Goal: Obtain resource: Download file/media

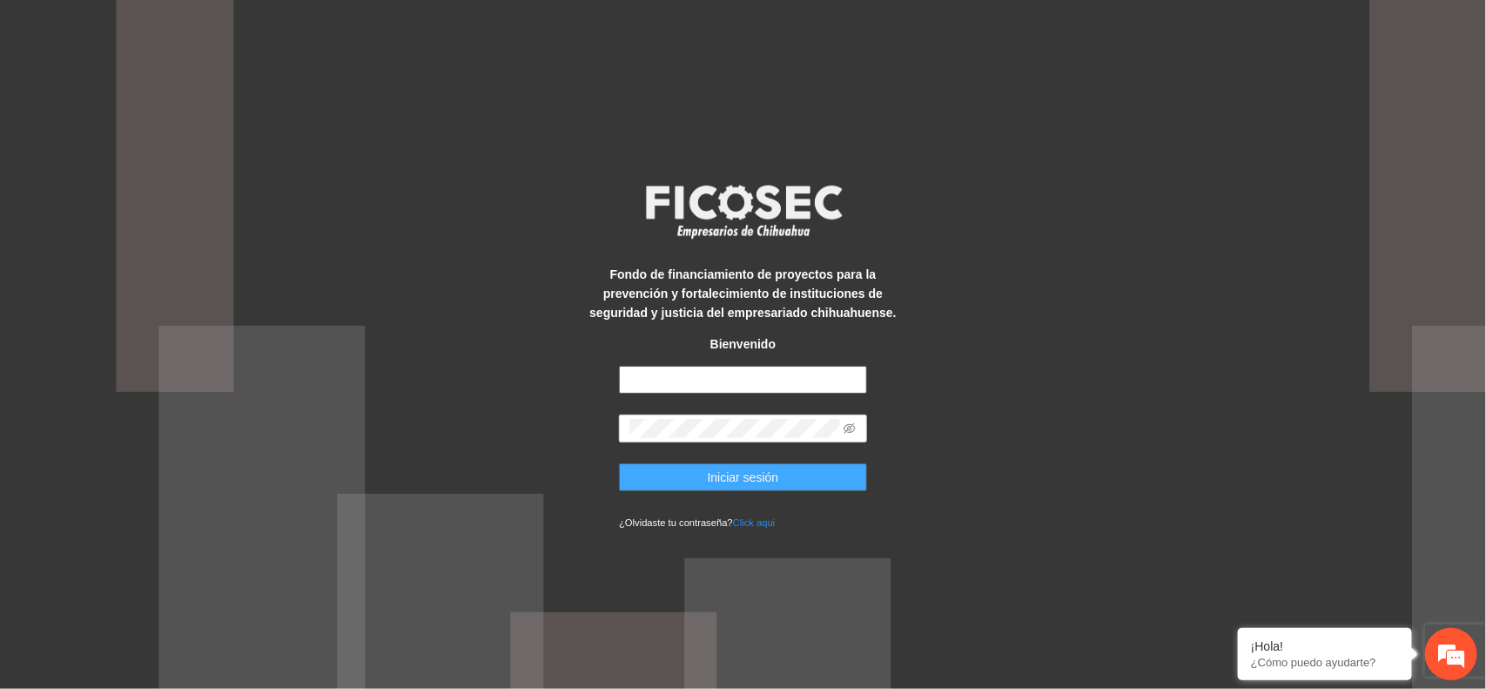
type input "**********"
click at [677, 483] on button "Iniciar sesión" at bounding box center [743, 477] width 248 height 28
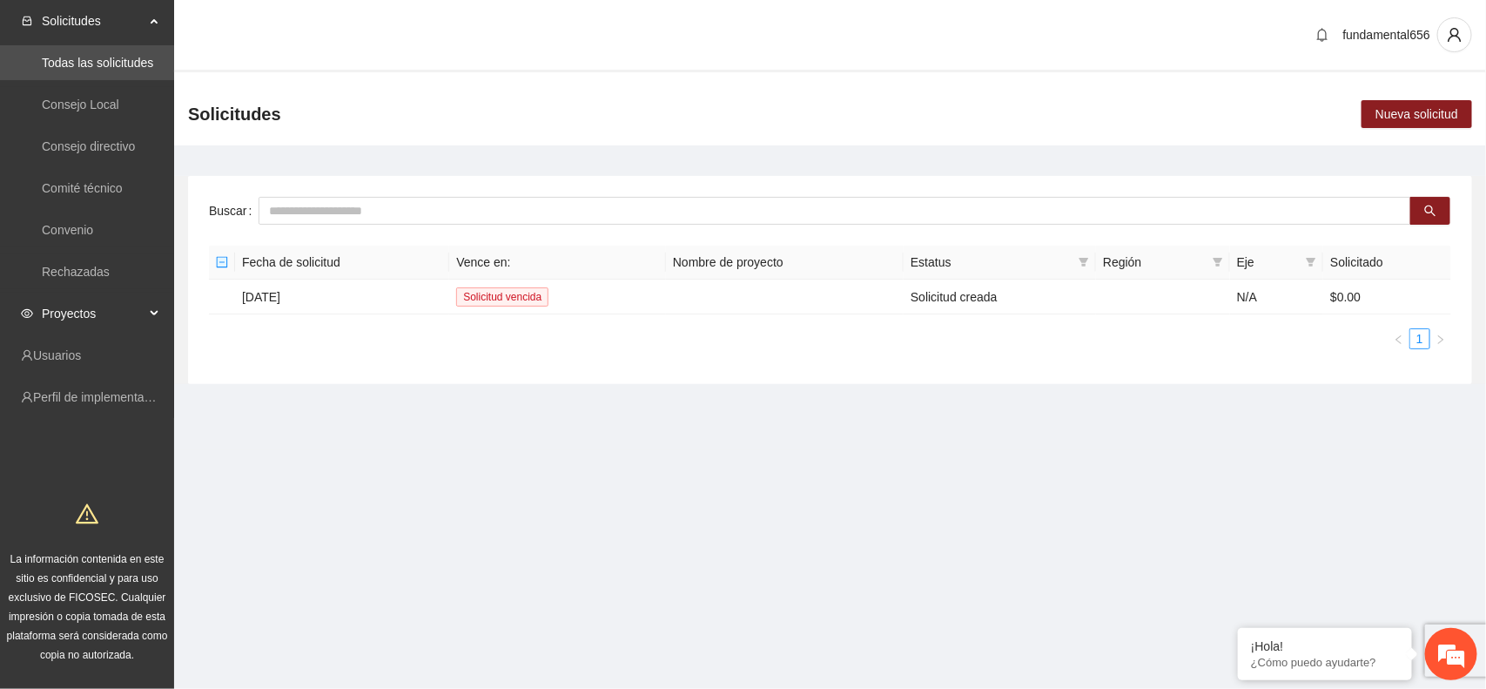
click at [145, 314] on div "Proyectos" at bounding box center [87, 313] width 174 height 35
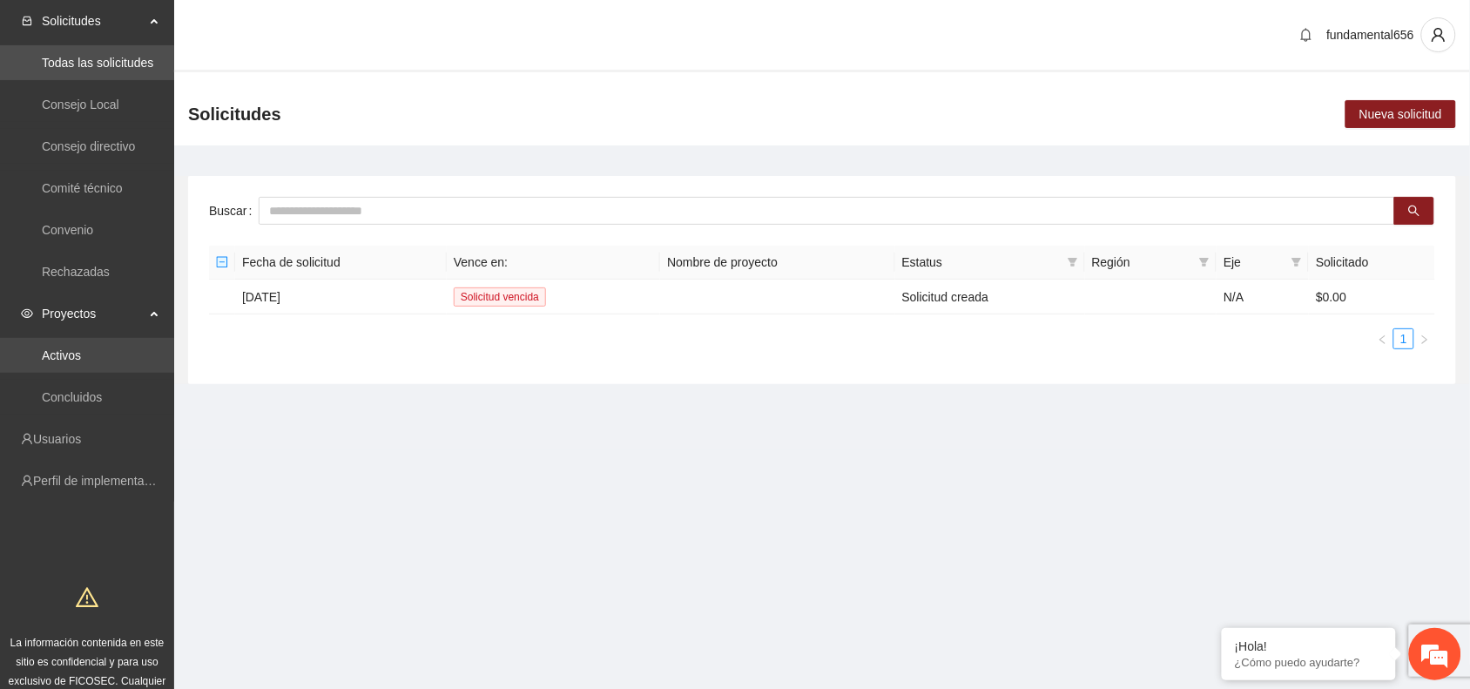
click at [79, 359] on link "Activos" at bounding box center [61, 355] width 39 height 14
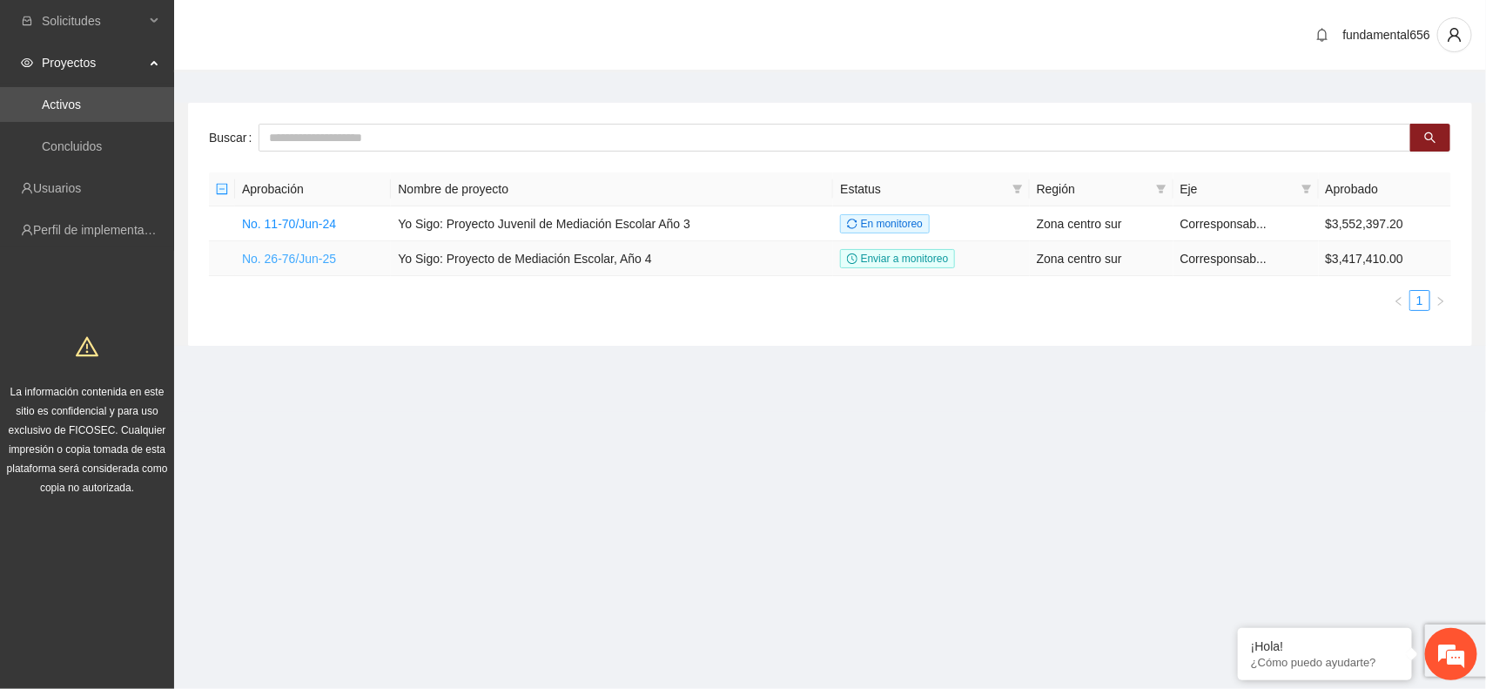
click at [289, 259] on link "No. 26-76/Jun-25" at bounding box center [289, 259] width 94 height 14
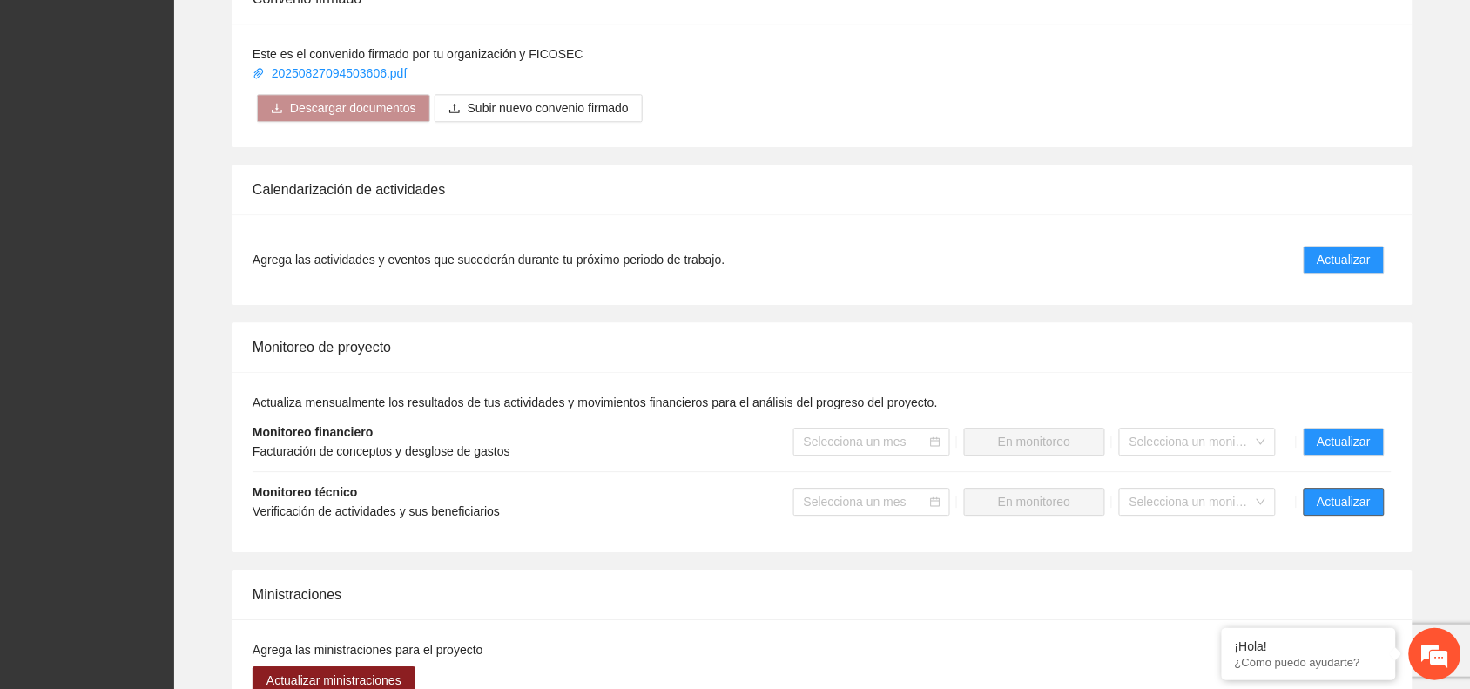
click at [1362, 502] on span "Actualizar" at bounding box center [1343, 501] width 53 height 19
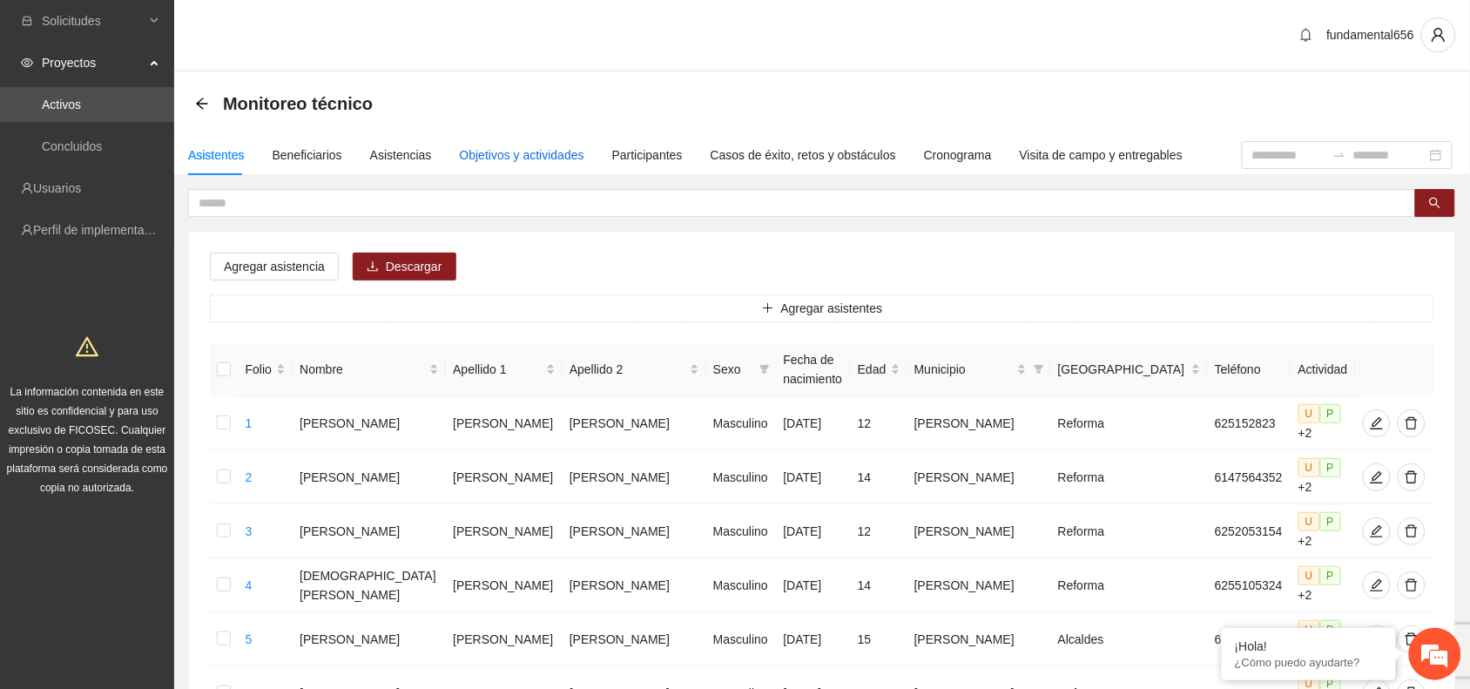
click at [515, 149] on div "Objetivos y actividades" at bounding box center [522, 154] width 124 height 19
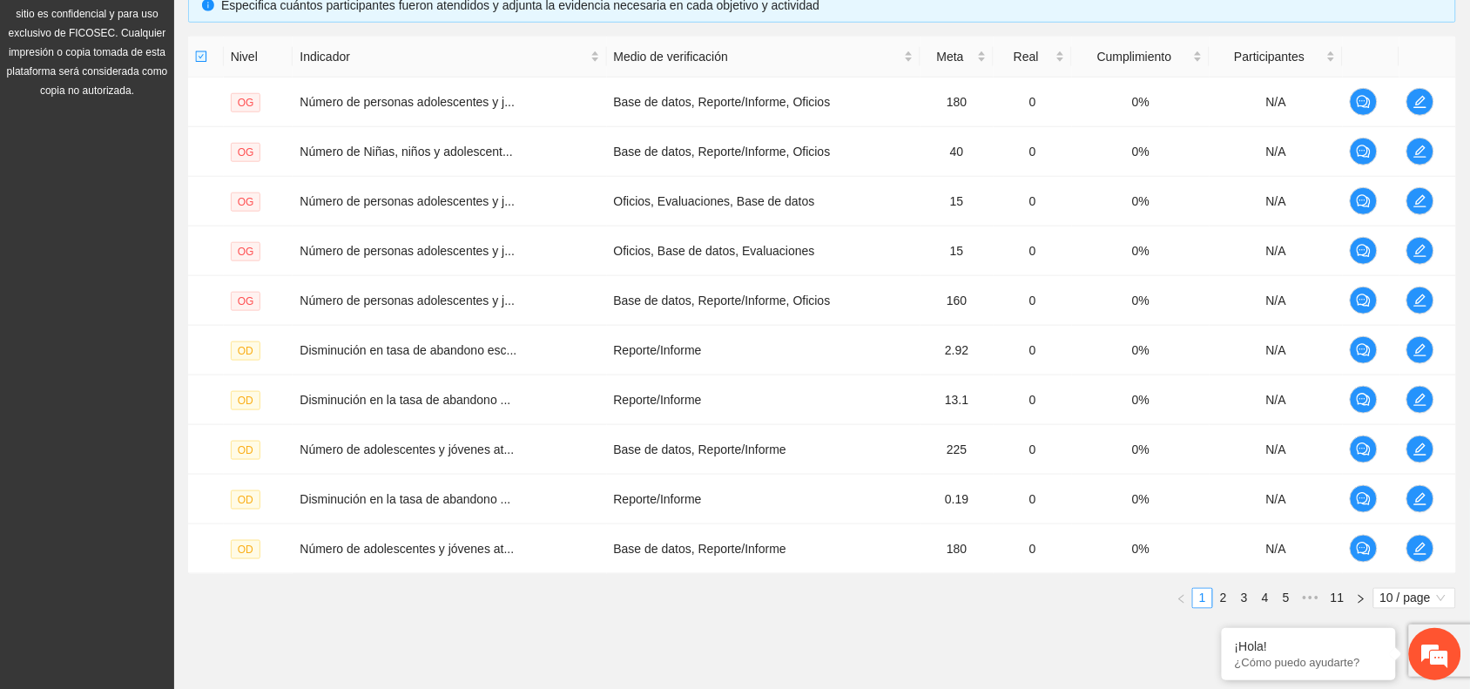
scroll to position [435, 0]
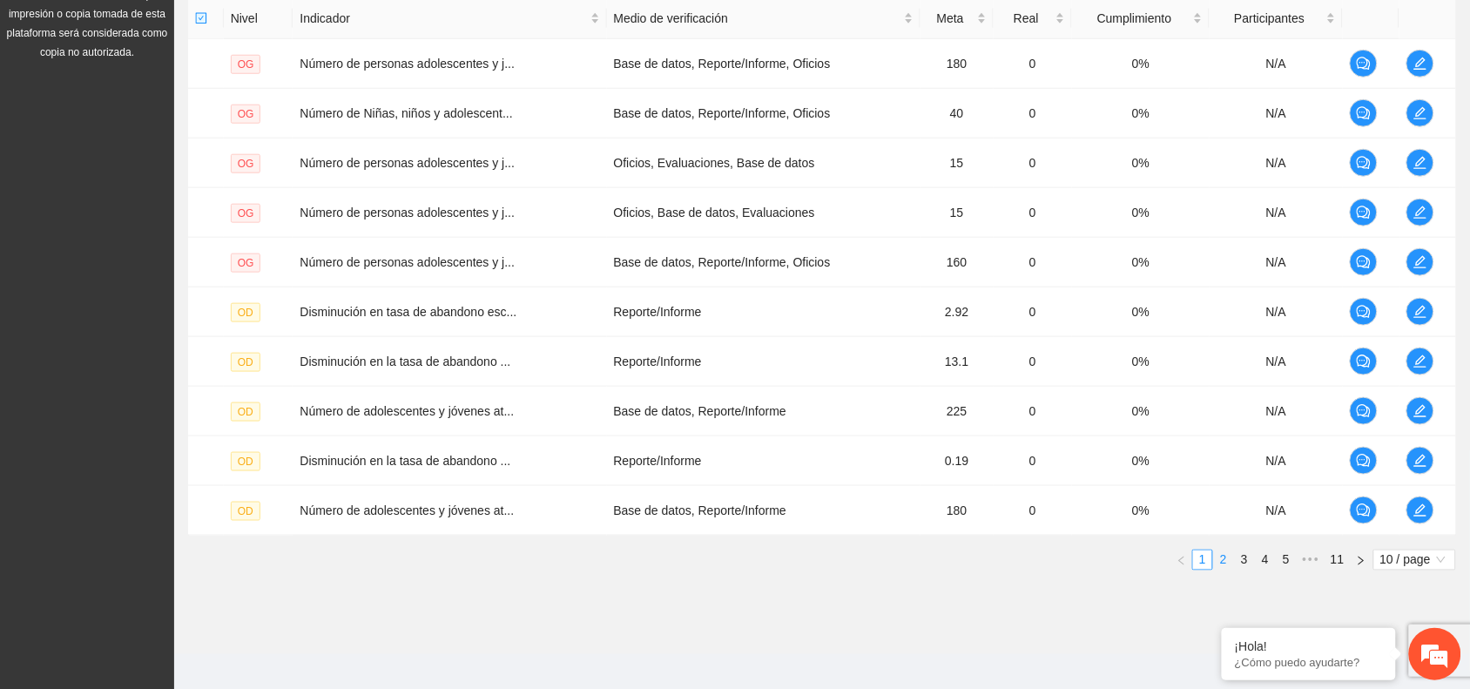
click at [1223, 559] on link "2" at bounding box center [1223, 559] width 19 height 19
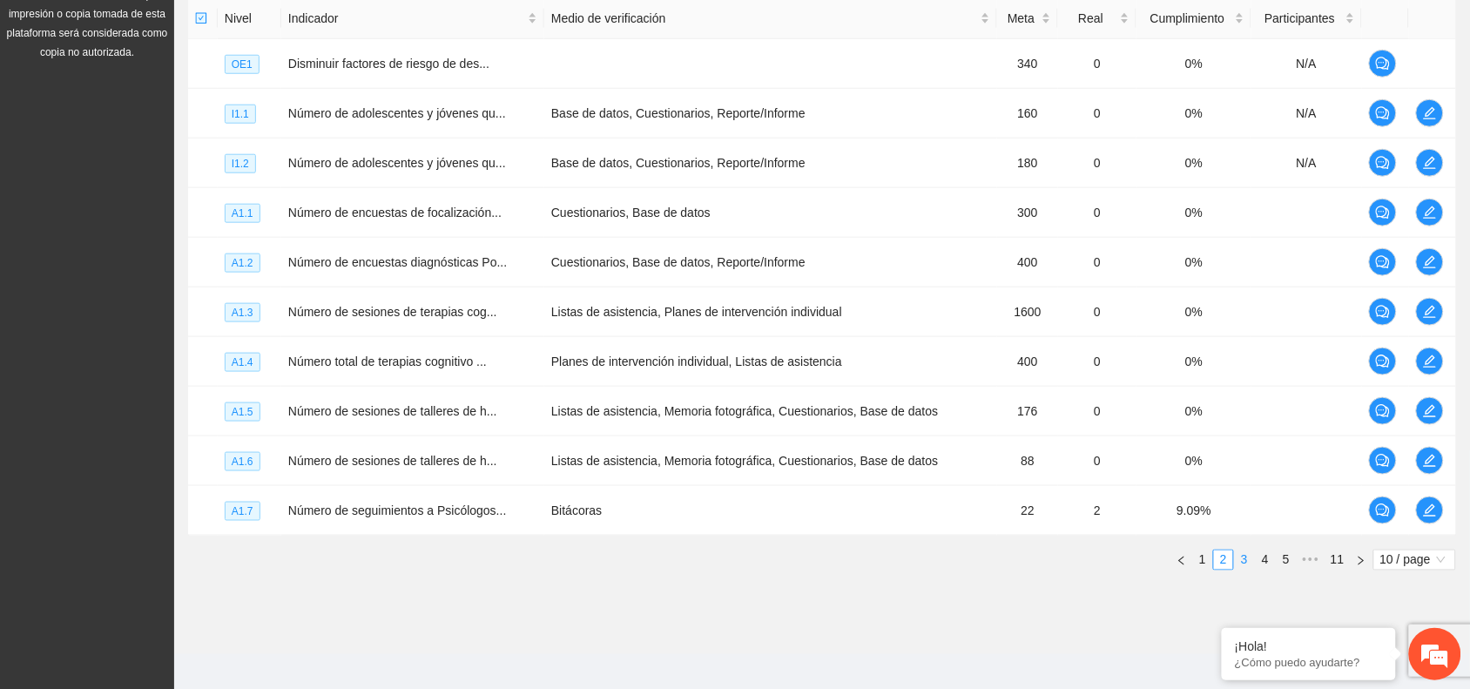
click at [1241, 559] on link "3" at bounding box center [1243, 559] width 19 height 19
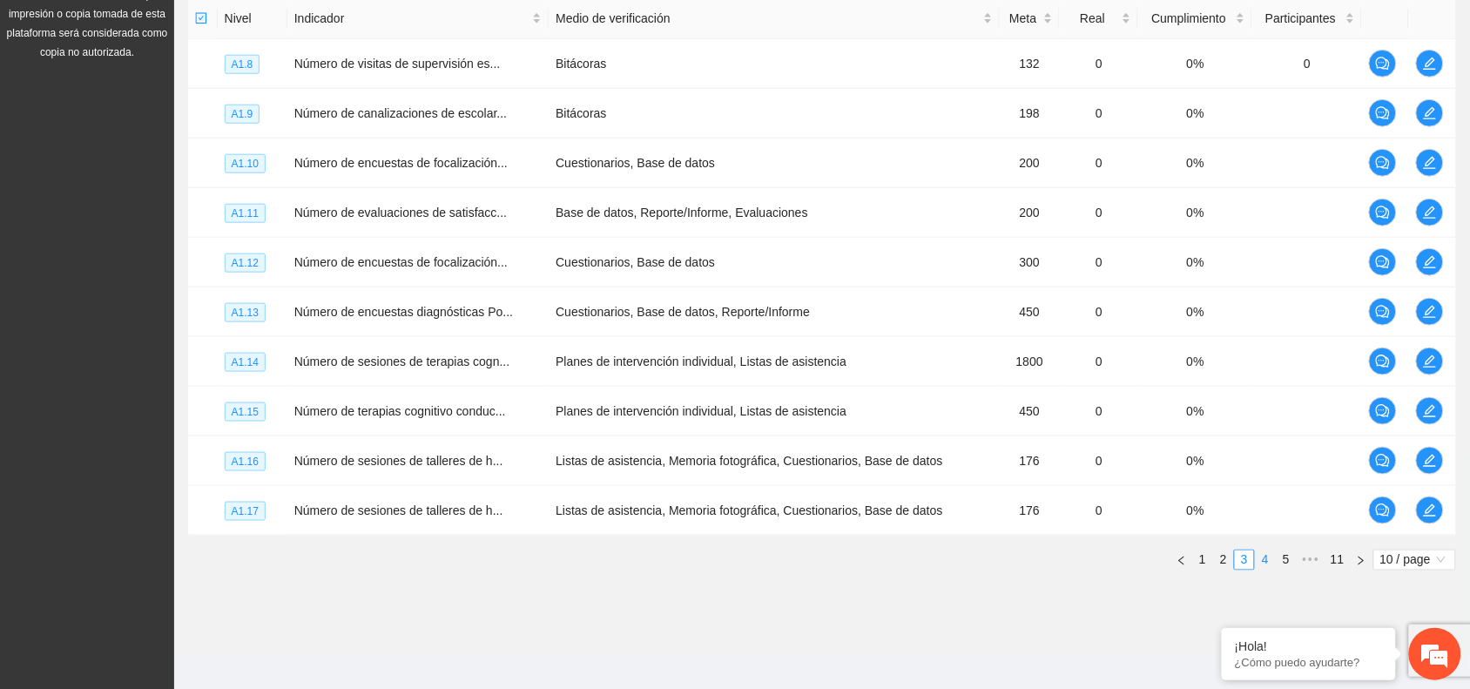
click at [1263, 562] on link "4" at bounding box center [1264, 559] width 19 height 19
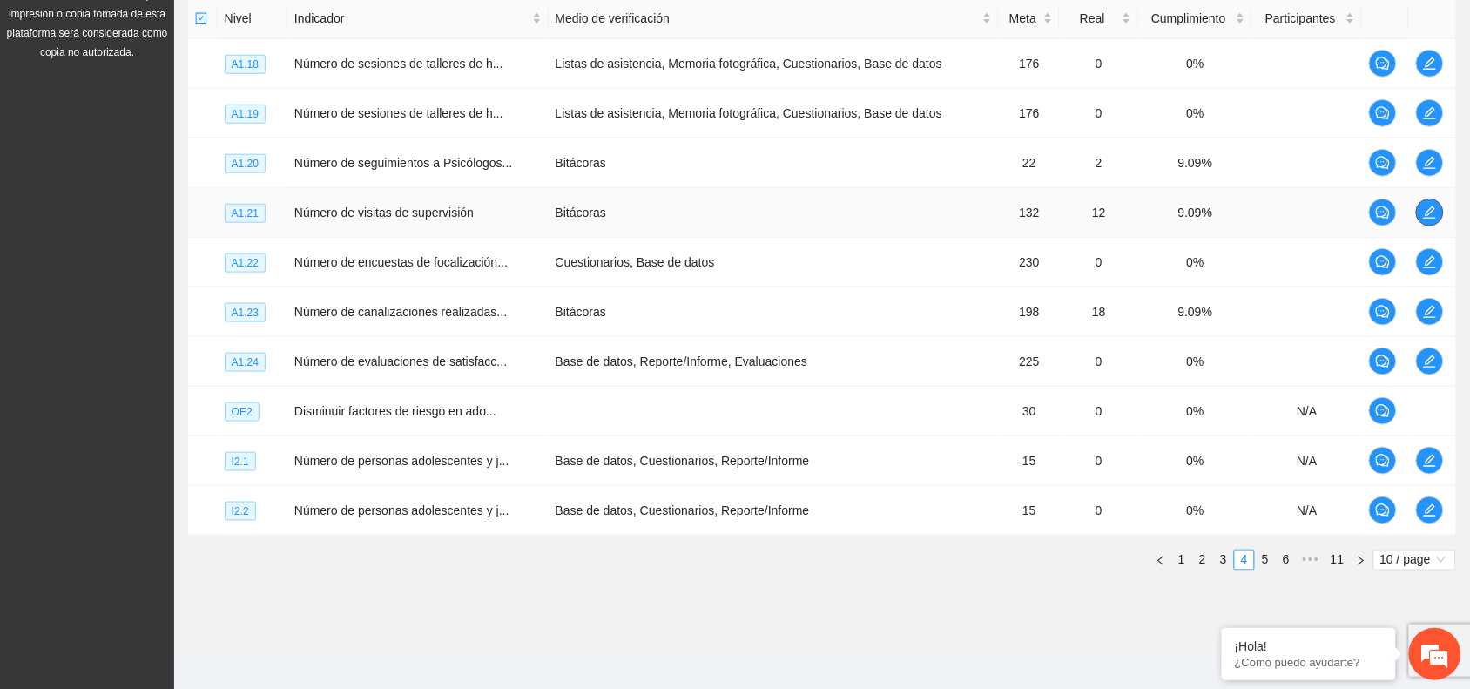
click at [1441, 215] on span "edit" at bounding box center [1429, 212] width 26 height 14
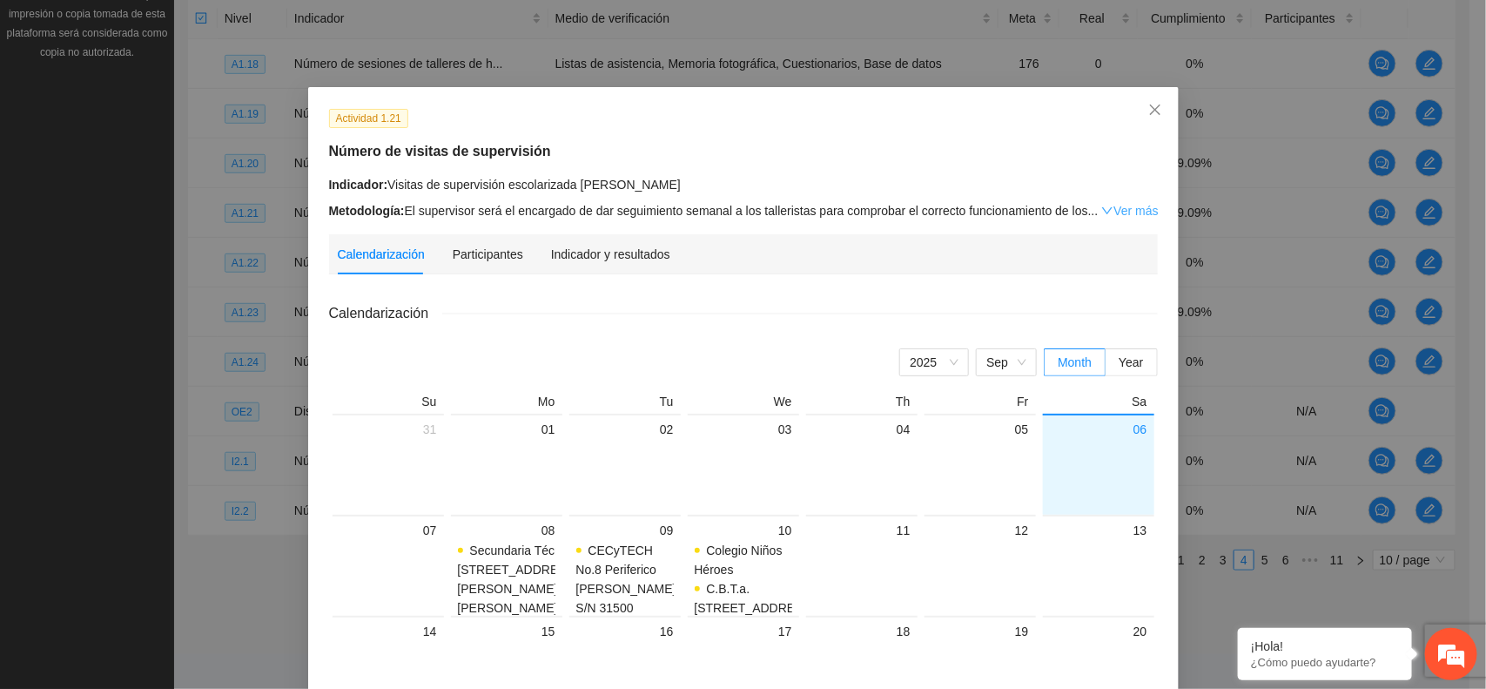
click at [1101, 212] on icon "down" at bounding box center [1107, 211] width 12 height 12
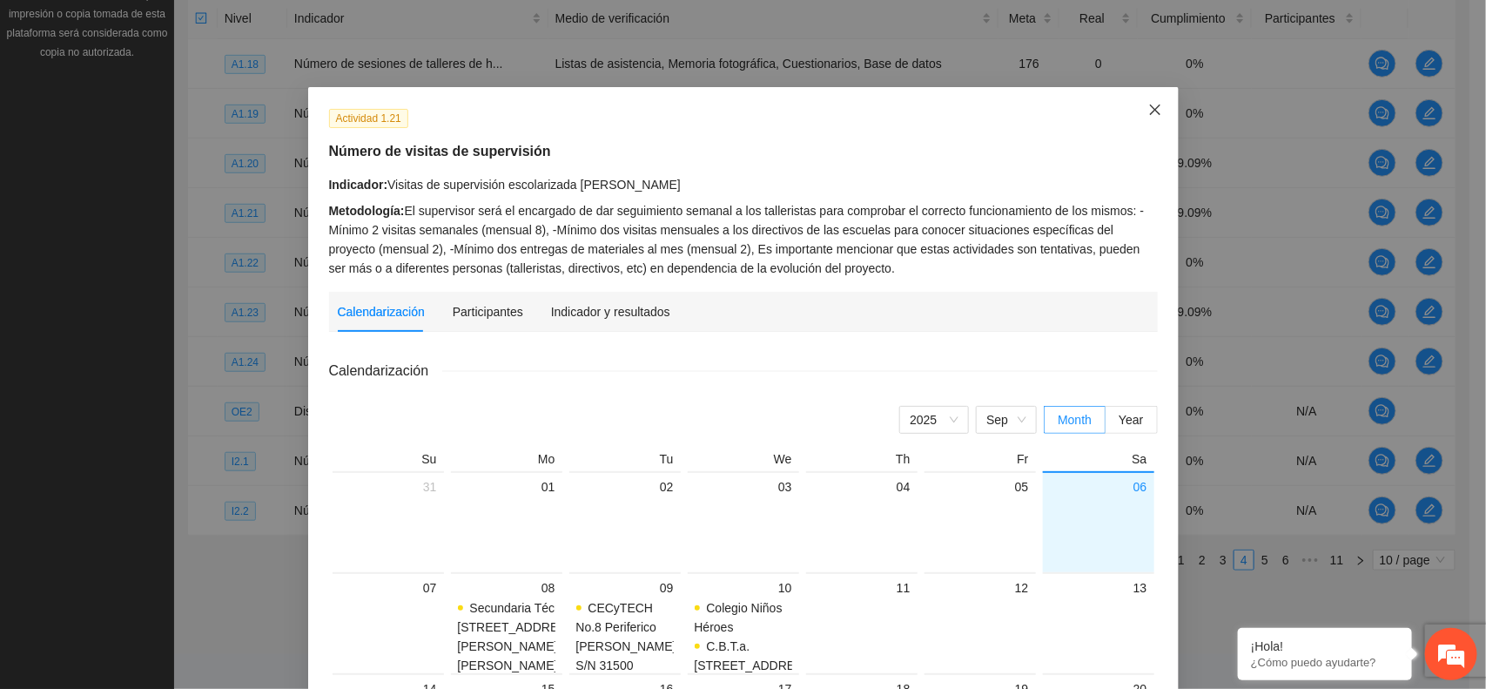
click at [1148, 114] on icon "close" at bounding box center [1155, 110] width 14 height 14
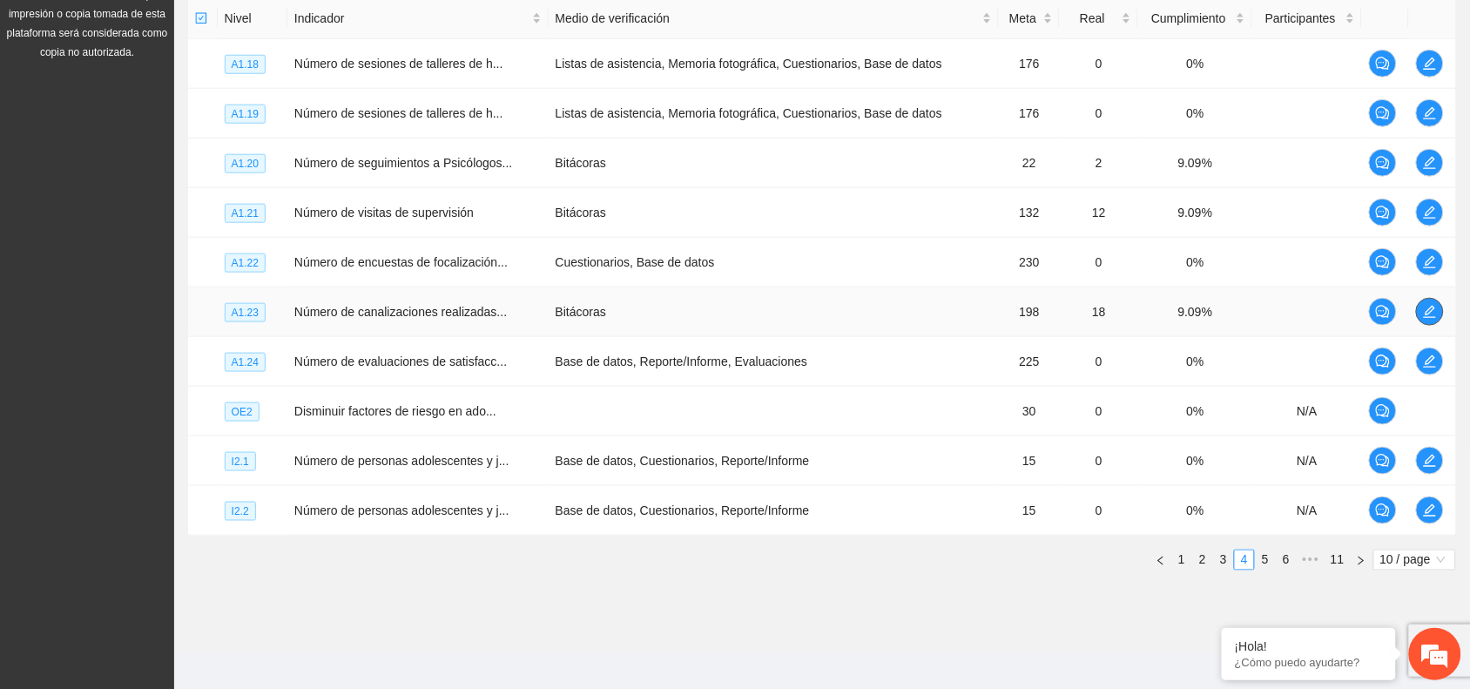
click at [1425, 313] on icon "edit" at bounding box center [1430, 312] width 14 height 14
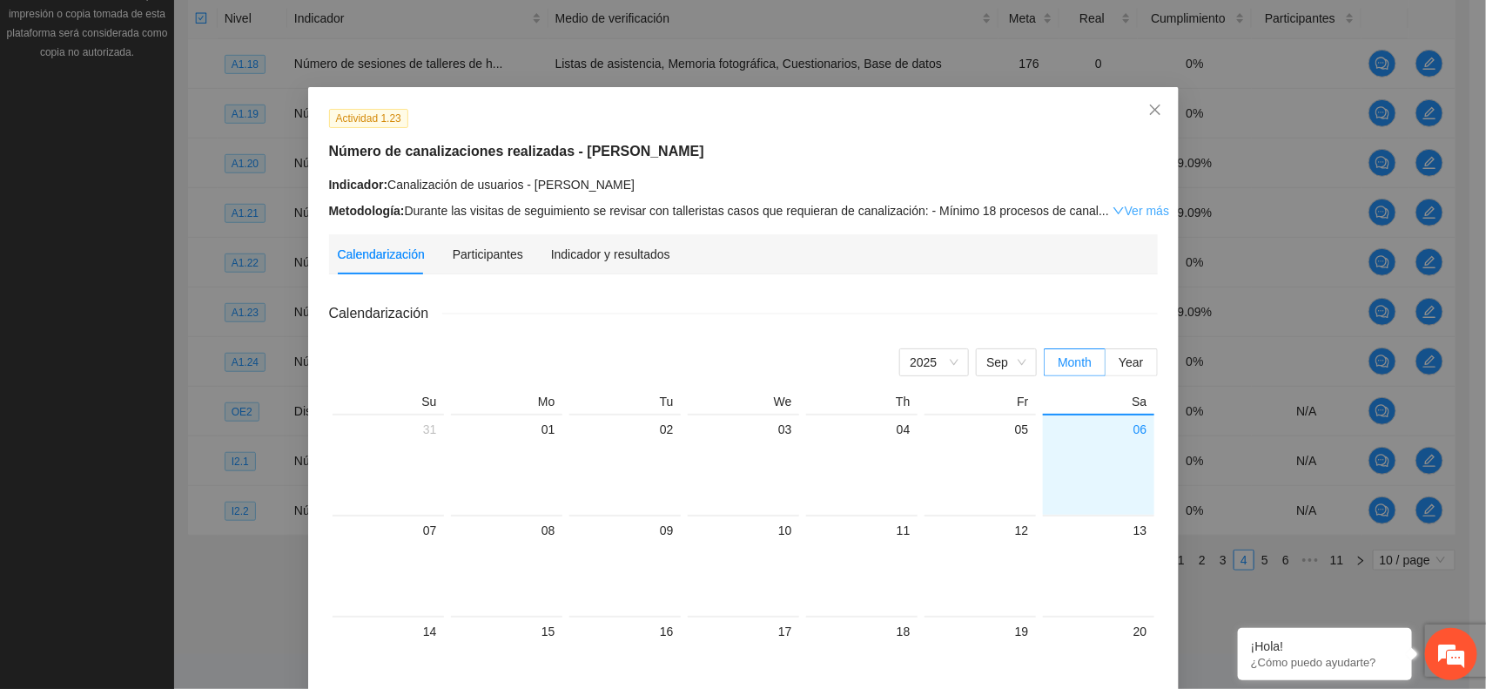
click at [1113, 213] on icon "down" at bounding box center [1119, 211] width 12 height 12
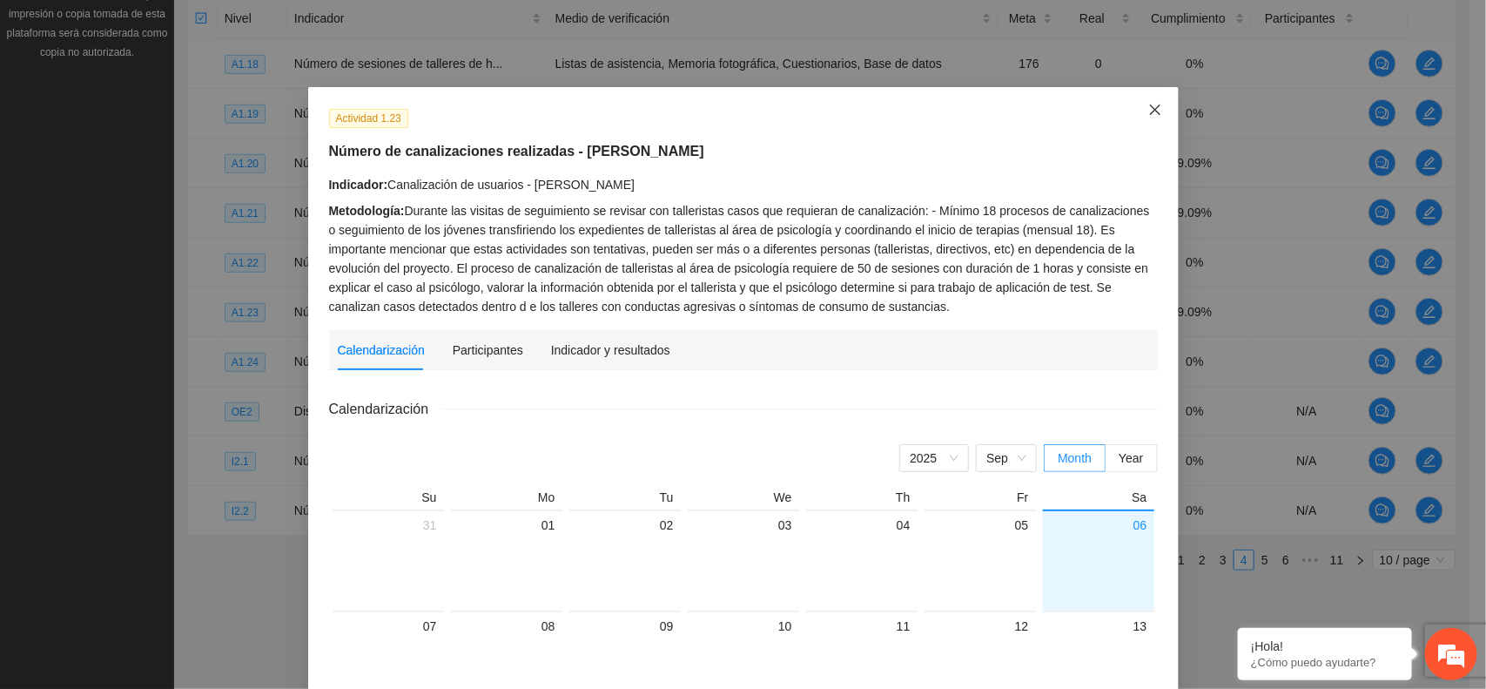
click at [1150, 106] on icon "close" at bounding box center [1155, 110] width 14 height 14
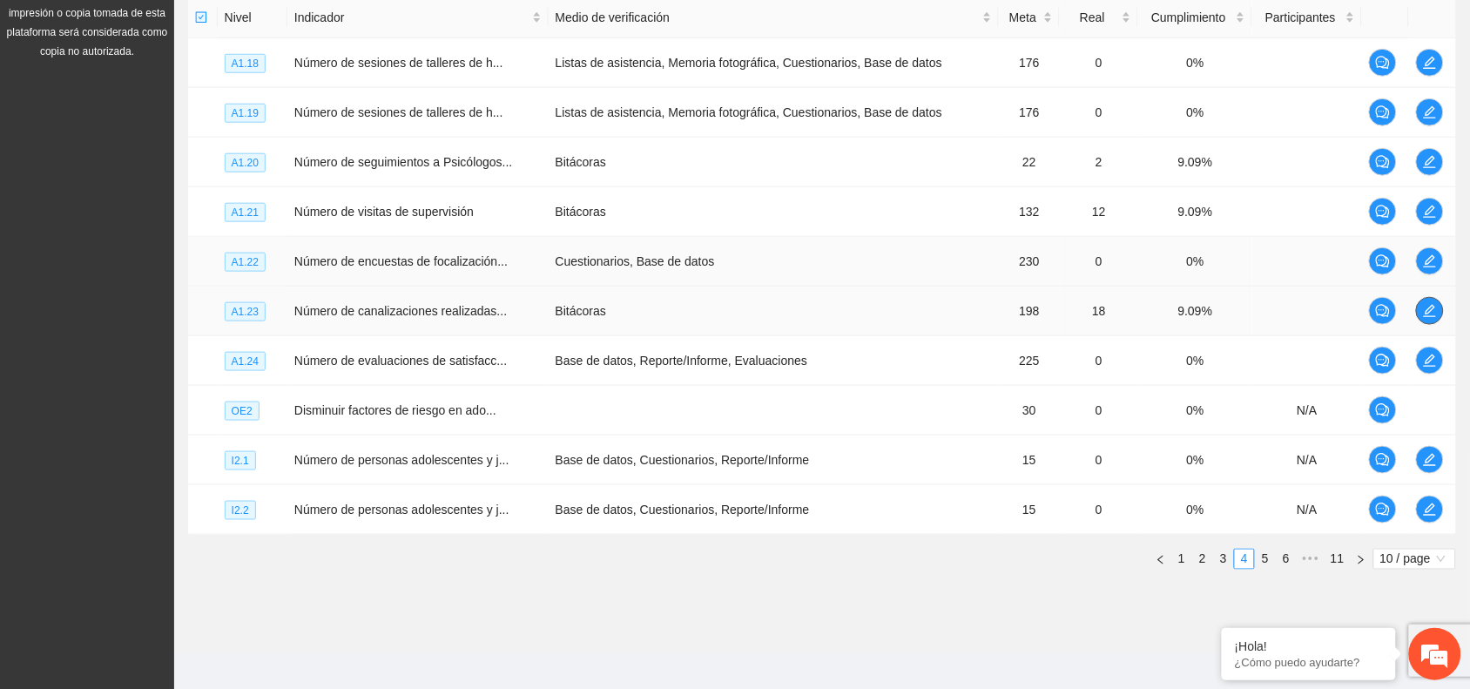
scroll to position [451, 0]
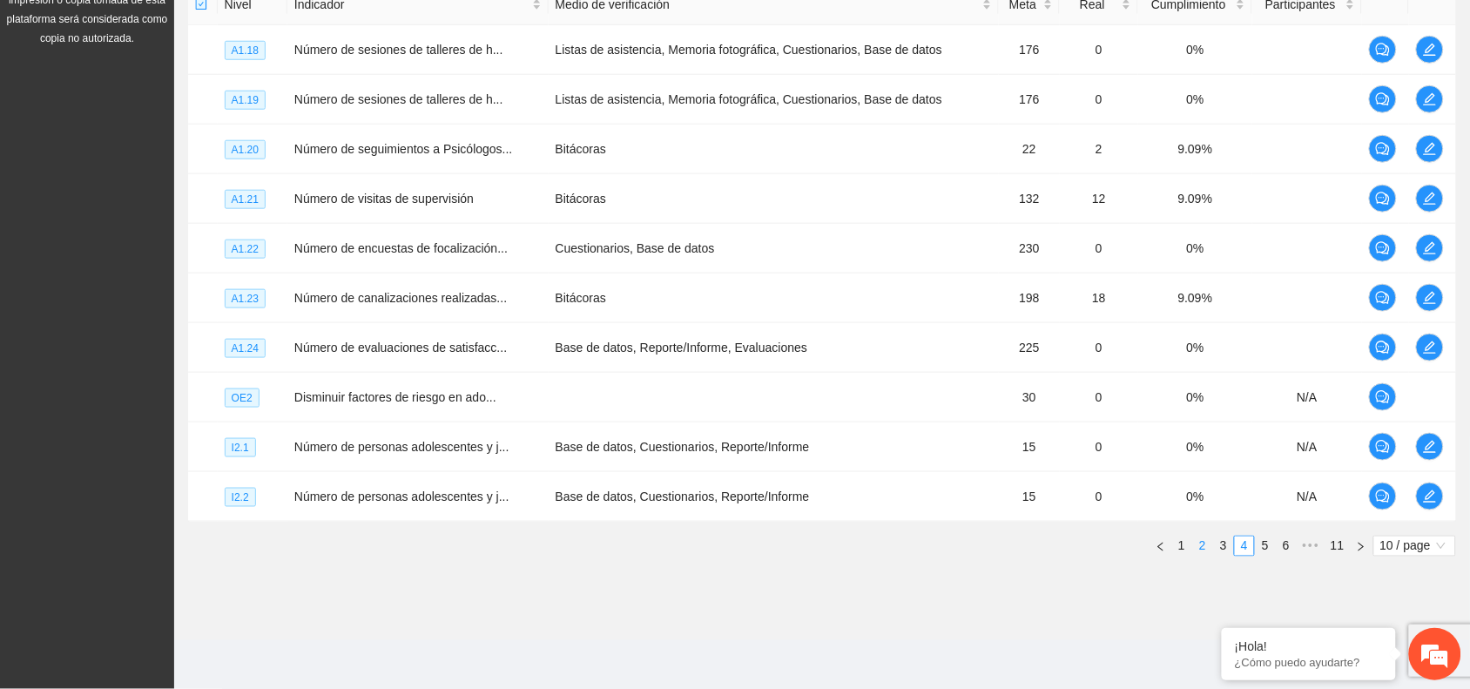
click at [1195, 542] on link "2" at bounding box center [1202, 545] width 19 height 19
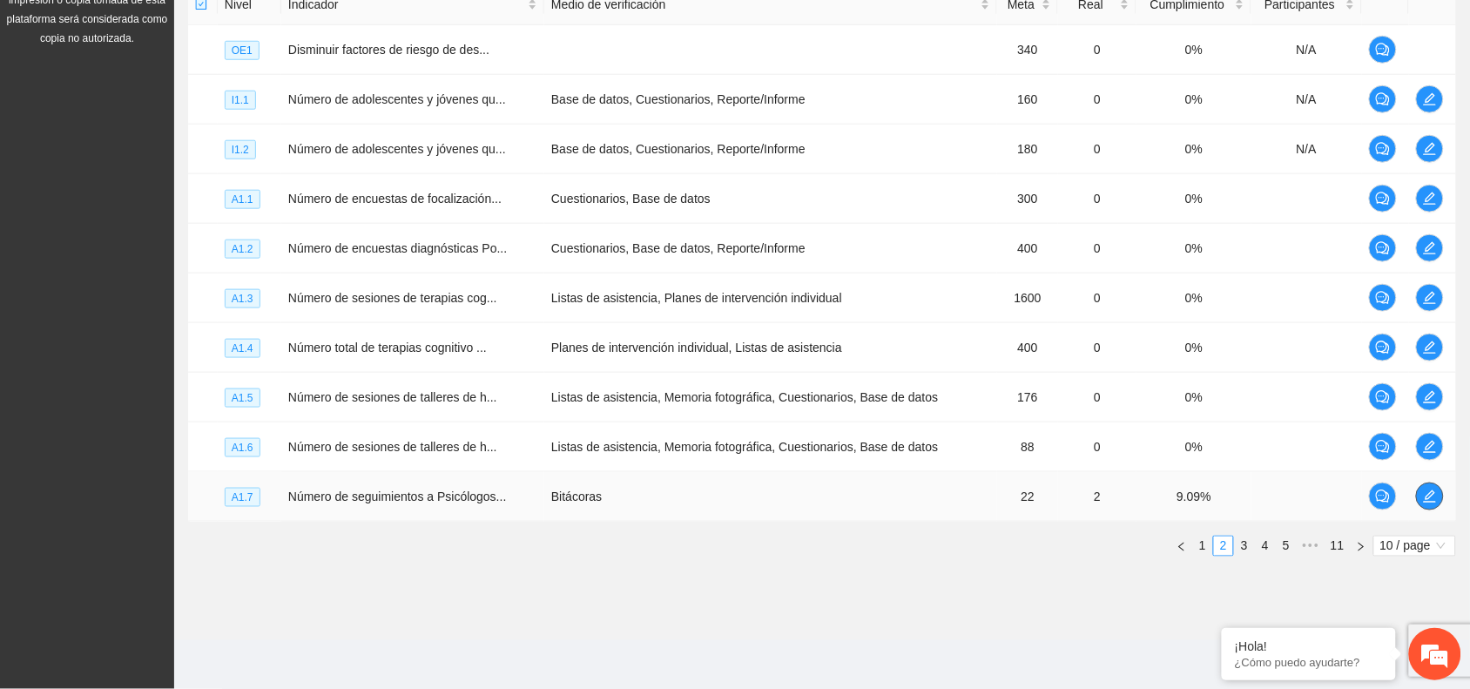
click at [1423, 497] on icon "edit" at bounding box center [1430, 496] width 14 height 14
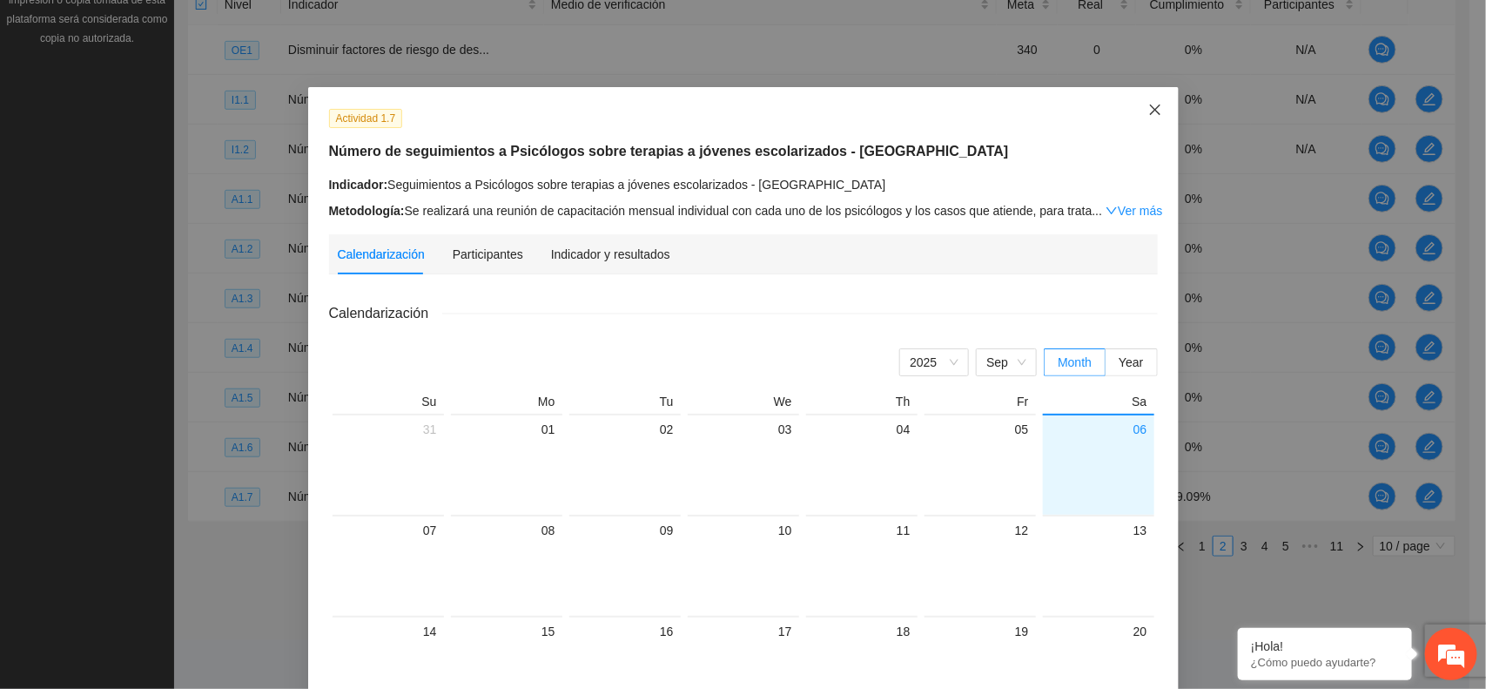
click at [1149, 117] on icon "close" at bounding box center [1155, 110] width 14 height 14
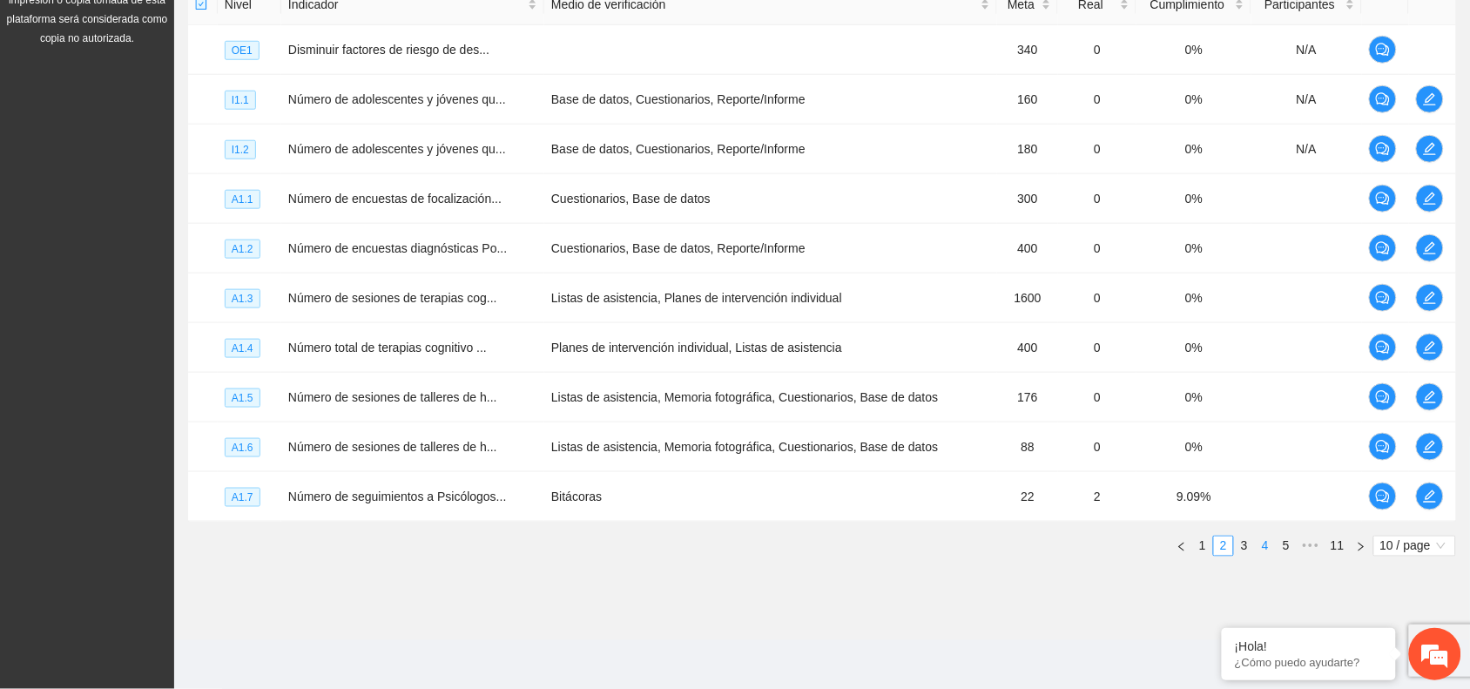
click at [1264, 550] on link "4" at bounding box center [1264, 545] width 19 height 19
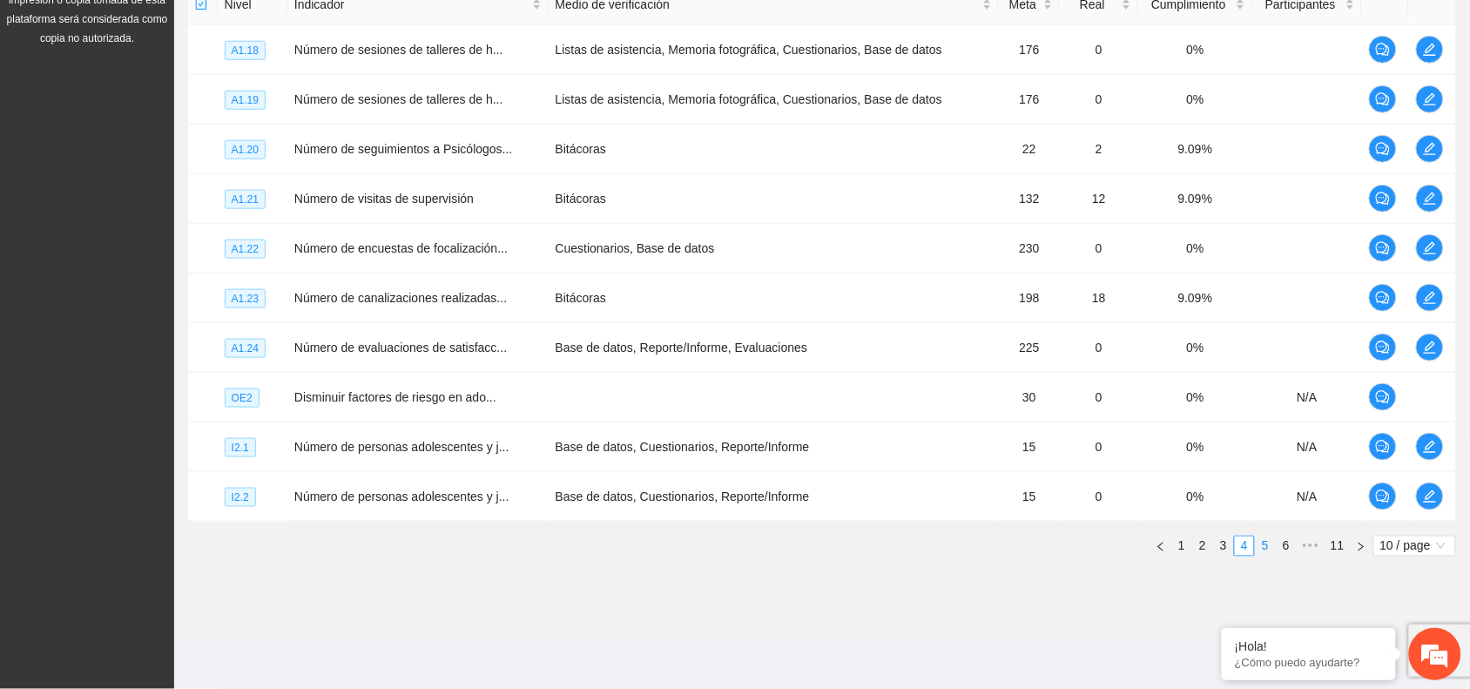
click at [1264, 546] on link "5" at bounding box center [1264, 545] width 19 height 19
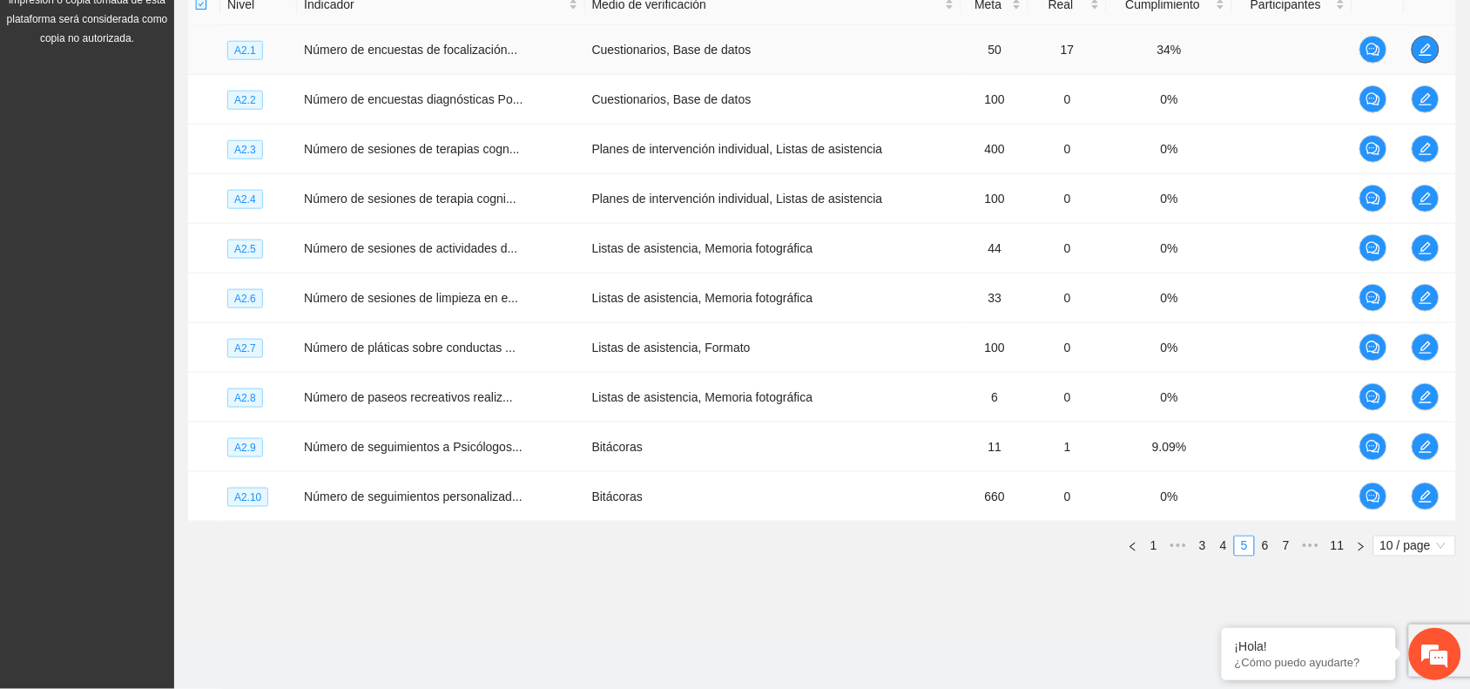
click at [1421, 50] on icon "edit" at bounding box center [1424, 50] width 12 height 12
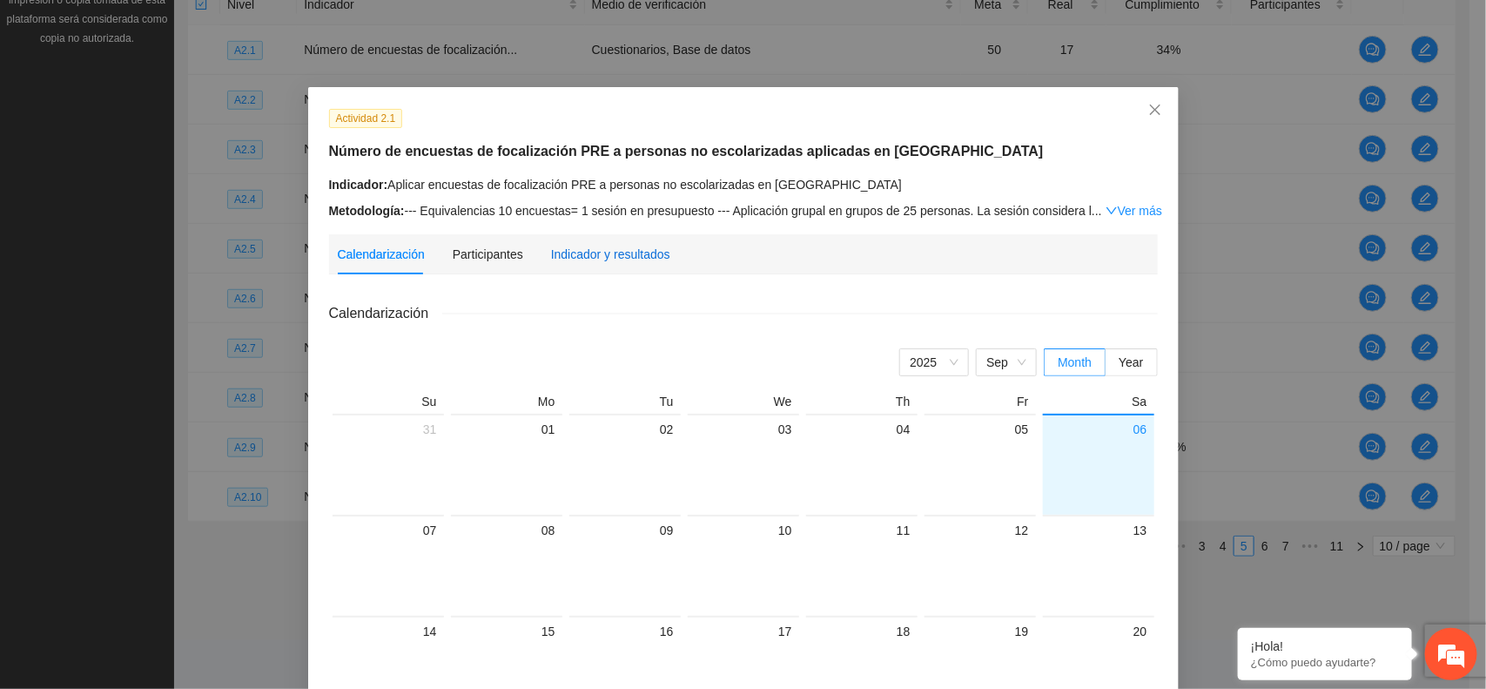
click at [615, 249] on div "Indicador y resultados" at bounding box center [610, 254] width 119 height 19
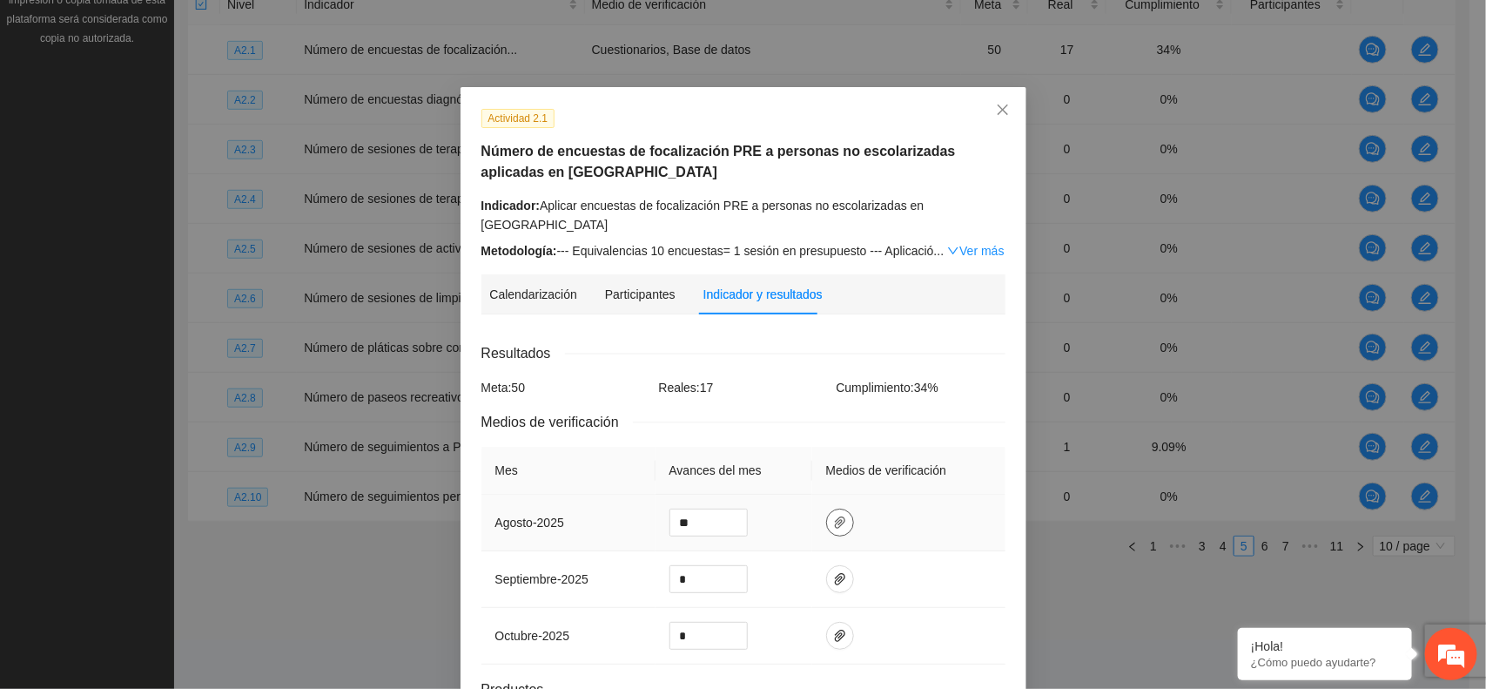
click at [833, 515] on icon "paper-clip" at bounding box center [840, 522] width 14 height 14
click at [784, 459] on link "[DATE].zip" at bounding box center [824, 455] width 228 height 19
click at [996, 105] on icon "close" at bounding box center [1003, 110] width 14 height 14
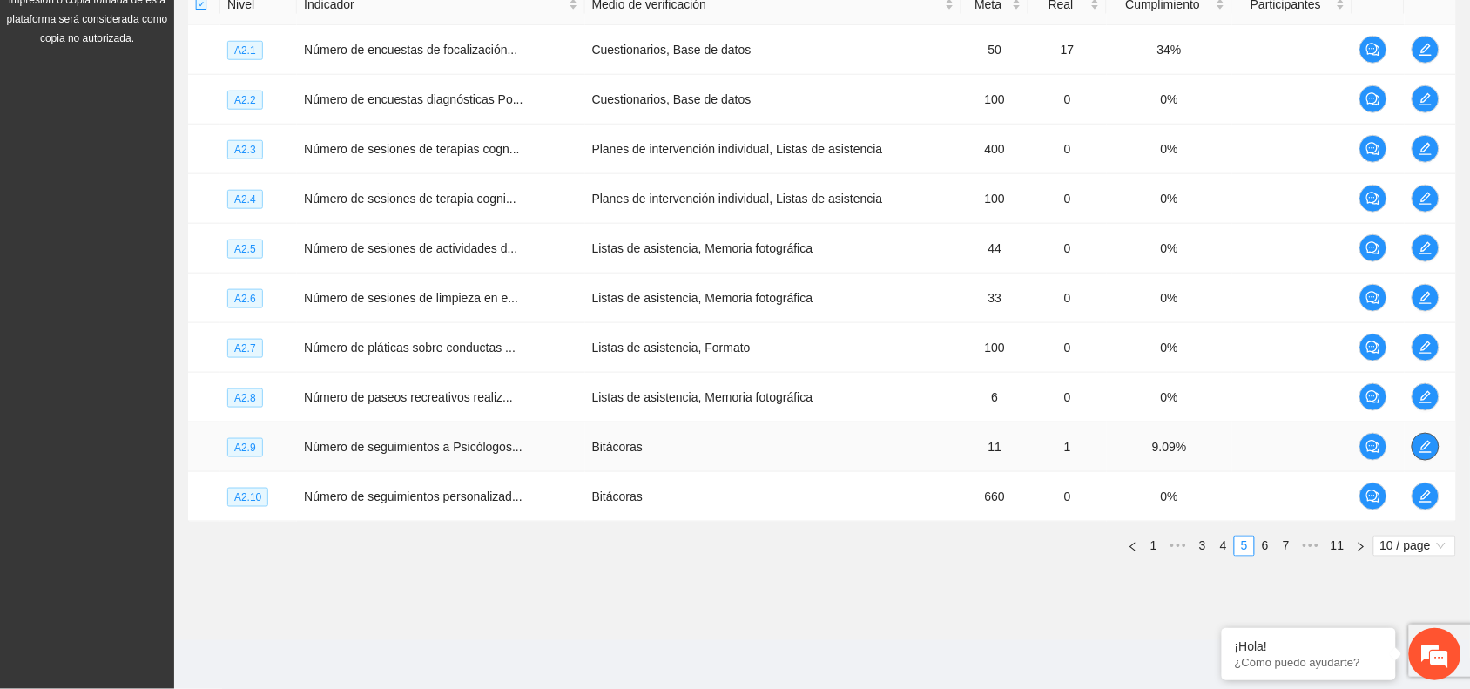
click at [1418, 447] on icon "edit" at bounding box center [1425, 447] width 14 height 14
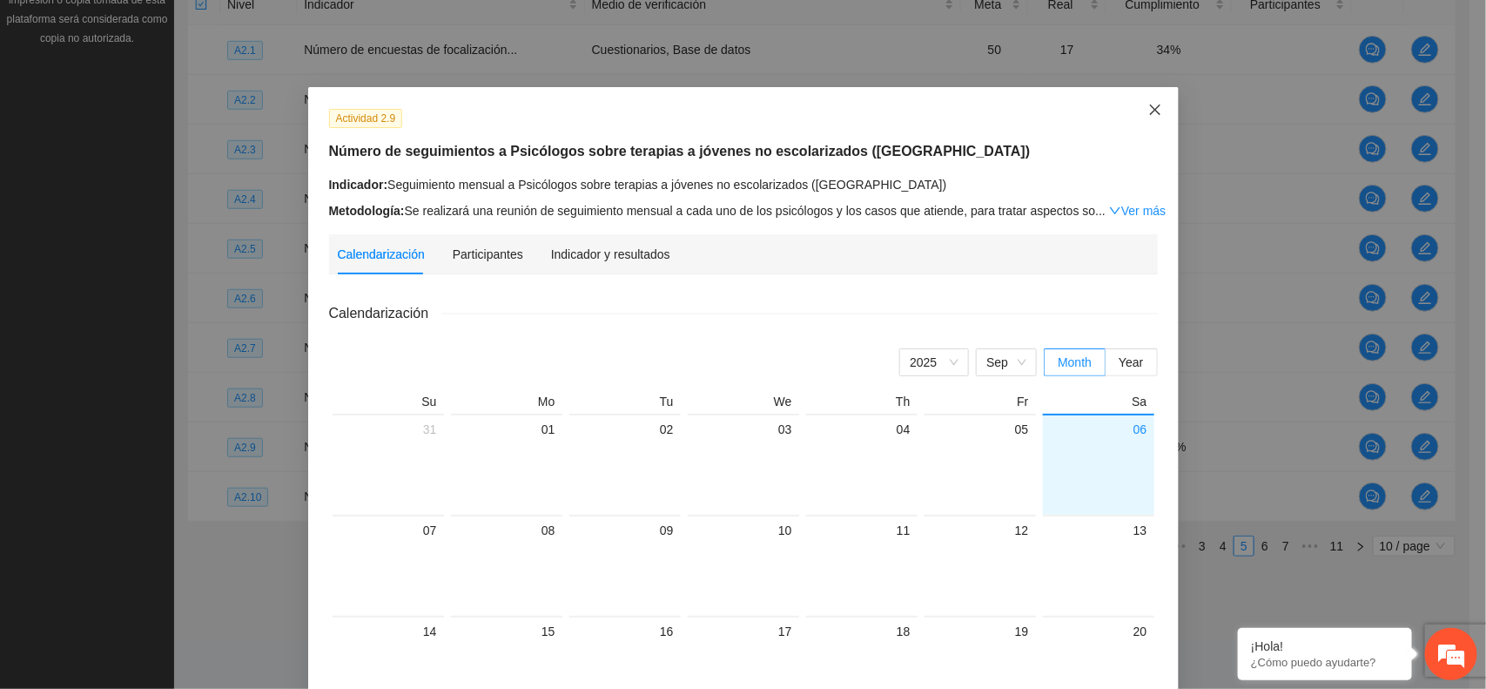
click at [1148, 115] on icon "close" at bounding box center [1155, 110] width 14 height 14
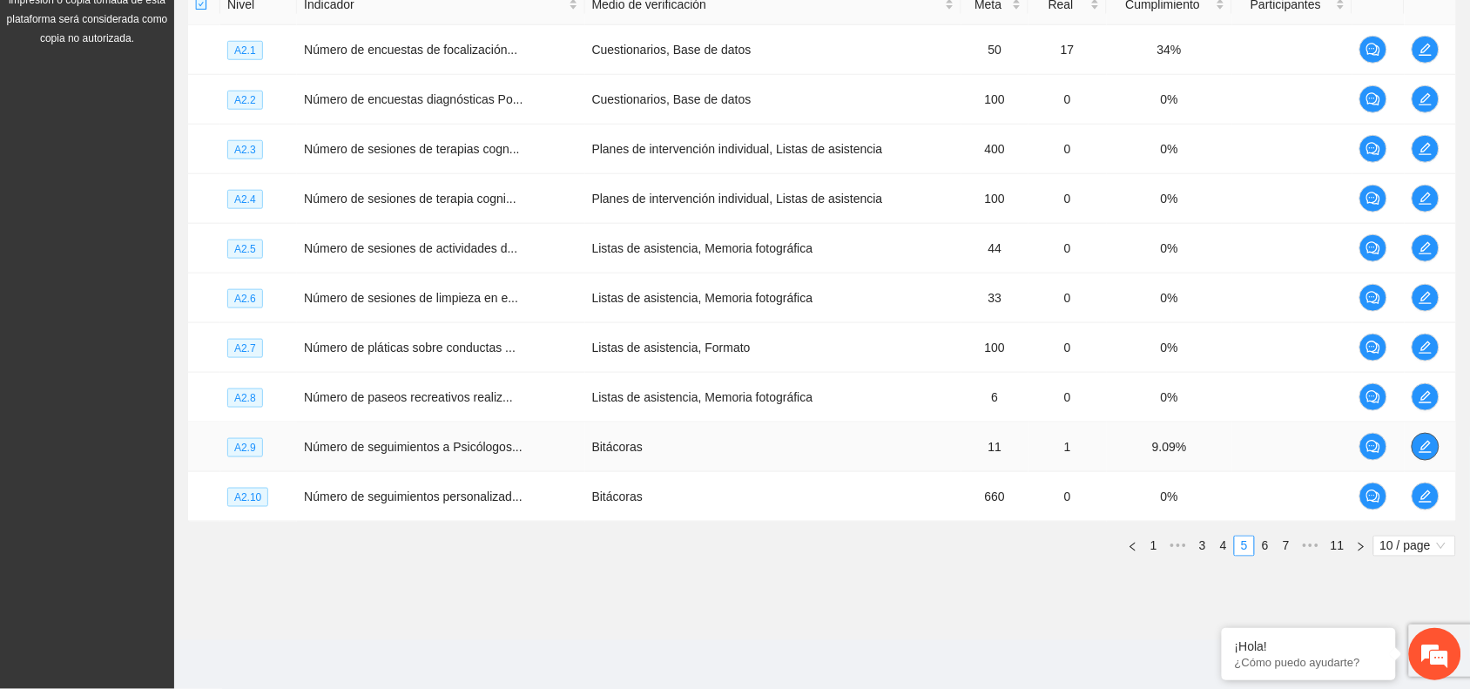
click at [1424, 445] on icon "edit" at bounding box center [1425, 447] width 14 height 14
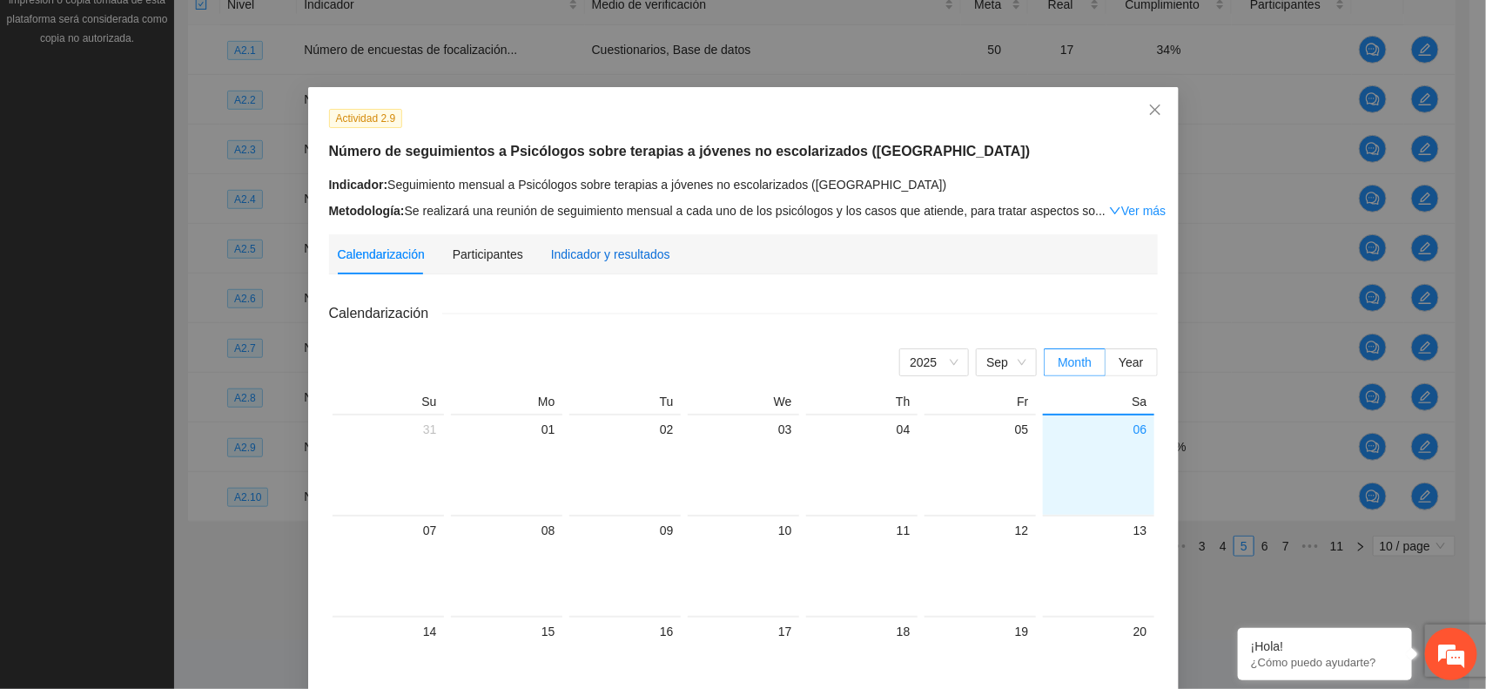
click at [616, 254] on div "Indicador y resultados" at bounding box center [610, 254] width 119 height 19
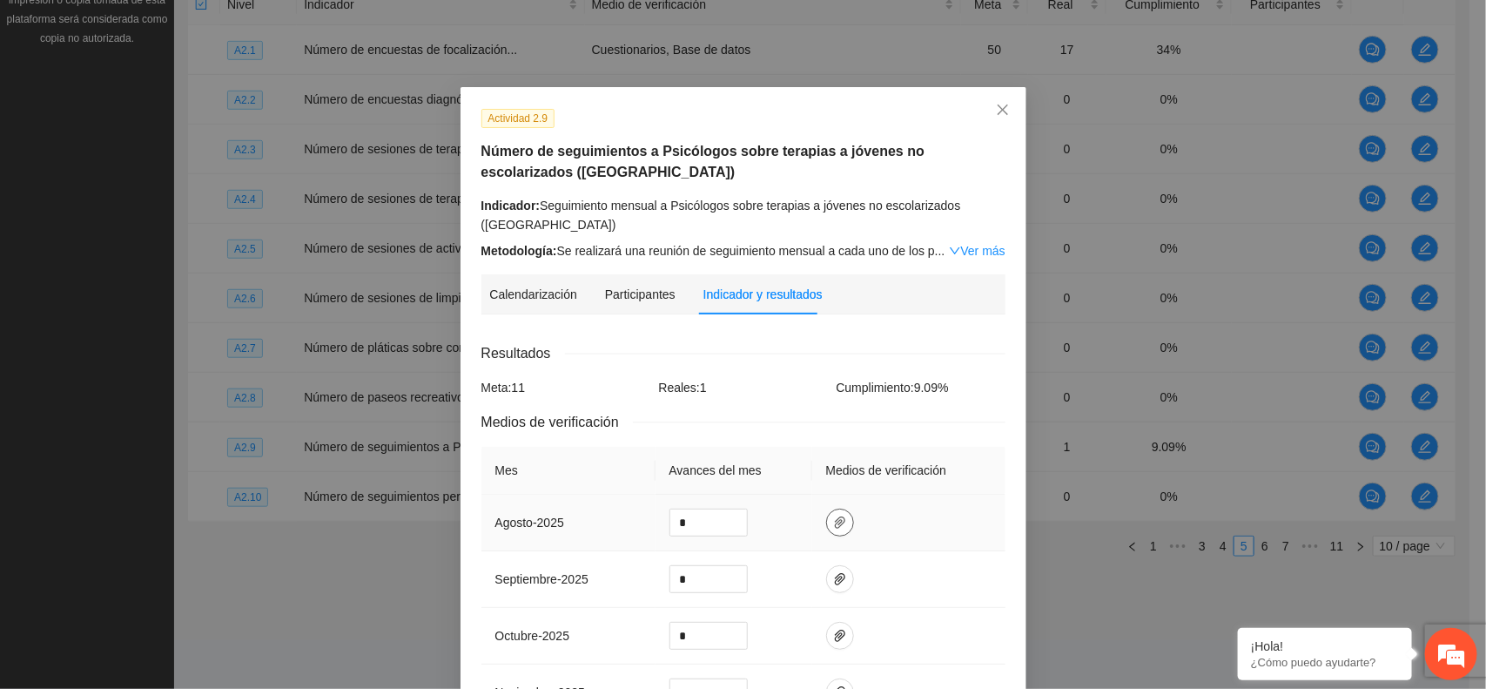
click at [827, 514] on button "button" at bounding box center [840, 522] width 28 height 28
click at [820, 473] on link "2.9 Seguimiento Psicologo Chih N Esc.zip" at bounding box center [824, 474] width 228 height 19
click at [1006, 107] on span "Close" at bounding box center [1002, 110] width 47 height 47
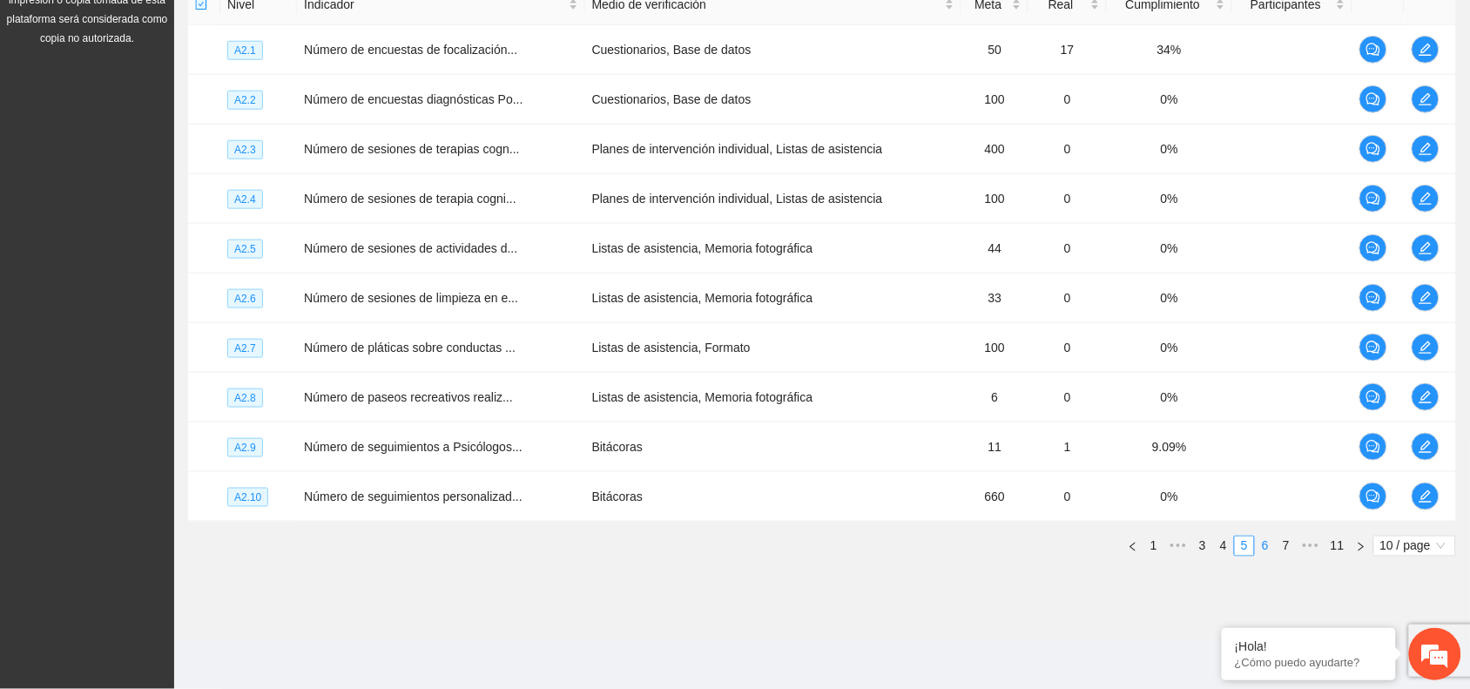
click at [1265, 544] on link "6" at bounding box center [1264, 545] width 19 height 19
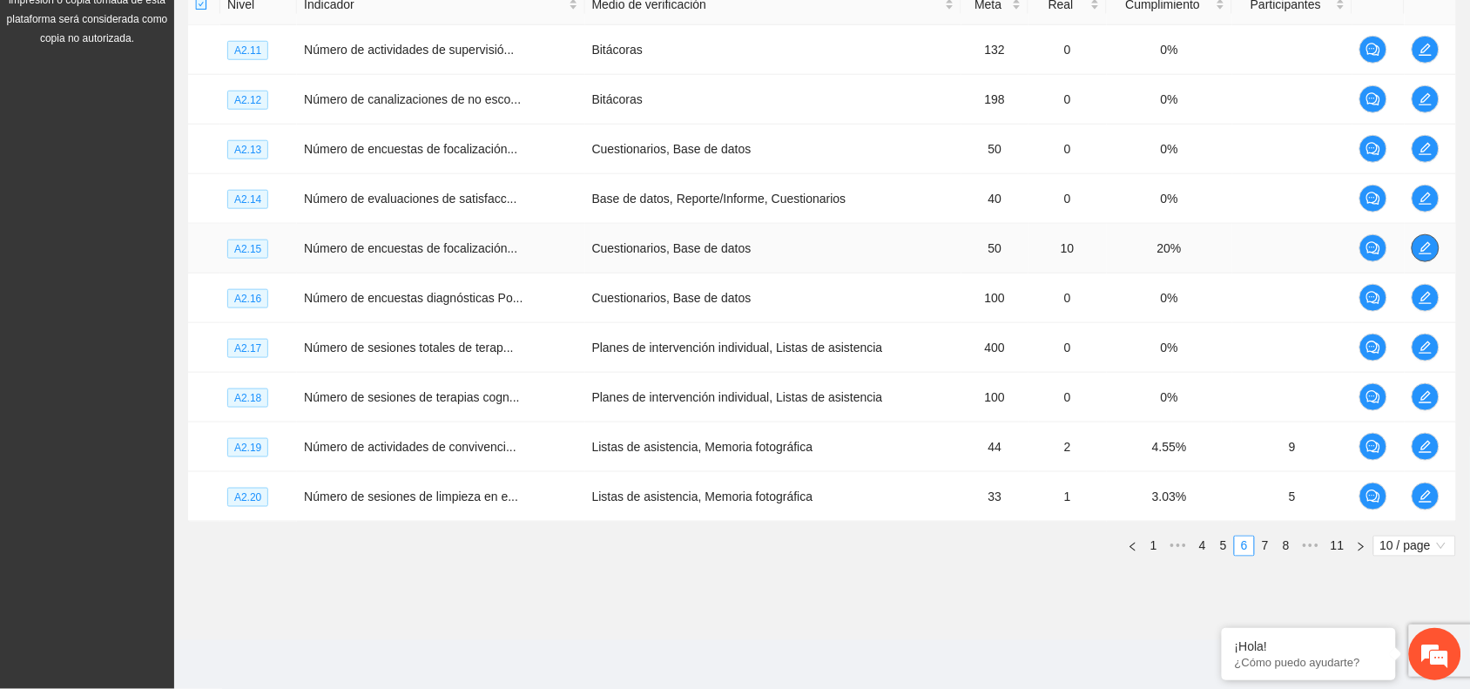
click at [1416, 244] on span "edit" at bounding box center [1425, 248] width 26 height 14
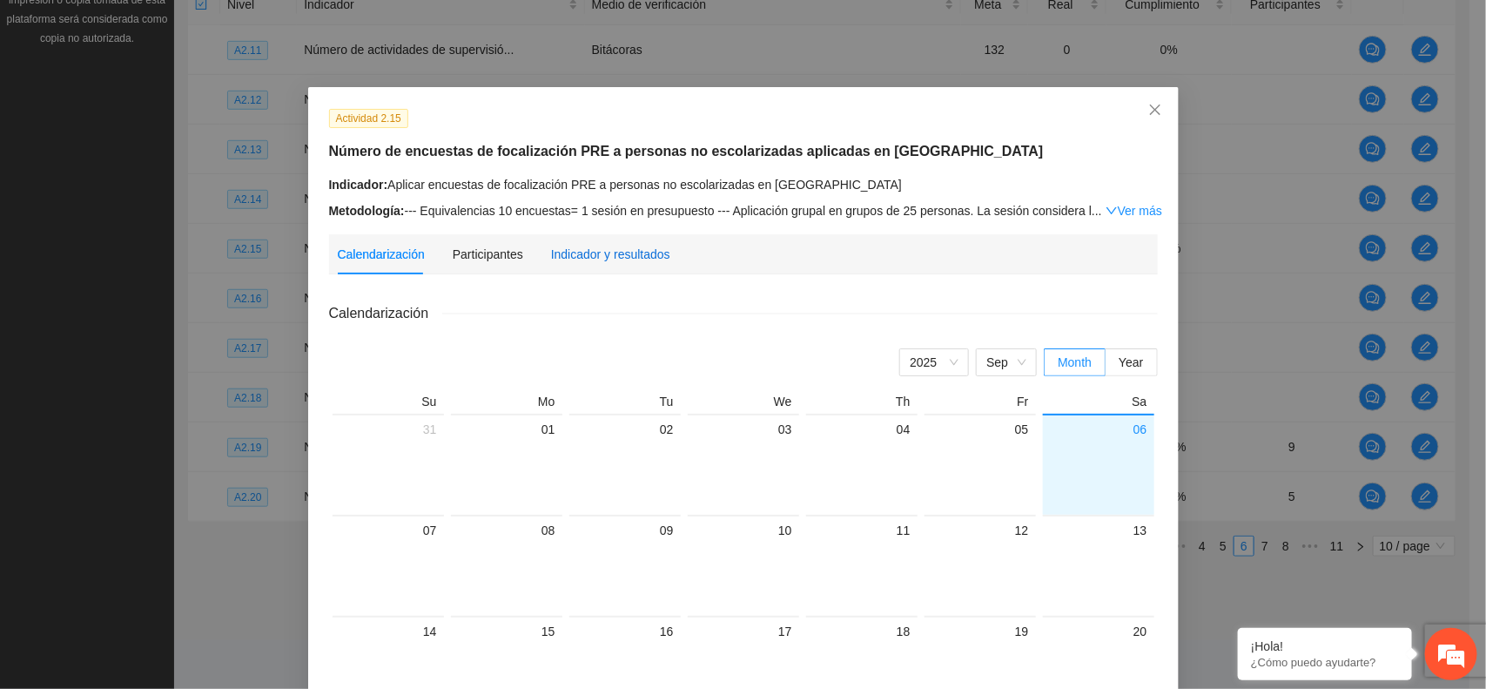
click at [611, 259] on div "Indicador y resultados" at bounding box center [610, 254] width 119 height 19
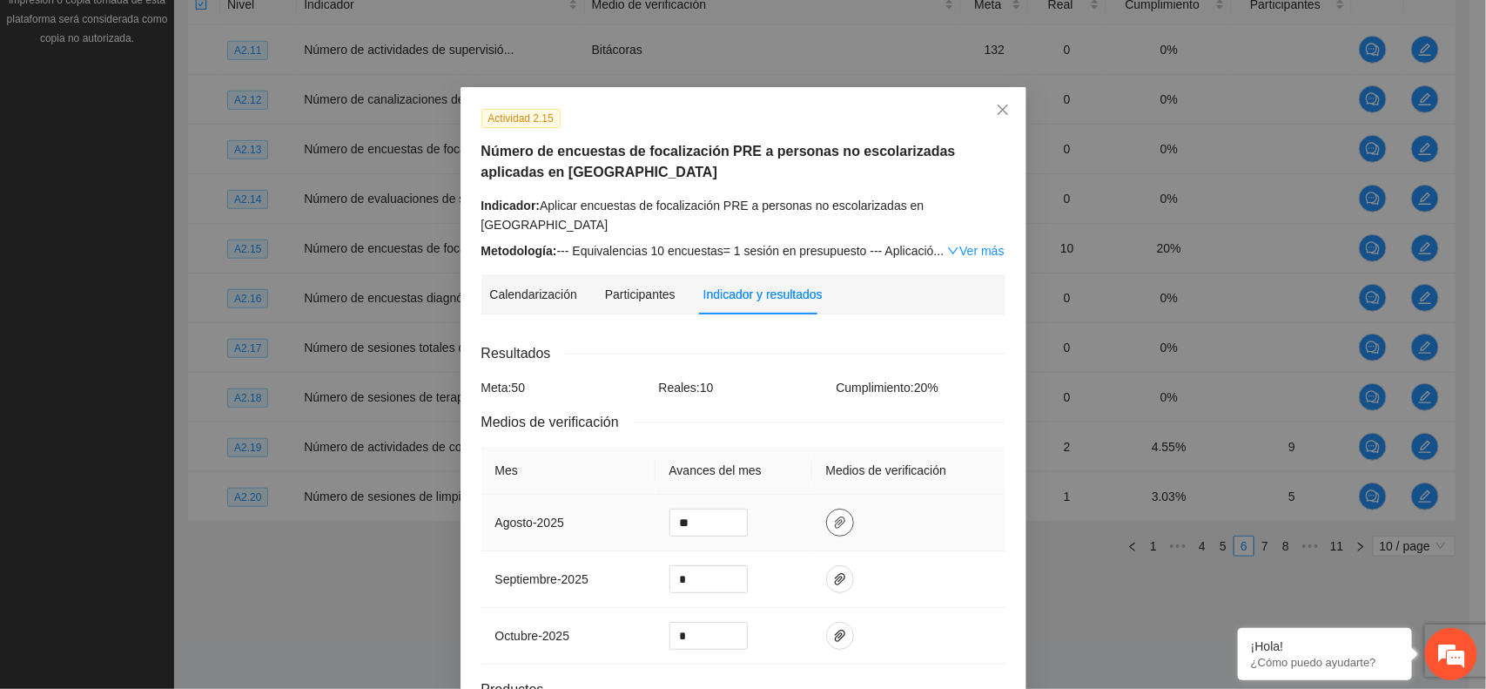
click at [833, 515] on icon "paper-clip" at bounding box center [840, 522] width 14 height 14
click at [758, 448] on link "[DATE].zip" at bounding box center [824, 455] width 228 height 19
click at [759, 446] on link "[DATE].zip" at bounding box center [824, 455] width 228 height 19
click at [768, 454] on link "[DATE].zip" at bounding box center [824, 455] width 228 height 19
click at [996, 106] on icon "close" at bounding box center [1003, 110] width 14 height 14
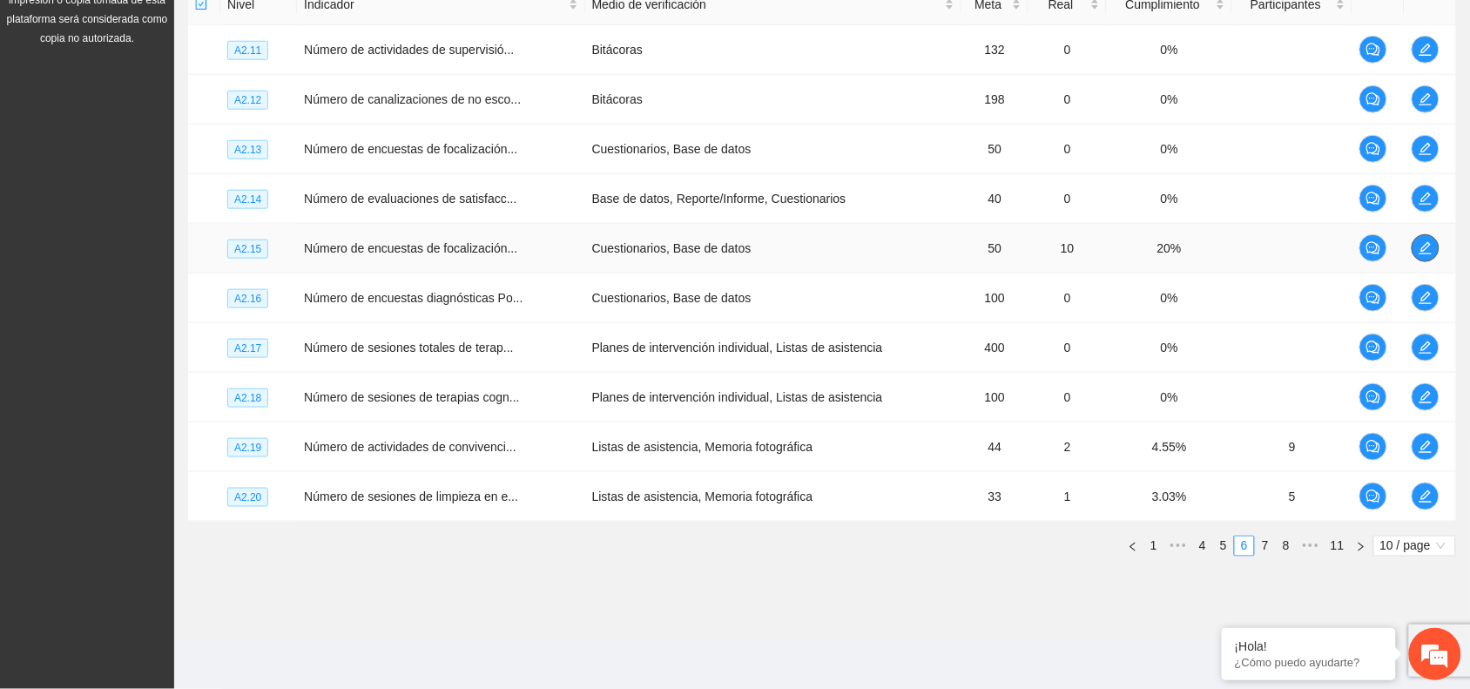
click at [1422, 257] on button "button" at bounding box center [1425, 248] width 28 height 28
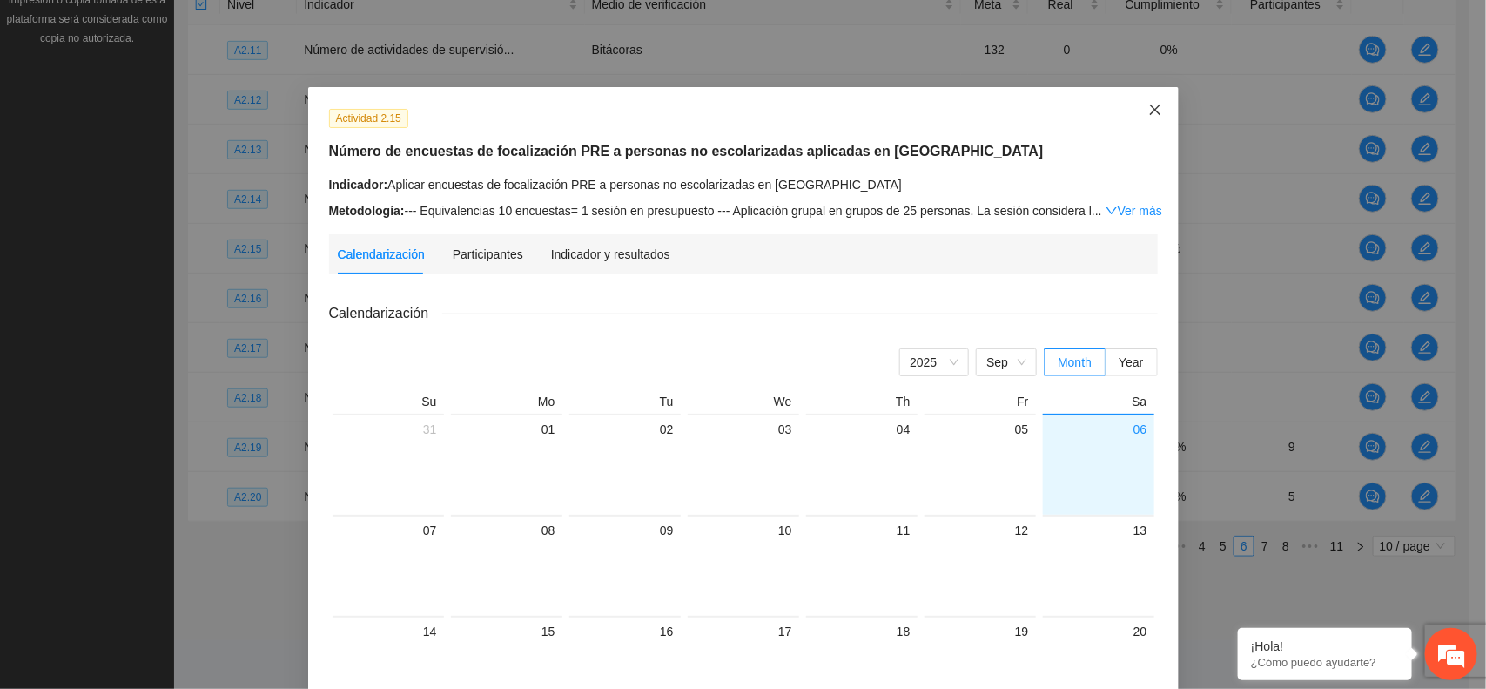
drag, startPoint x: 1147, startPoint y: 116, endPoint x: 1114, endPoint y: 299, distance: 185.6
click at [1136, 155] on div "Actividad 2.15 Número de encuestas de focalización PRE a personas no escolariza…" at bounding box center [743, 590] width 871 height 1006
click at [1148, 104] on icon "close" at bounding box center [1155, 110] width 14 height 14
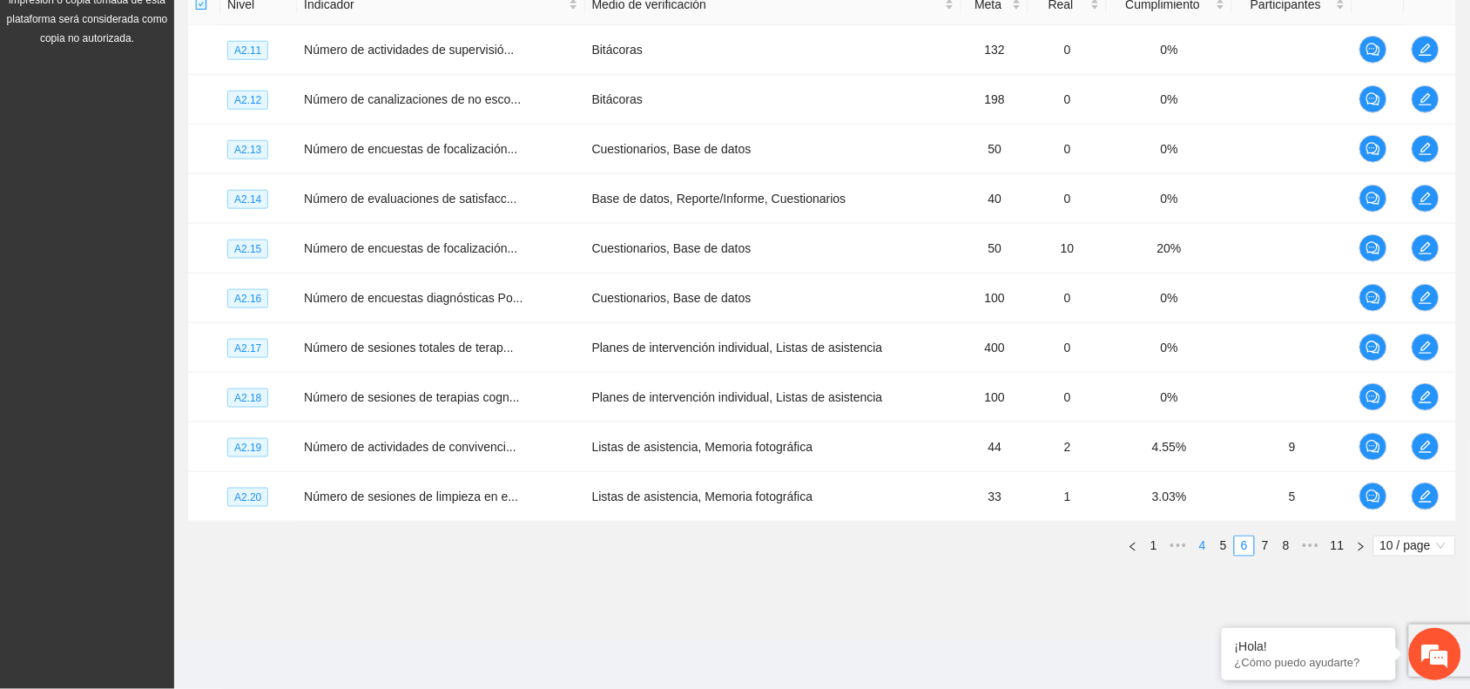
click at [1198, 544] on link "4" at bounding box center [1202, 545] width 19 height 19
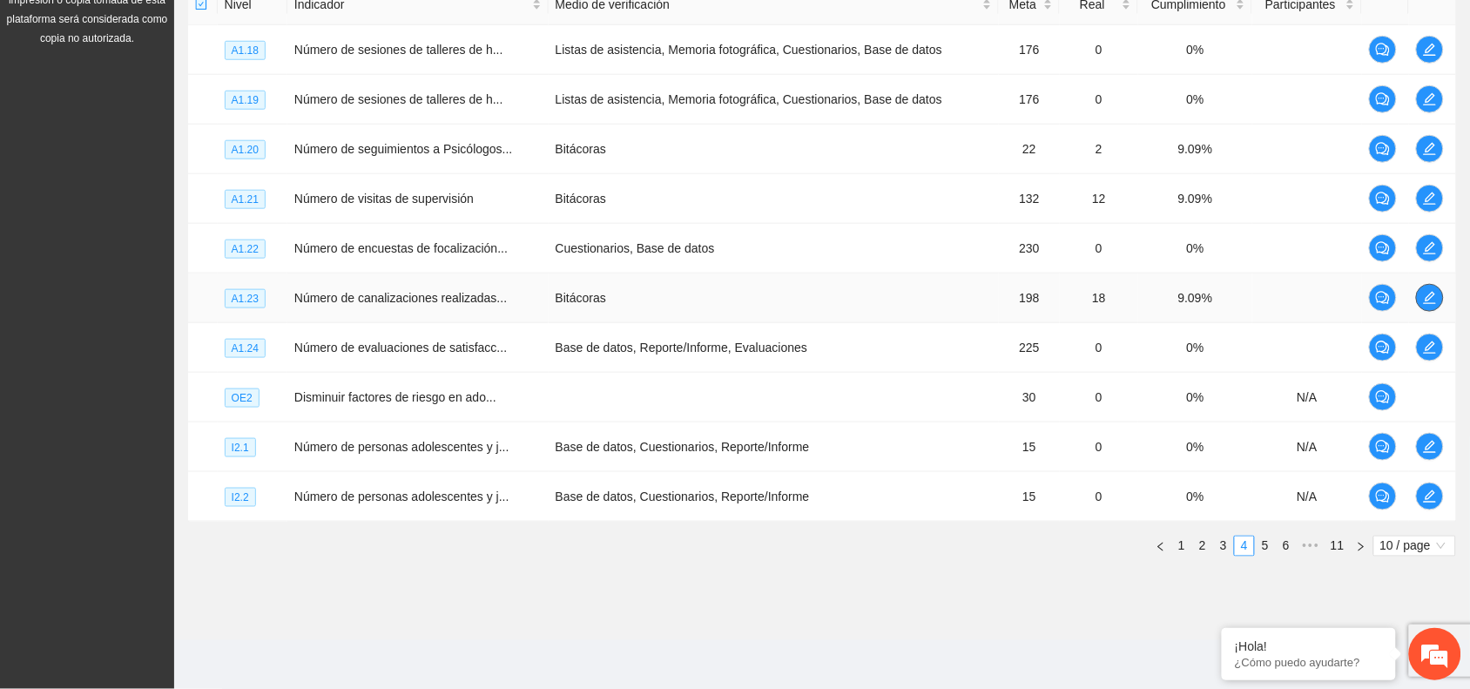
click at [1420, 297] on span "edit" at bounding box center [1429, 298] width 26 height 14
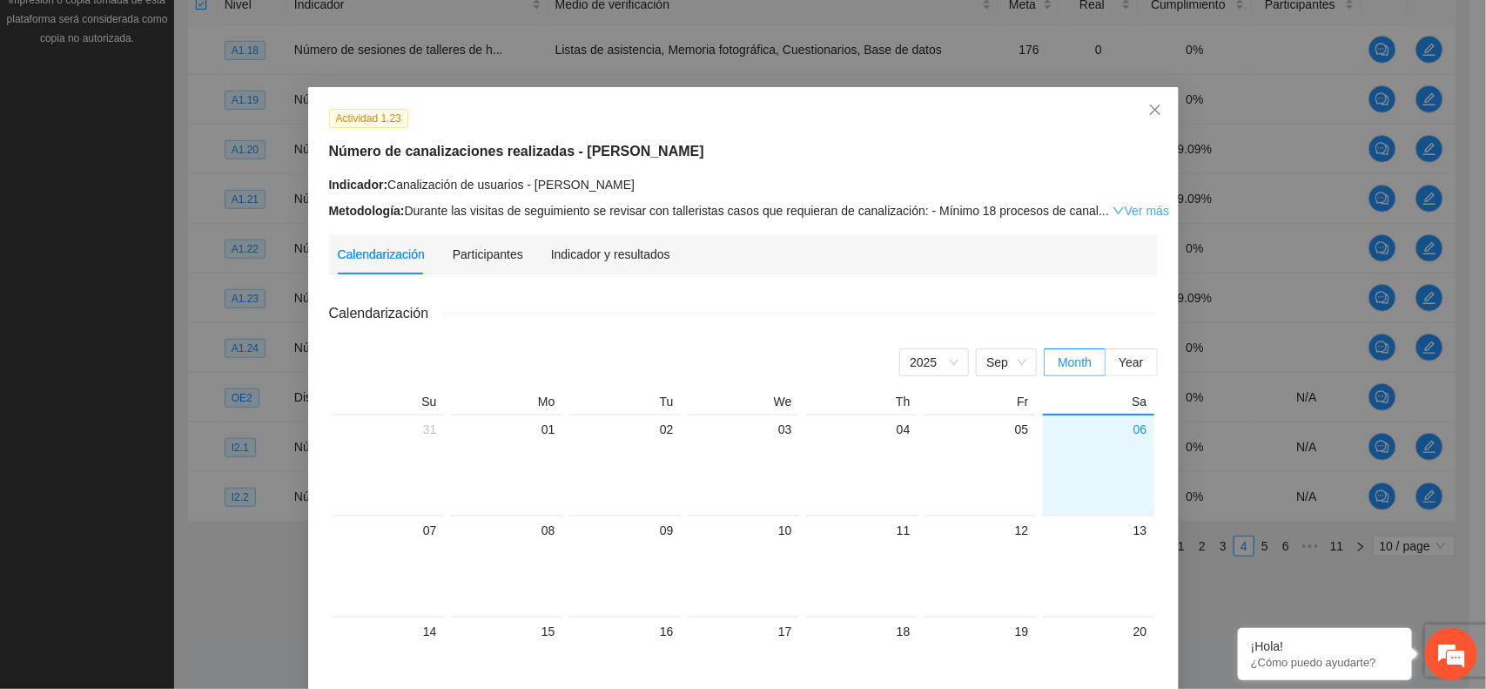
click at [1113, 213] on icon "down" at bounding box center [1119, 211] width 12 height 12
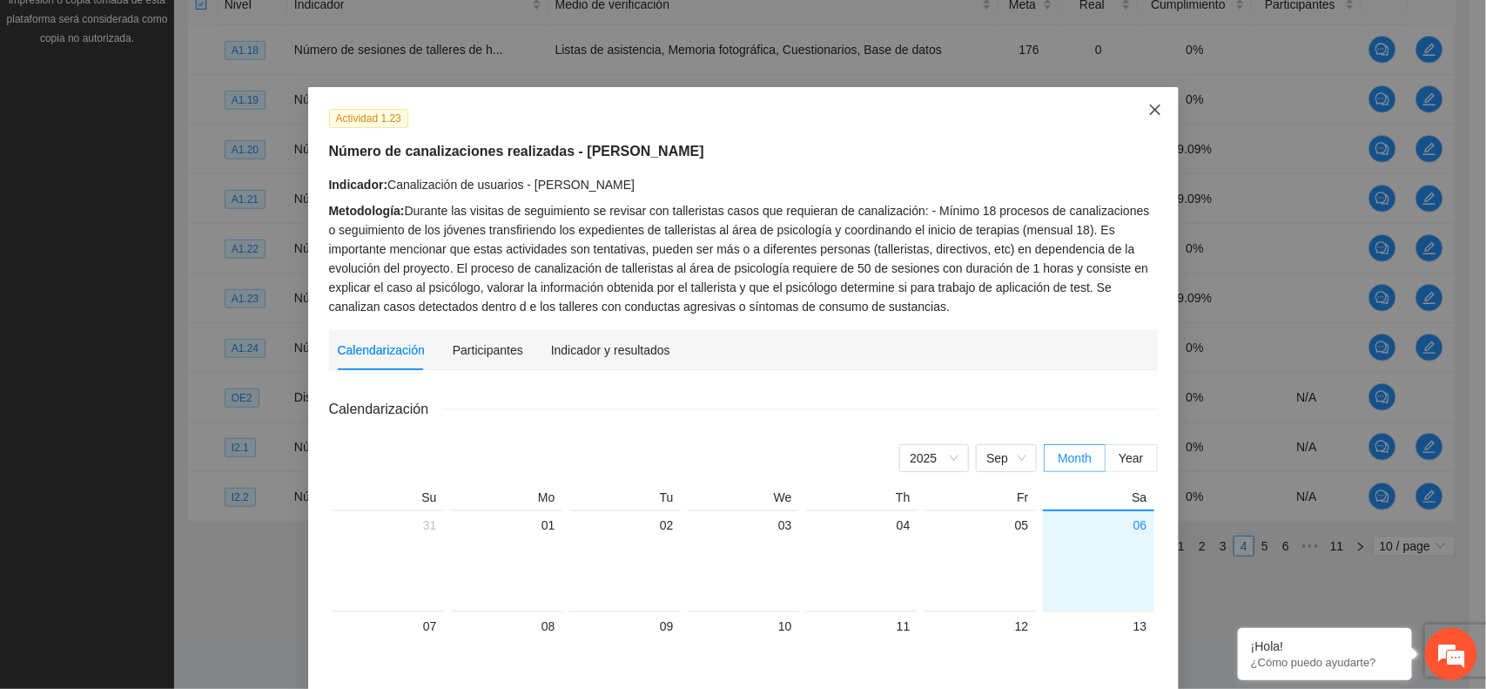
click at [1155, 111] on span "Close" at bounding box center [1155, 110] width 47 height 47
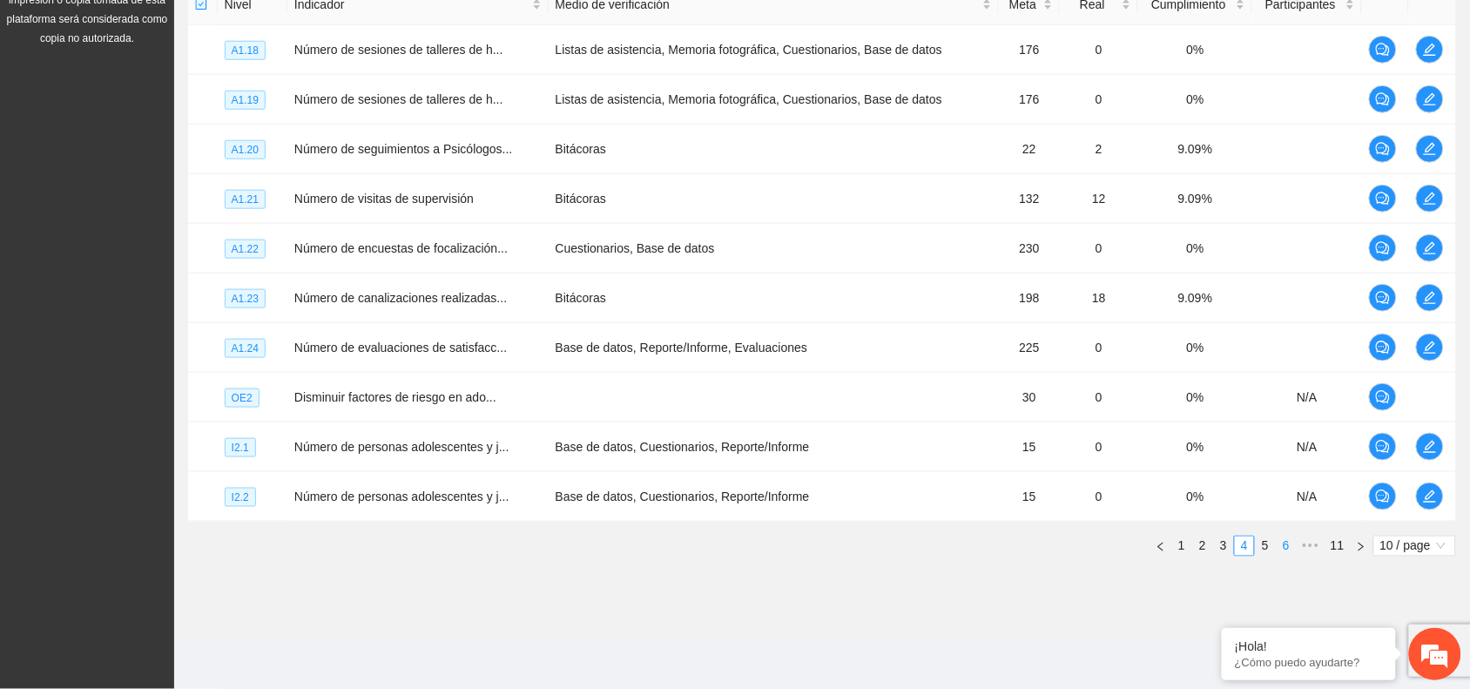
click at [1287, 545] on link "6" at bounding box center [1285, 545] width 19 height 19
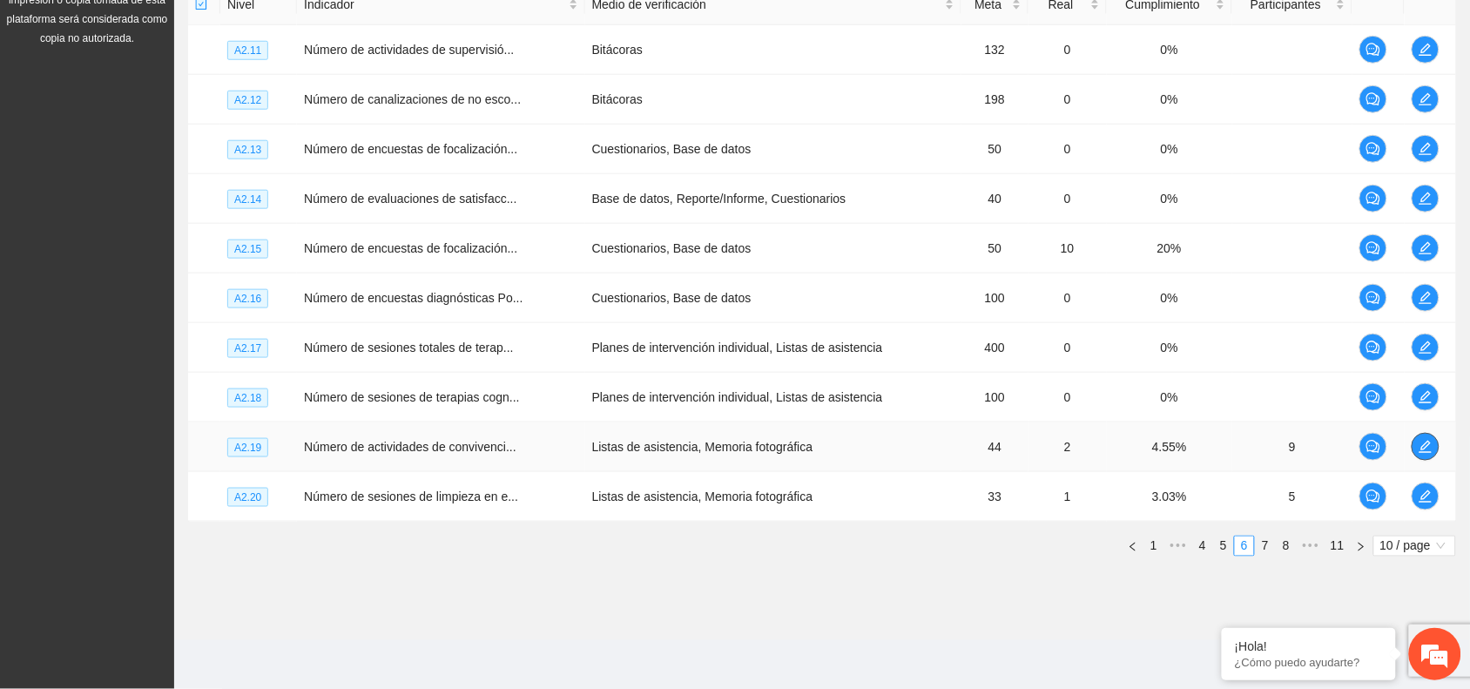
click at [1418, 447] on icon "edit" at bounding box center [1425, 447] width 14 height 14
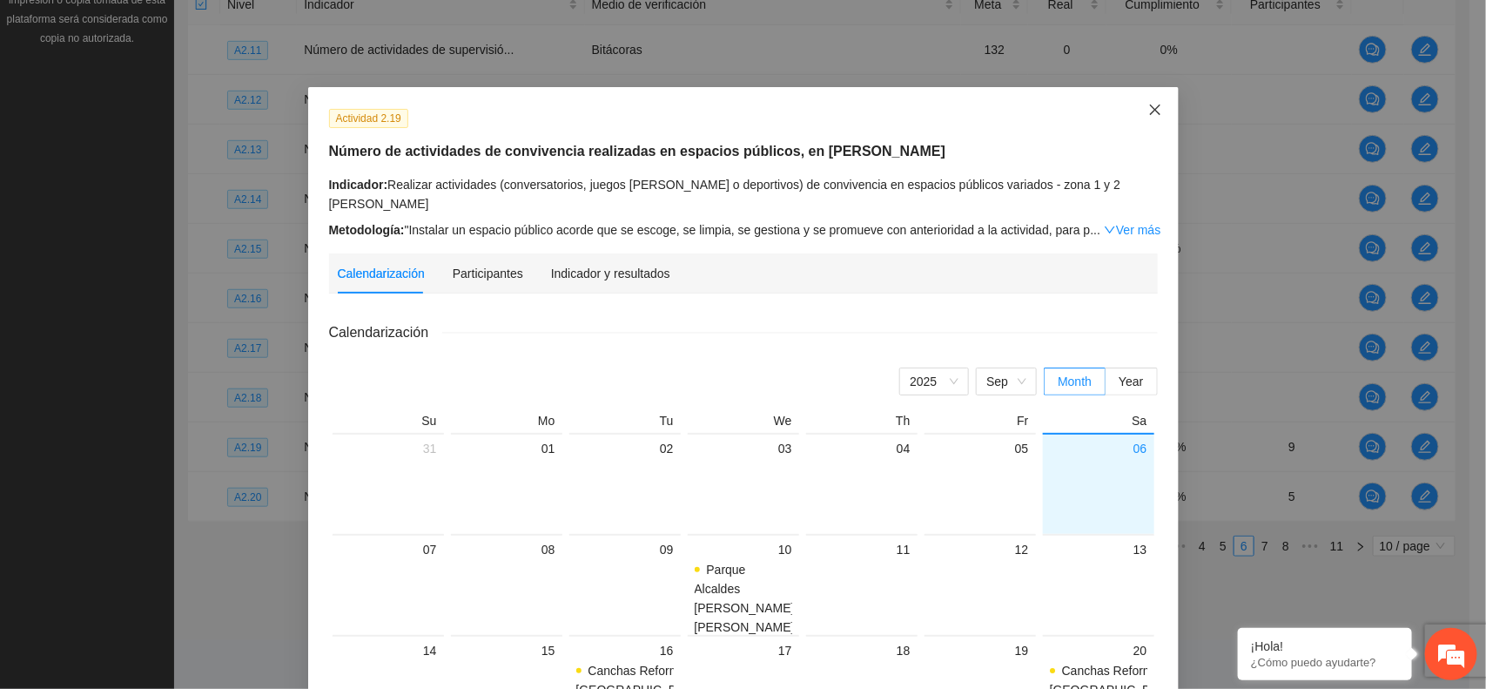
click at [1142, 119] on span "Close" at bounding box center [1155, 110] width 47 height 47
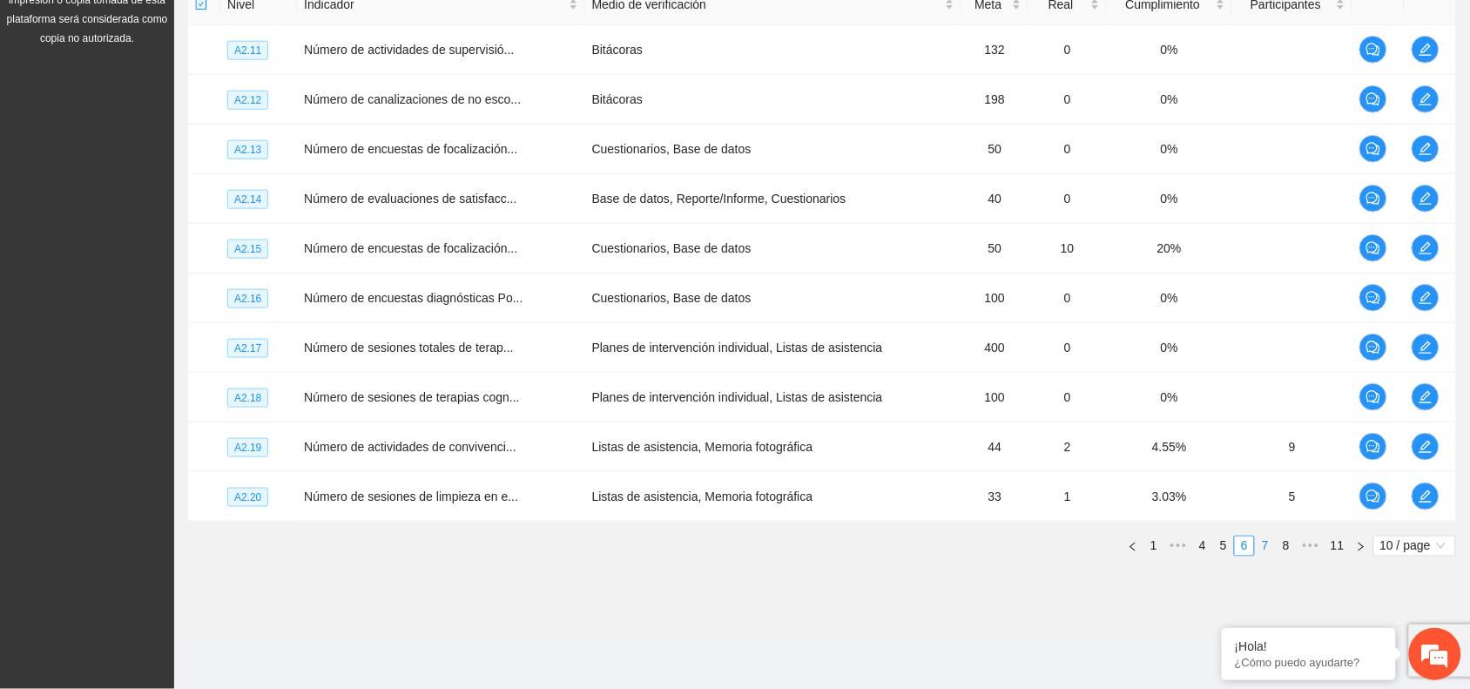
click at [1265, 547] on link "7" at bounding box center [1264, 545] width 19 height 19
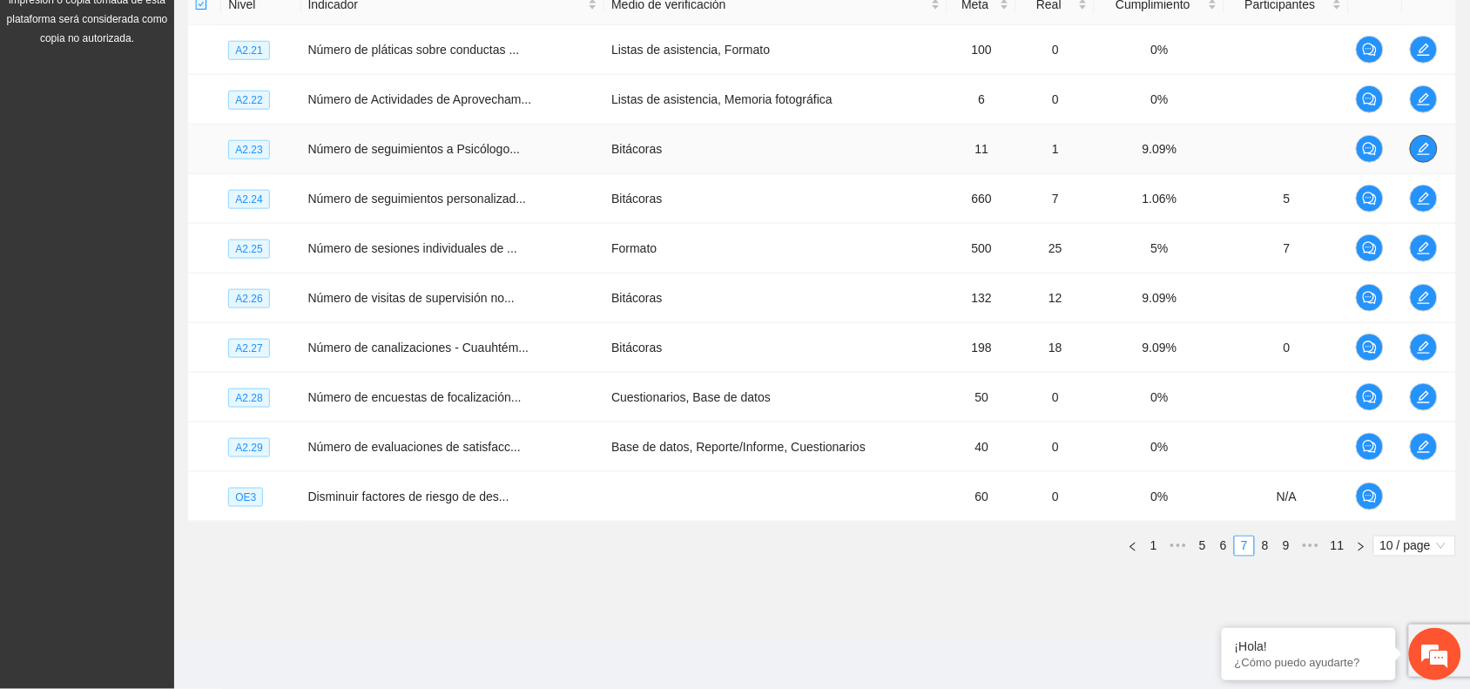
click at [1415, 142] on span "edit" at bounding box center [1423, 149] width 26 height 14
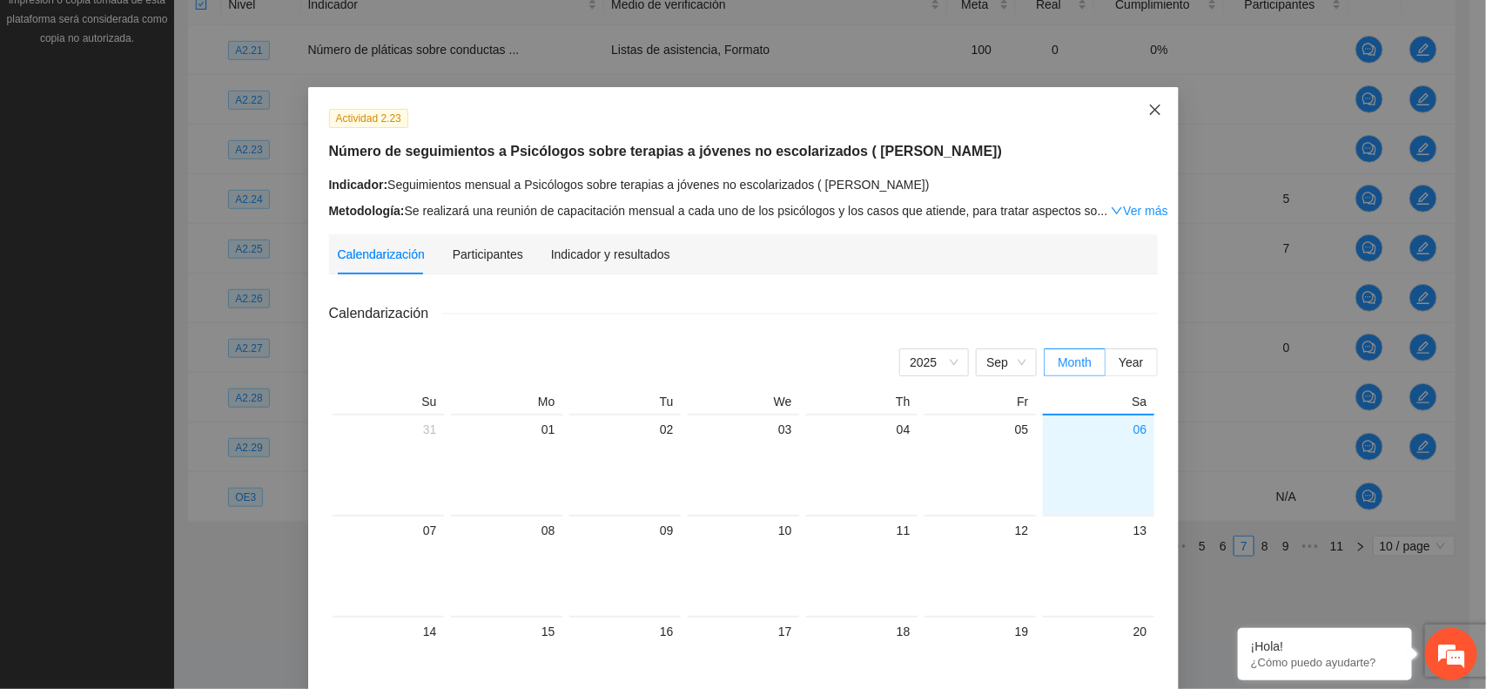
click at [1151, 110] on icon "close" at bounding box center [1155, 110] width 14 height 14
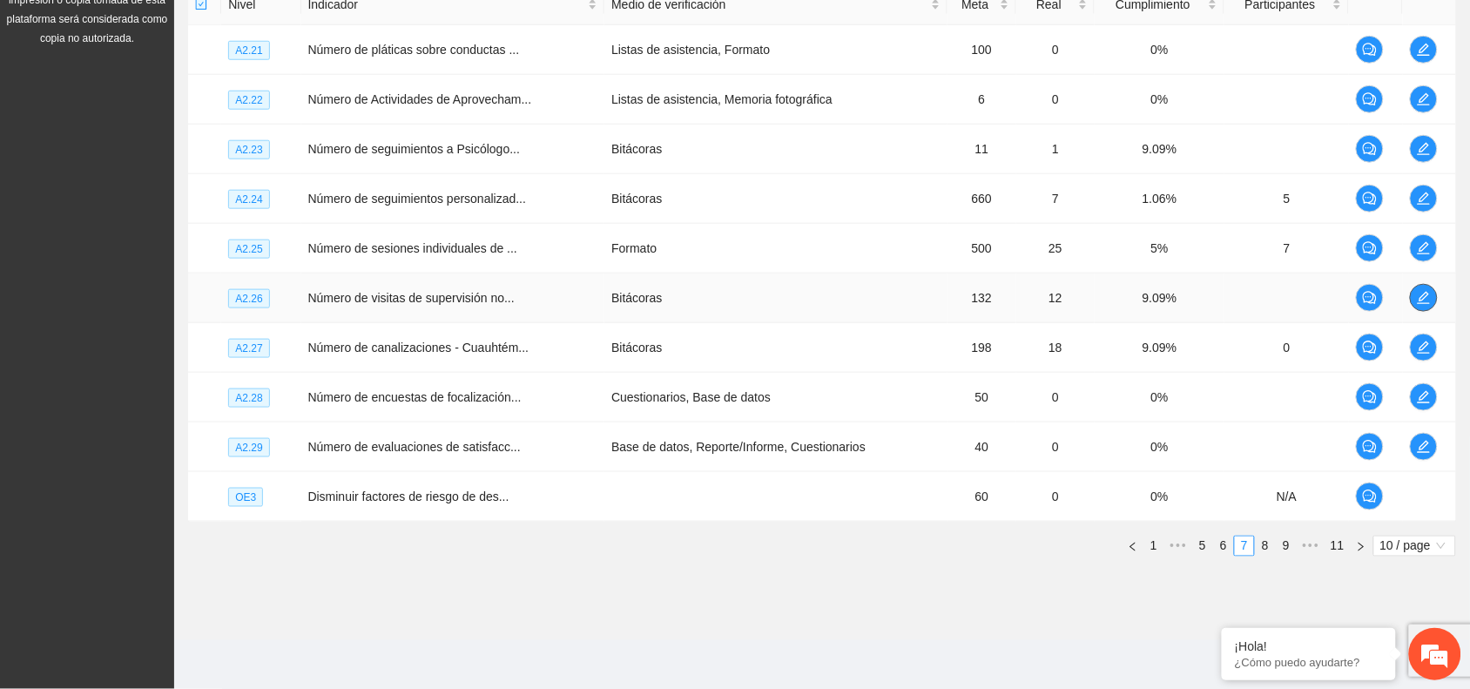
click at [1422, 292] on icon "edit" at bounding box center [1423, 298] width 14 height 14
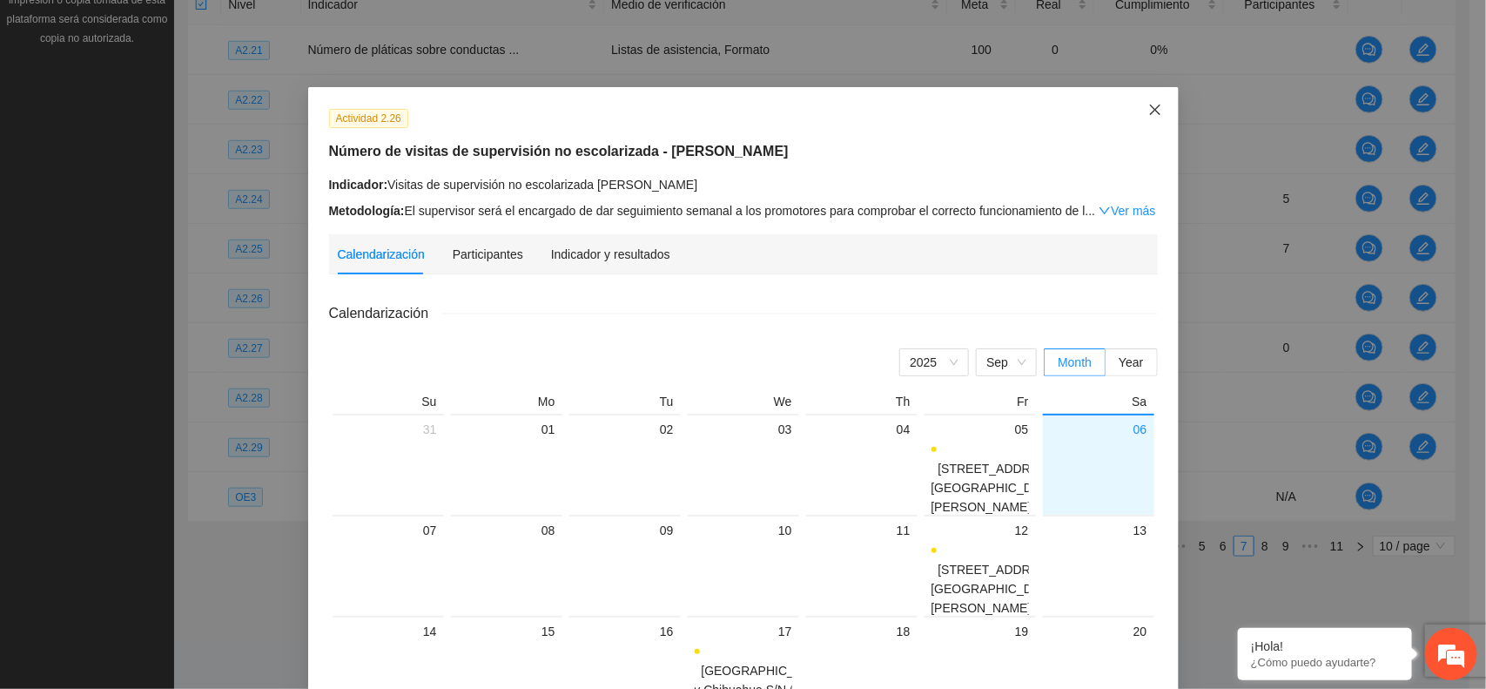
click at [1148, 109] on icon "close" at bounding box center [1155, 110] width 14 height 14
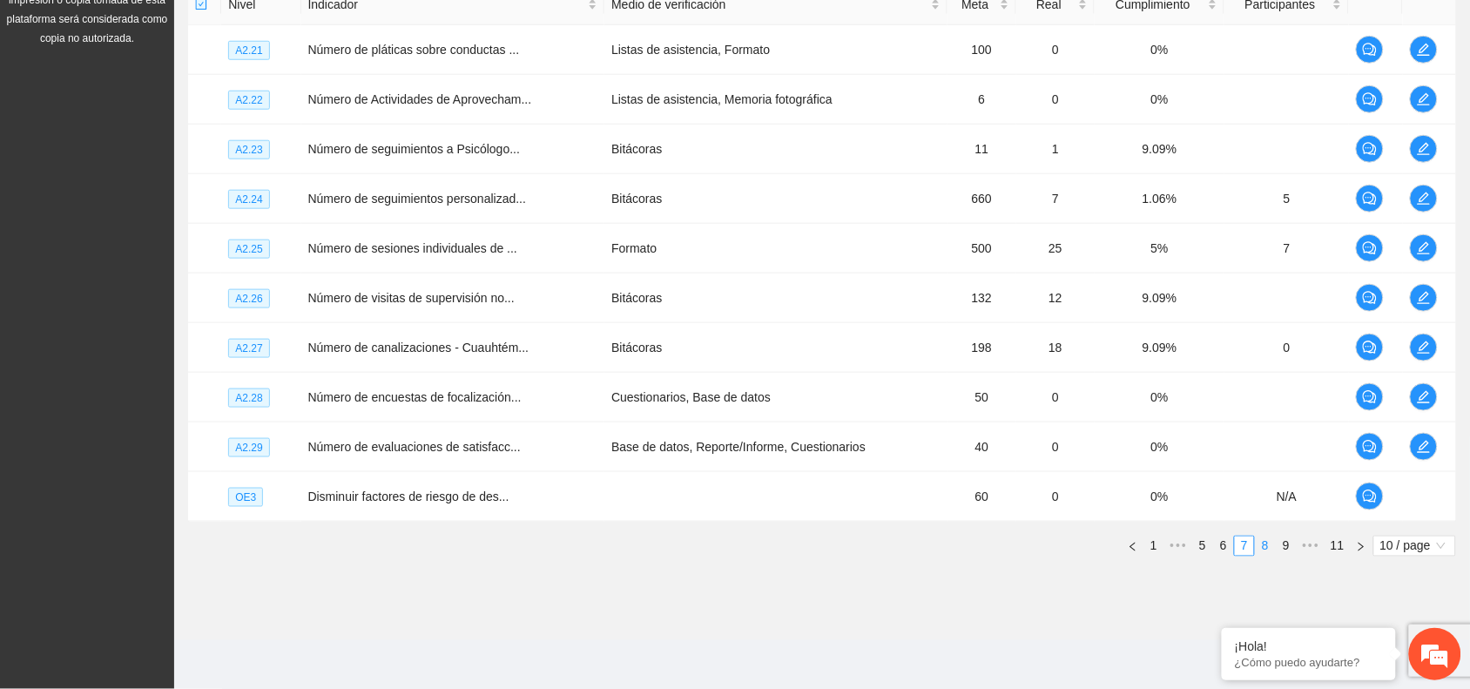
click at [1267, 547] on link "8" at bounding box center [1264, 545] width 19 height 19
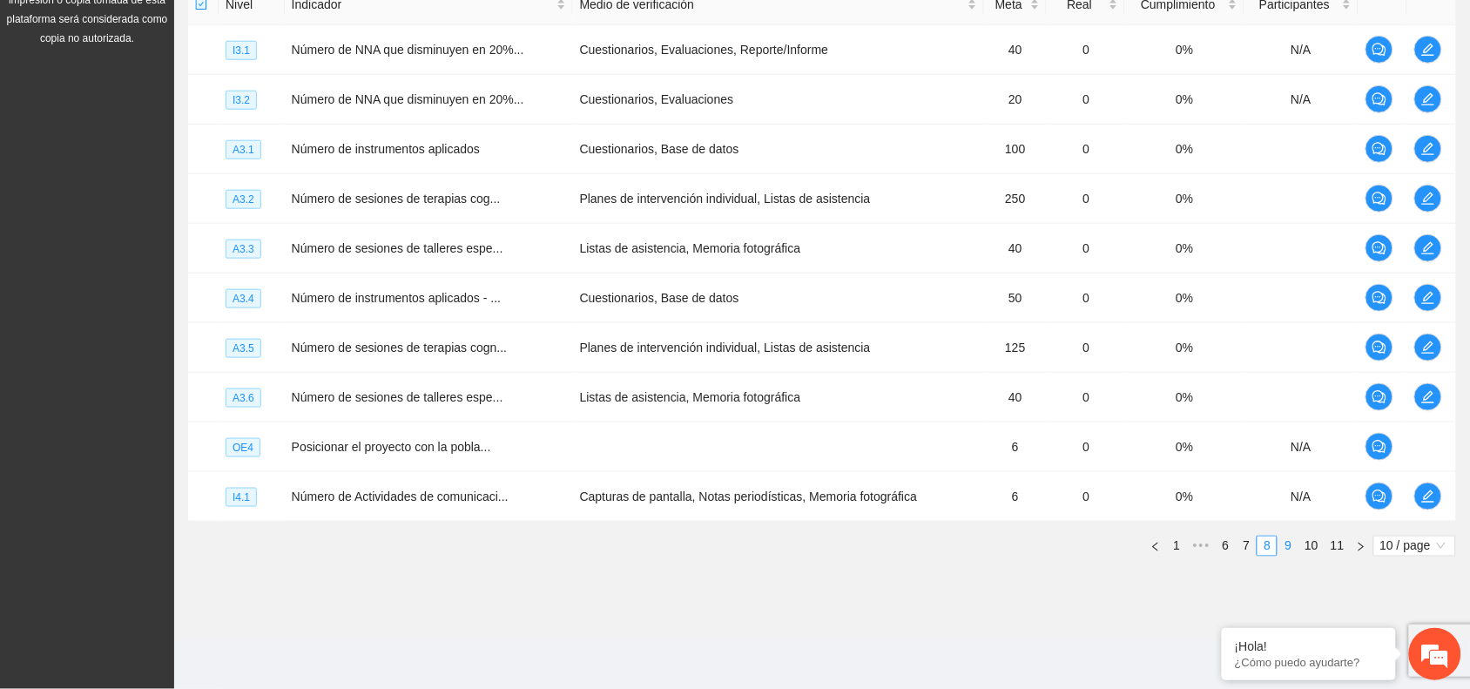
click at [1289, 551] on link "9" at bounding box center [1287, 545] width 19 height 19
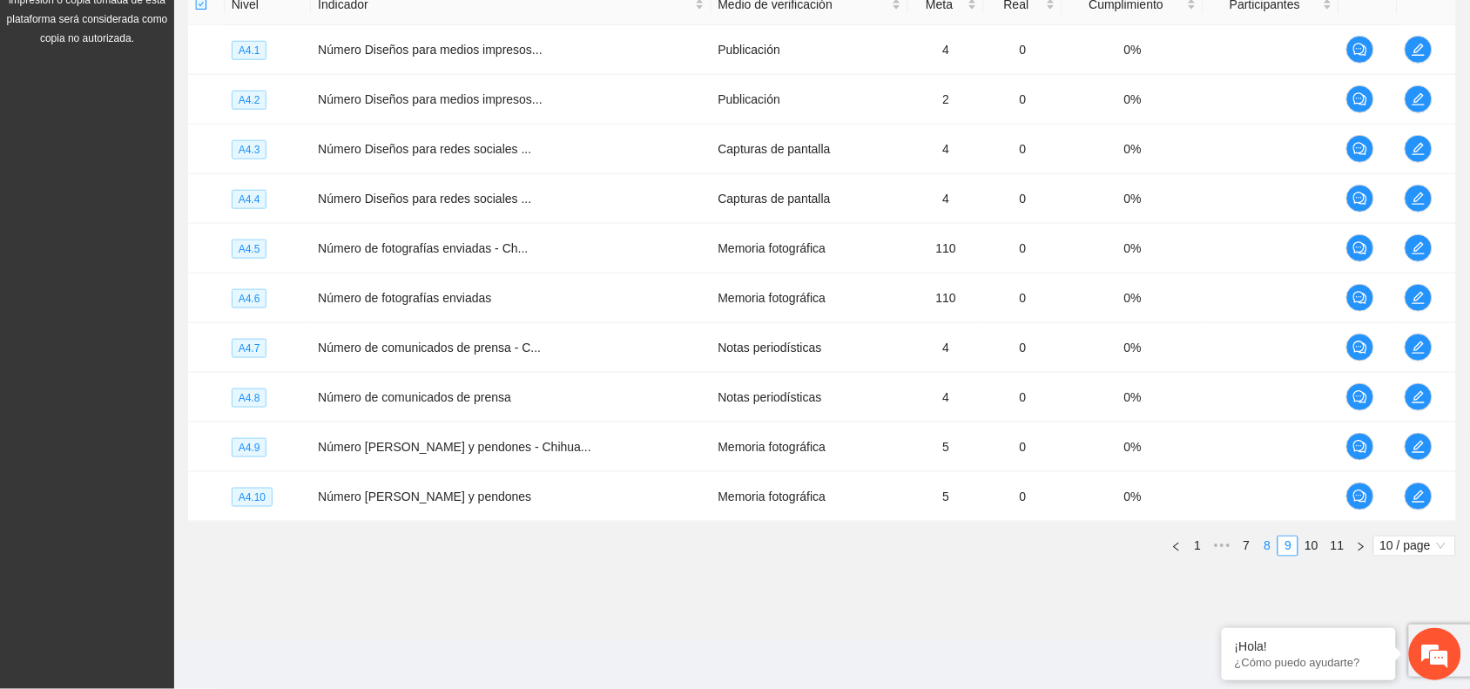
click at [1271, 549] on link "8" at bounding box center [1266, 545] width 19 height 19
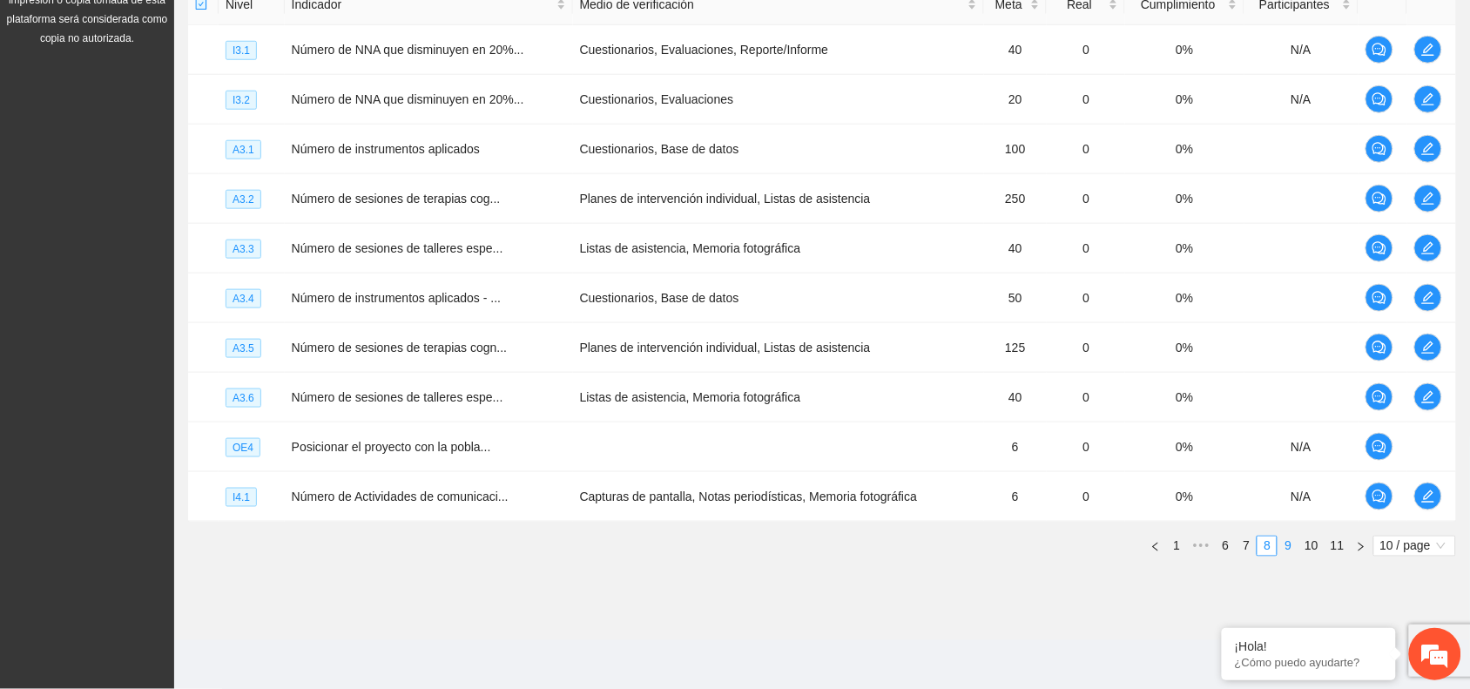
click at [1288, 547] on link "9" at bounding box center [1287, 545] width 19 height 19
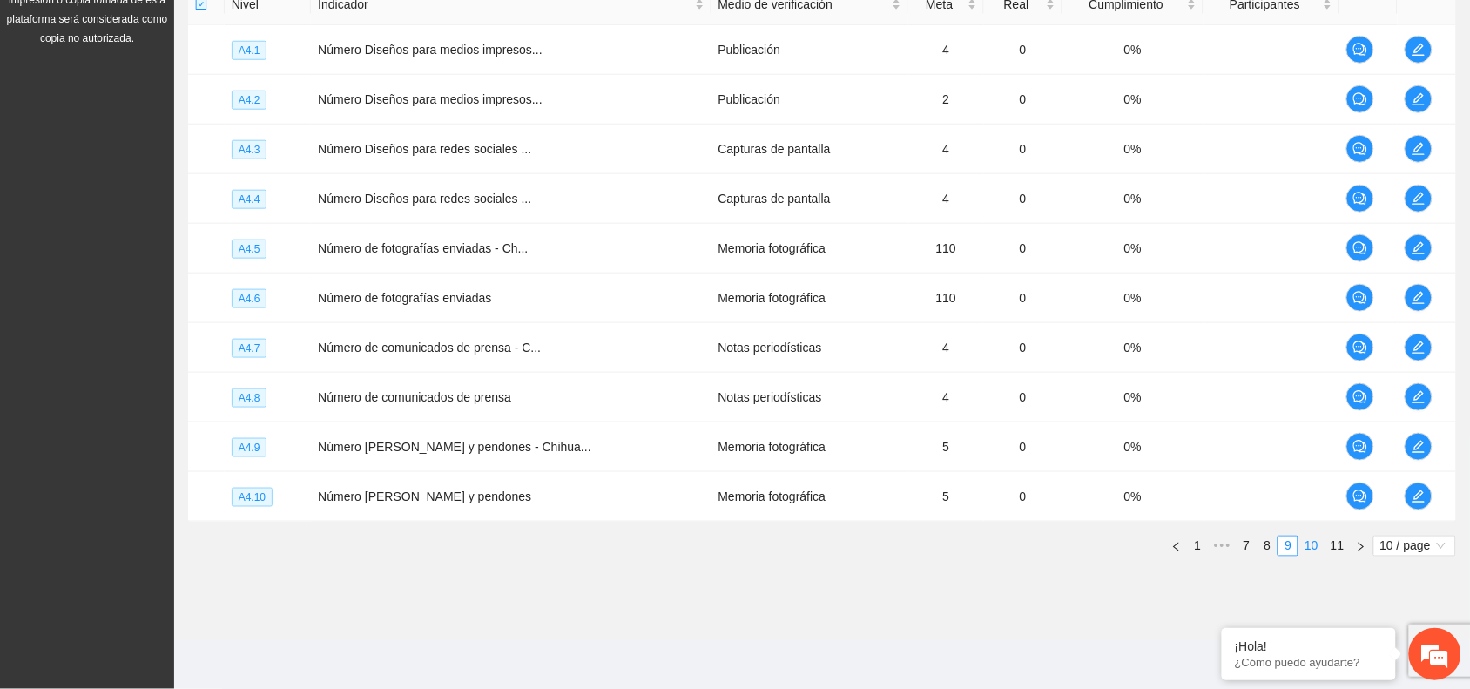
click at [1310, 548] on link "10" at bounding box center [1311, 545] width 24 height 19
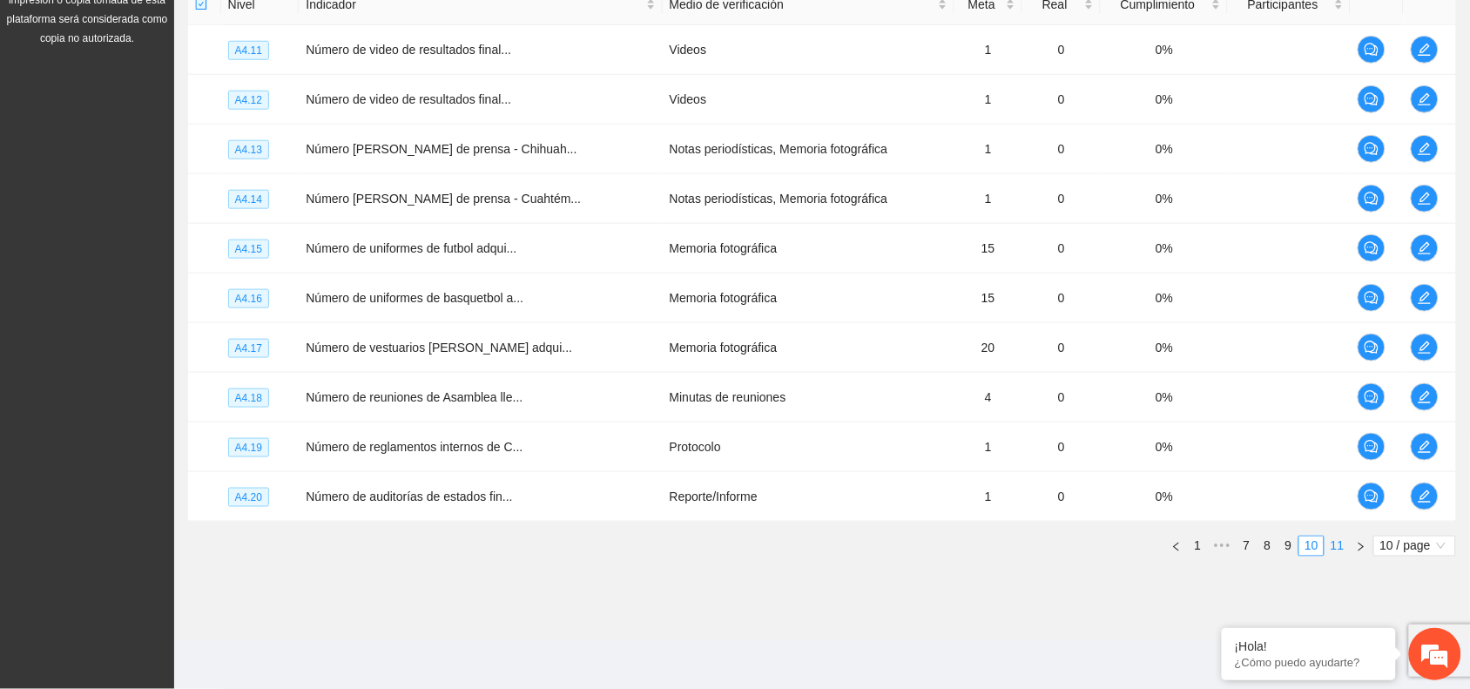
click at [1333, 547] on link "11" at bounding box center [1337, 545] width 24 height 19
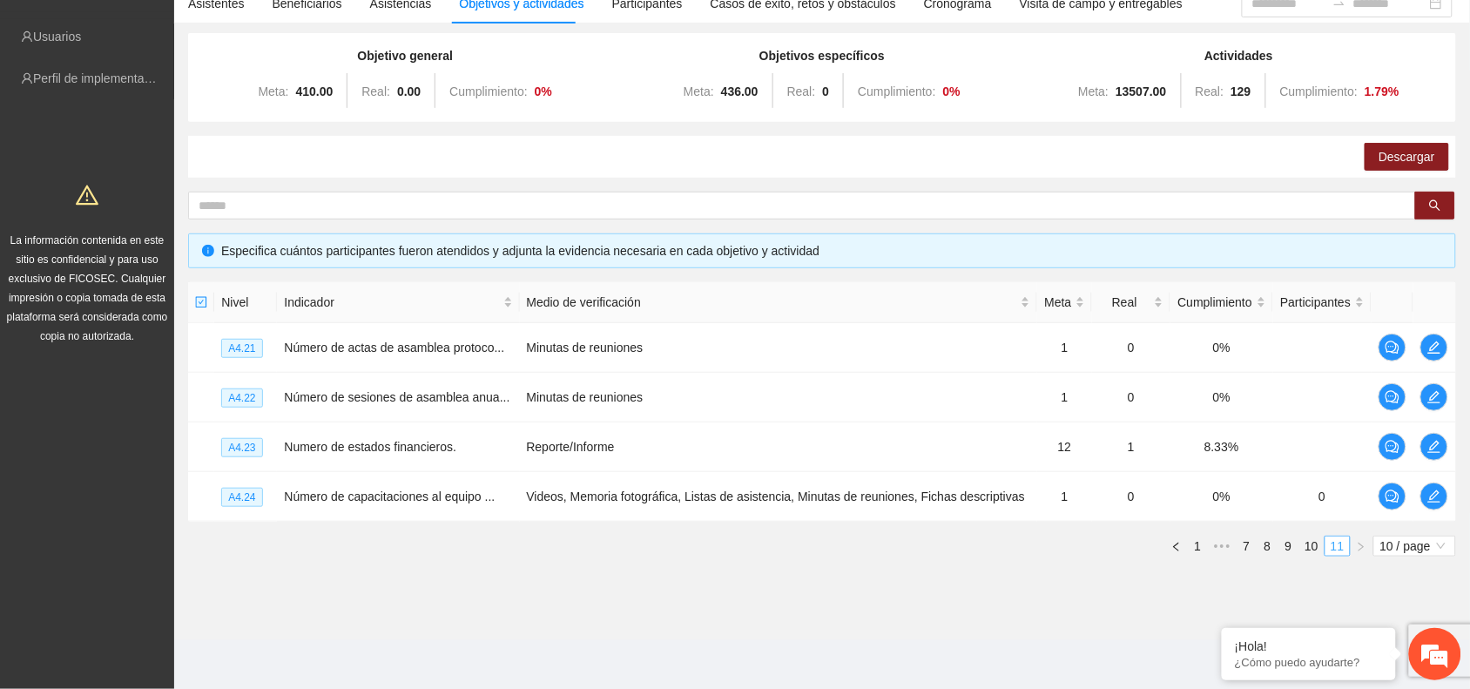
scroll to position [152, 0]
click at [1242, 544] on link "7" at bounding box center [1245, 545] width 19 height 19
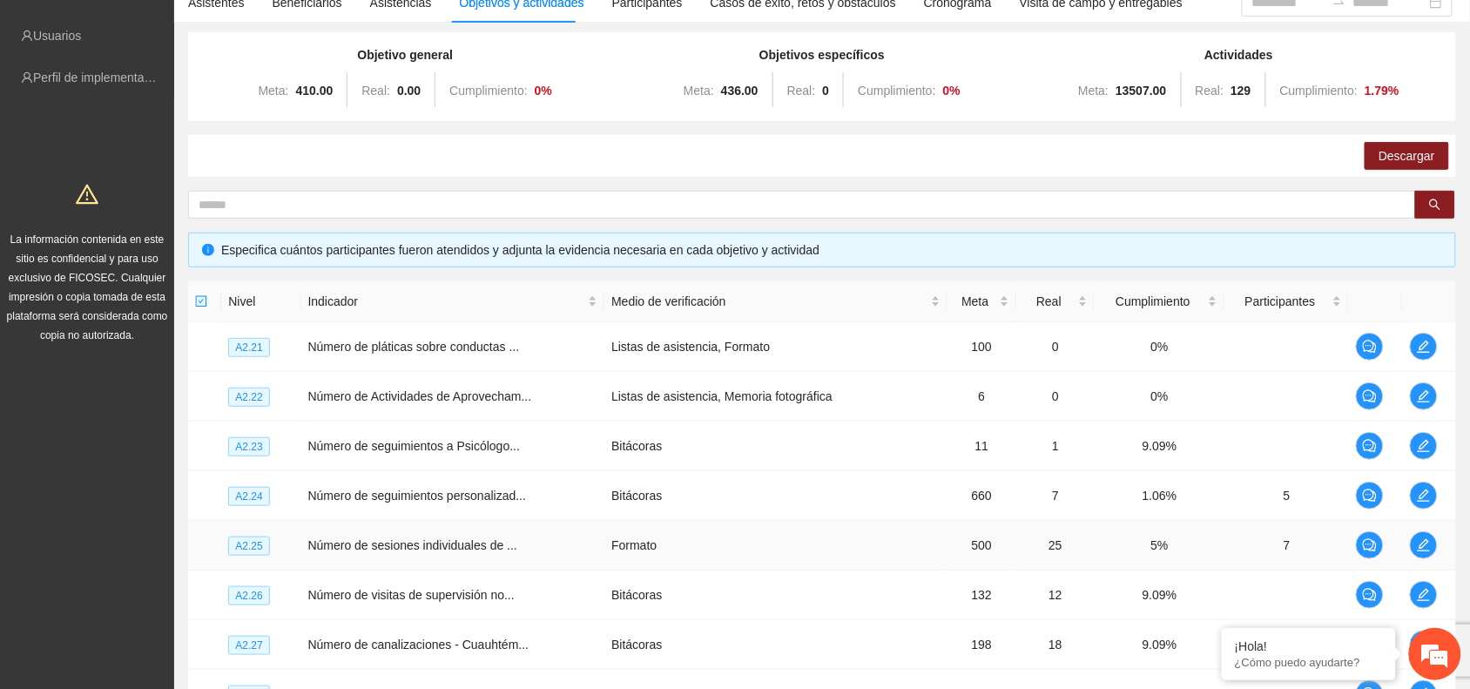
scroll to position [451, 0]
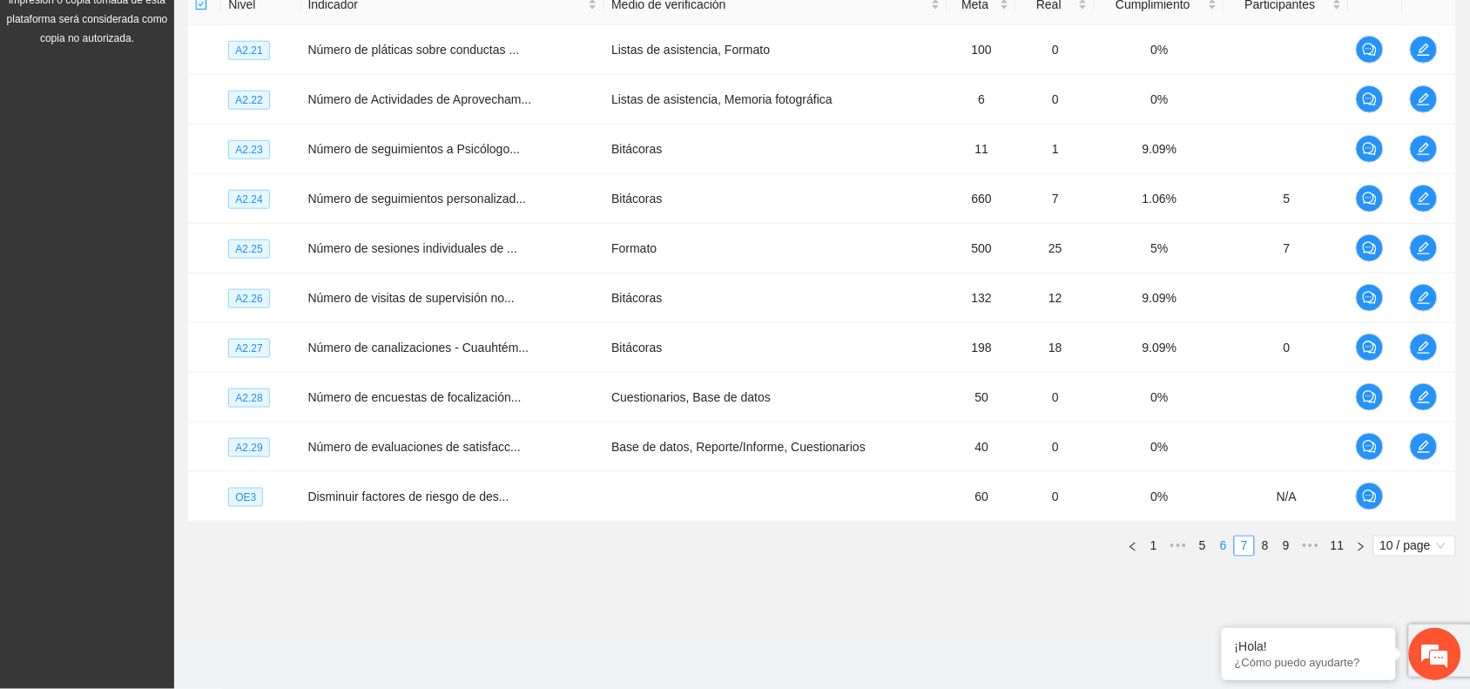
click at [1224, 548] on link "6" at bounding box center [1223, 545] width 19 height 19
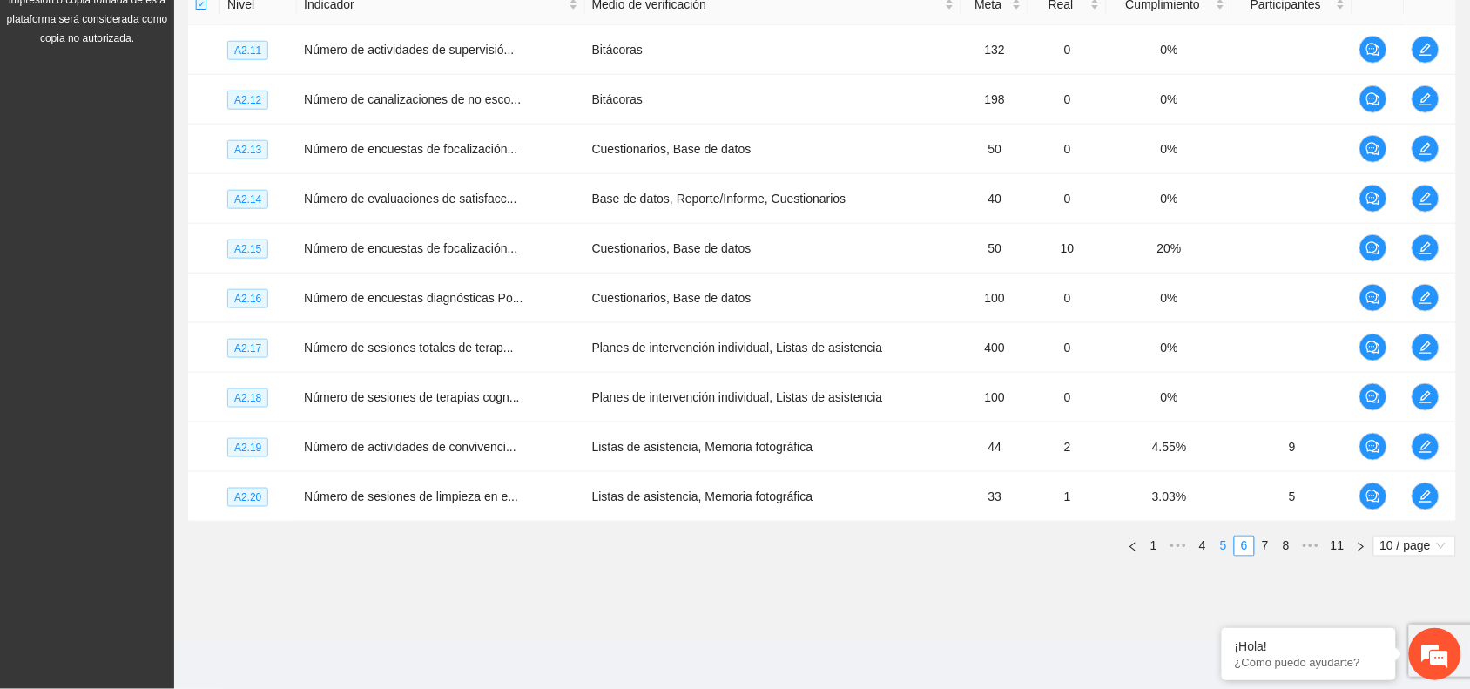
click at [1221, 546] on link "5" at bounding box center [1223, 545] width 19 height 19
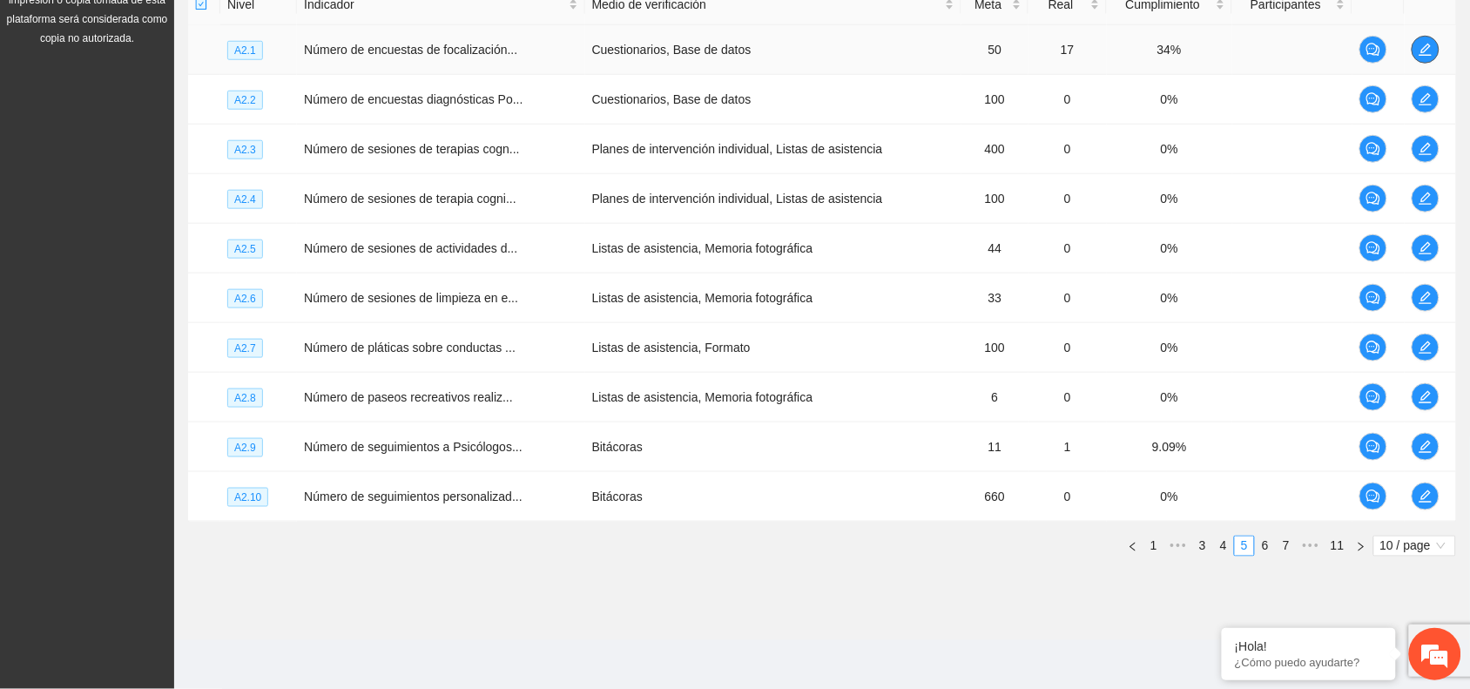
click at [1416, 45] on span "edit" at bounding box center [1425, 50] width 26 height 14
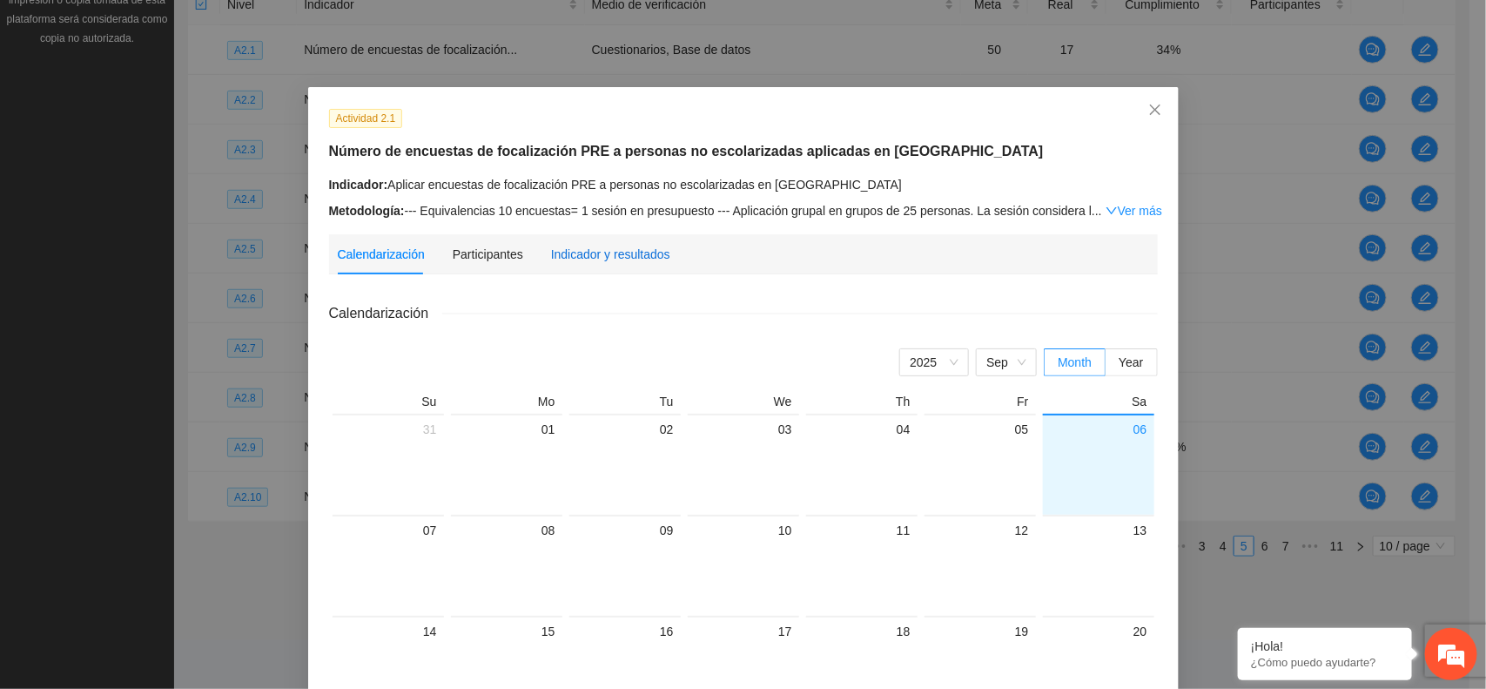
click at [612, 249] on div "Indicador y resultados" at bounding box center [610, 254] width 119 height 19
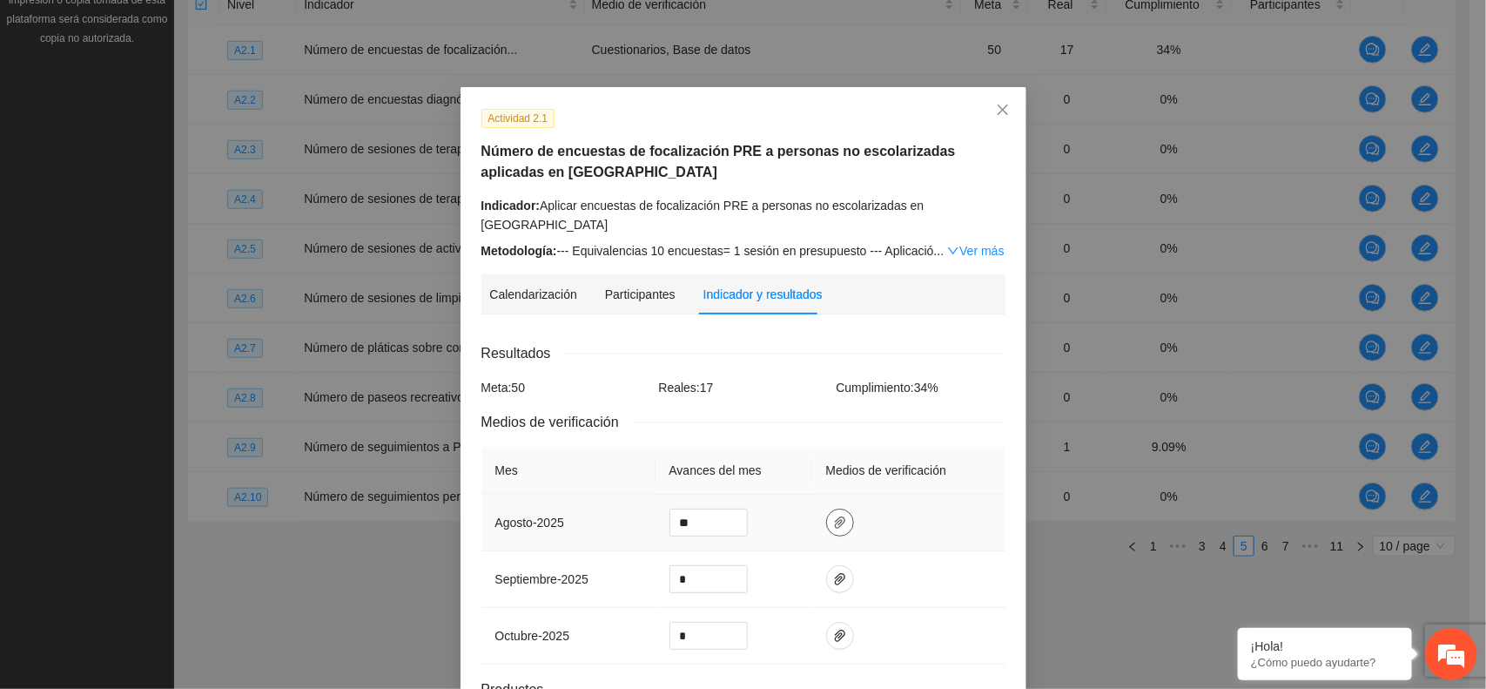
click at [835, 516] on icon "paper-clip" at bounding box center [840, 522] width 10 height 12
click at [754, 446] on link "[DATE].zip" at bounding box center [824, 455] width 228 height 19
click at [991, 118] on span "Close" at bounding box center [1002, 110] width 47 height 47
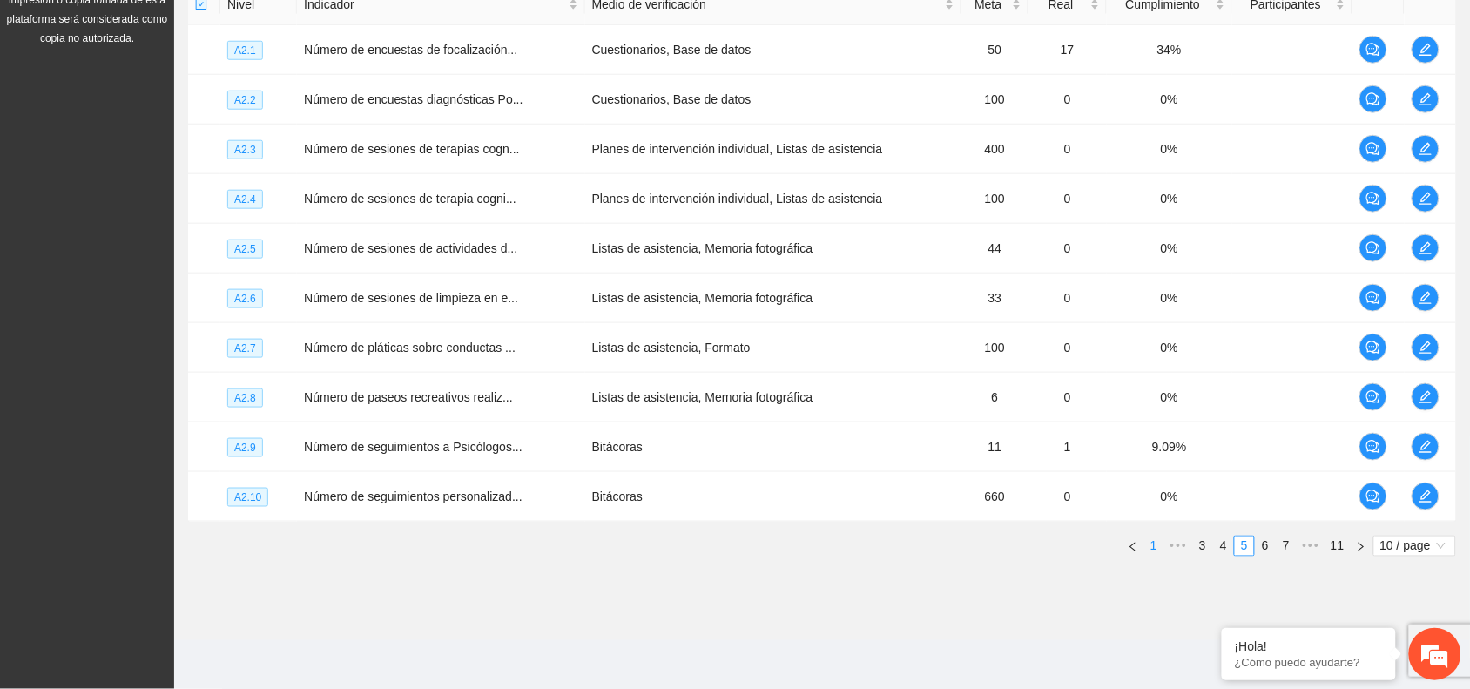
click at [1156, 542] on link "1" at bounding box center [1153, 545] width 19 height 19
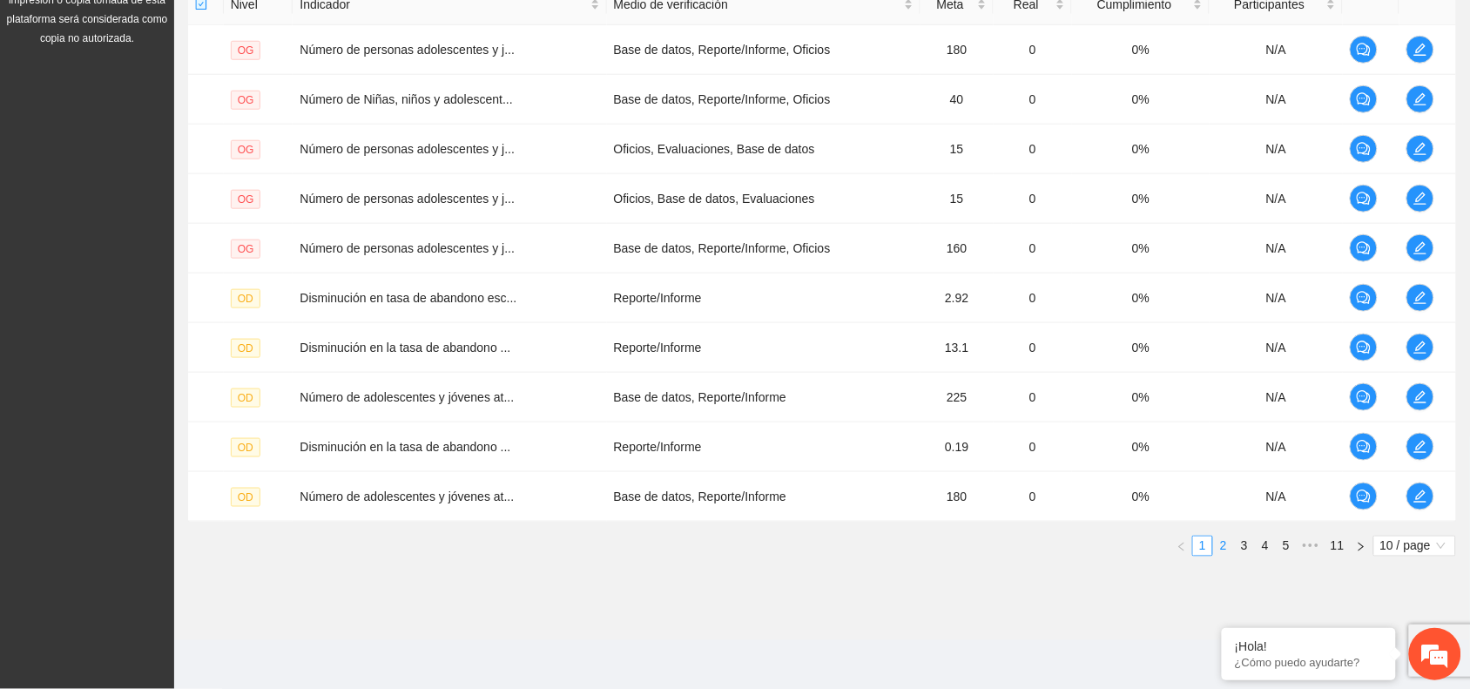
click at [1225, 549] on link "2" at bounding box center [1223, 545] width 19 height 19
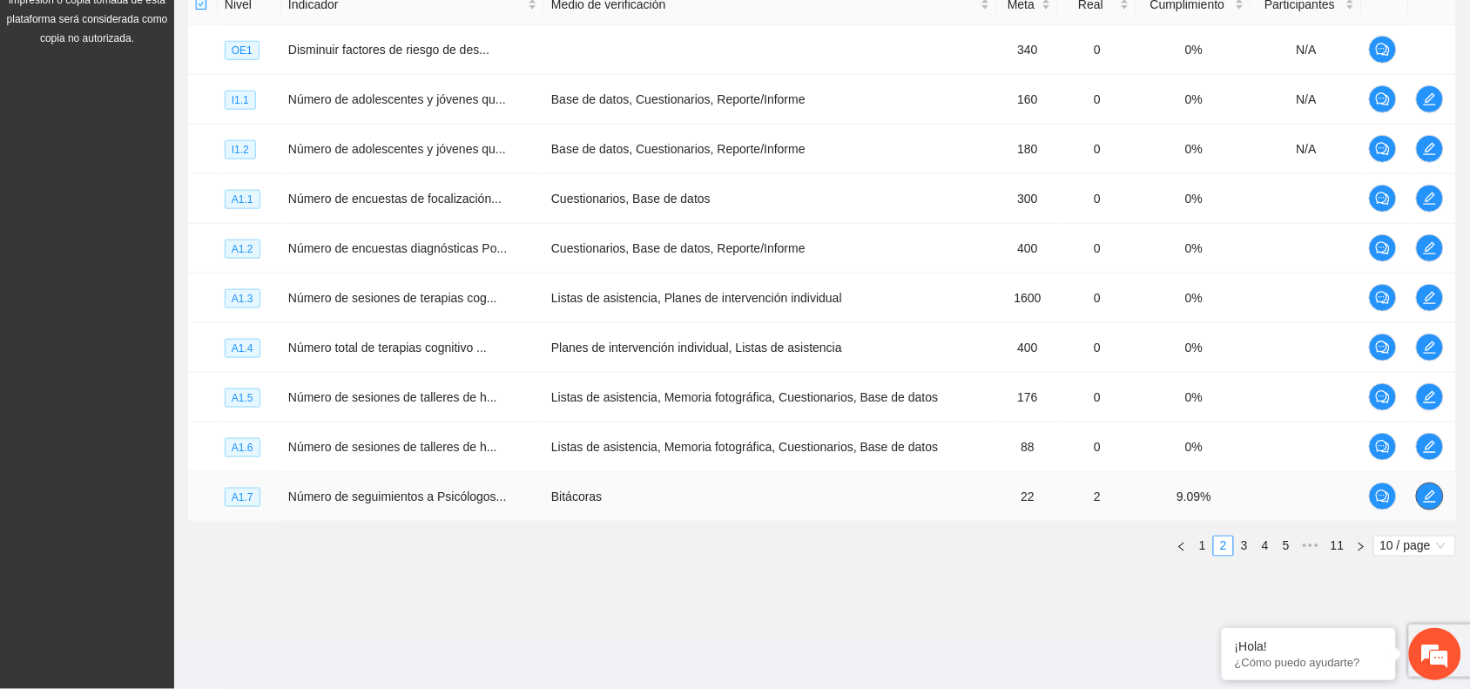
click at [1437, 496] on span "edit" at bounding box center [1429, 496] width 26 height 14
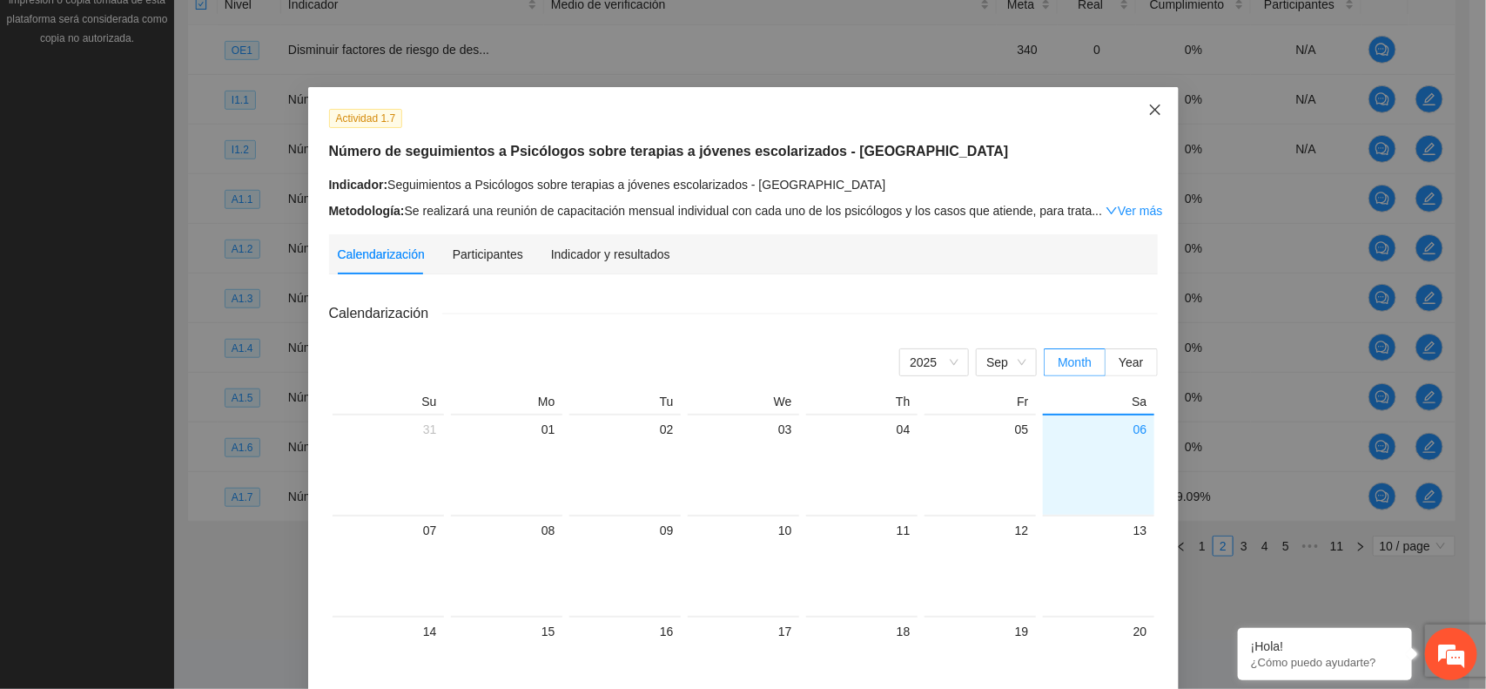
click at [1149, 111] on icon "close" at bounding box center [1154, 109] width 10 height 10
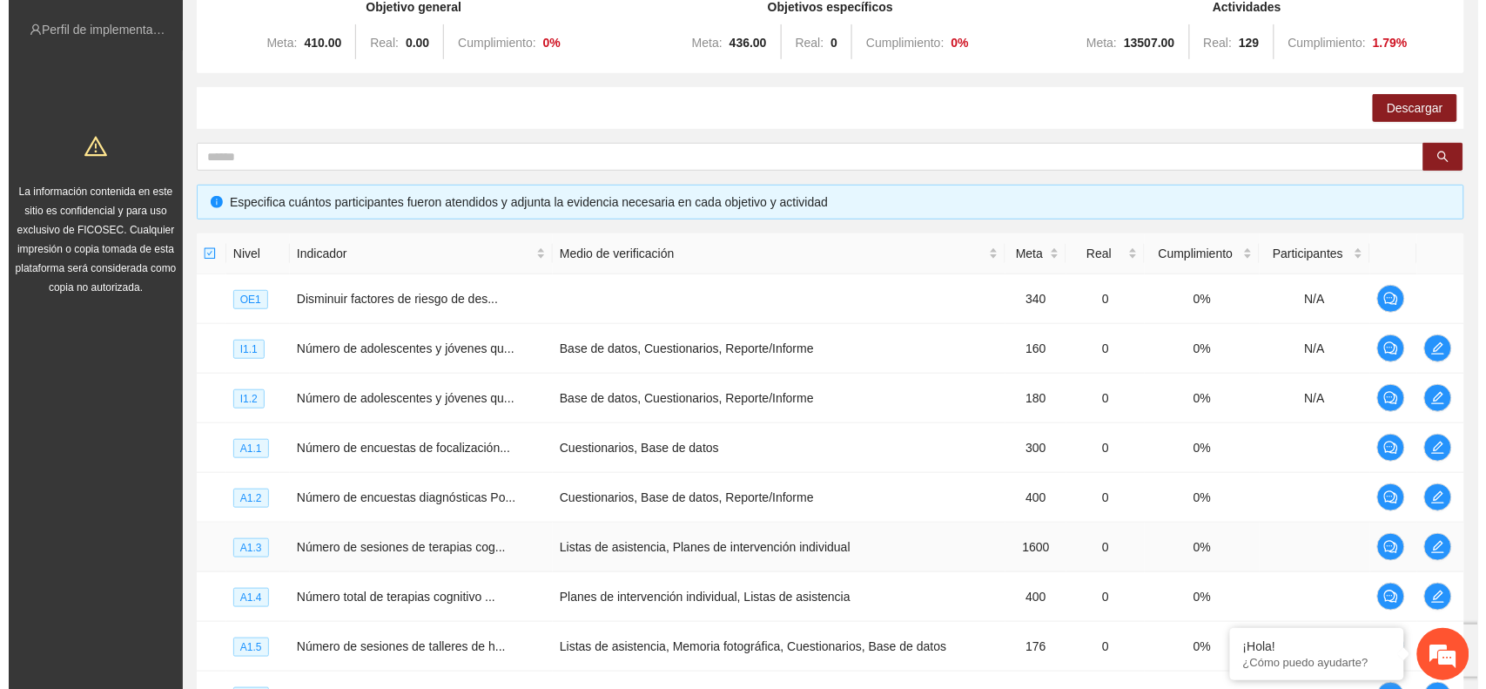
scroll to position [0, 0]
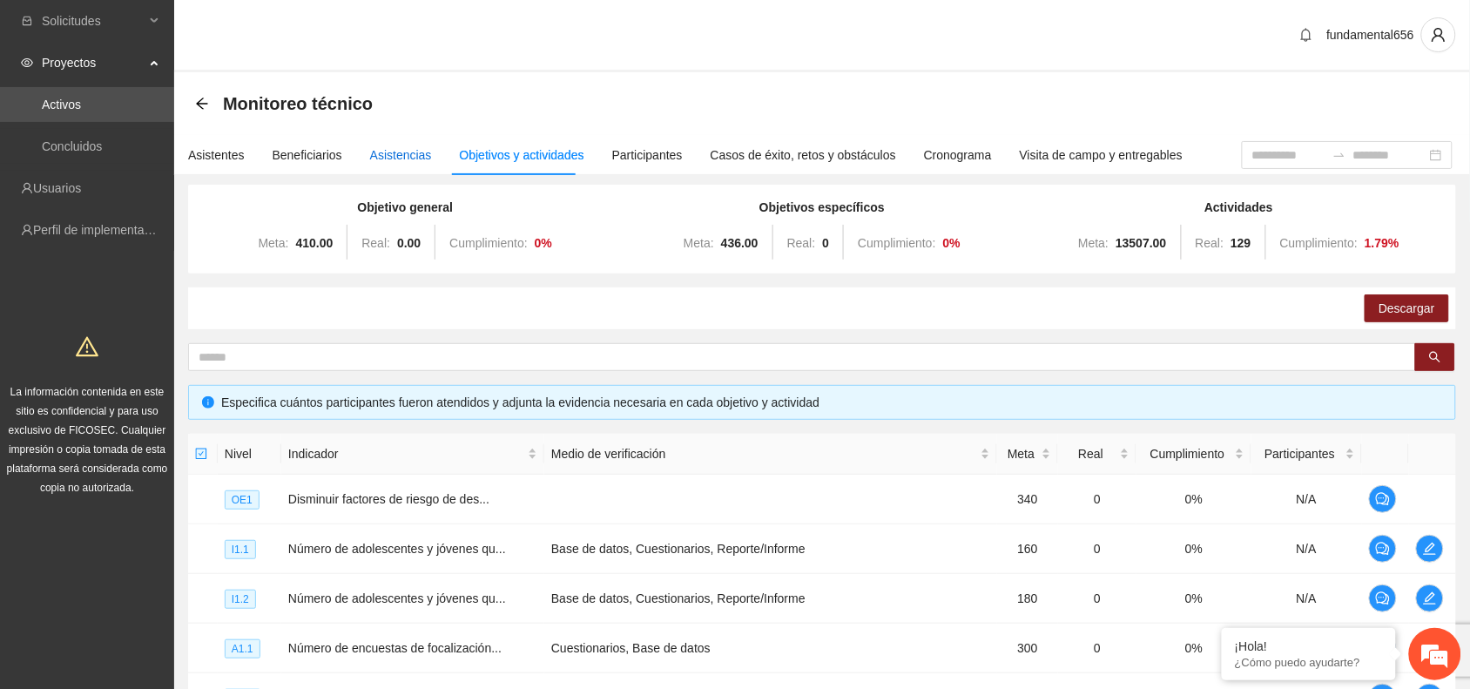
click at [380, 158] on div "Asistencias" at bounding box center [401, 154] width 62 height 19
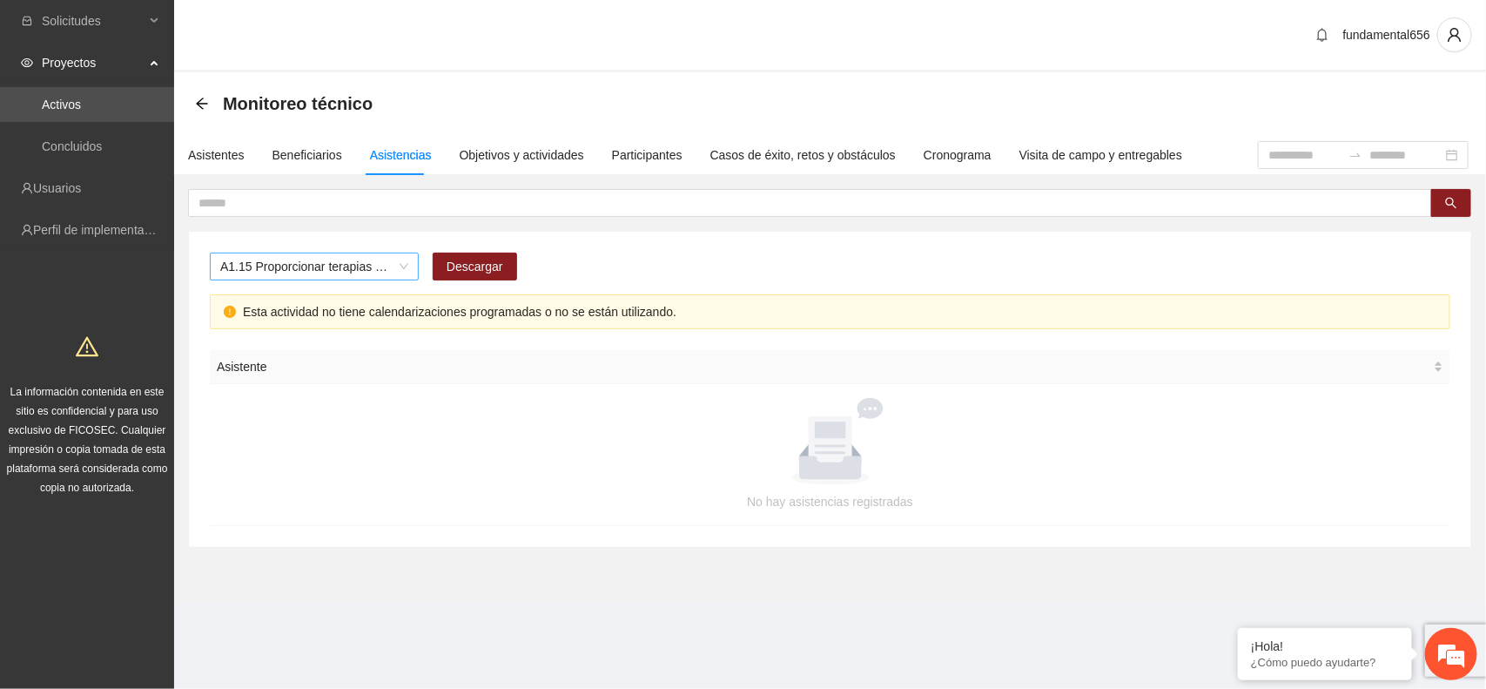
click at [367, 267] on span "A1.15 Proporcionar terapias cognitivo-conductuales de seguimiento a adolescente…" at bounding box center [314, 266] width 188 height 26
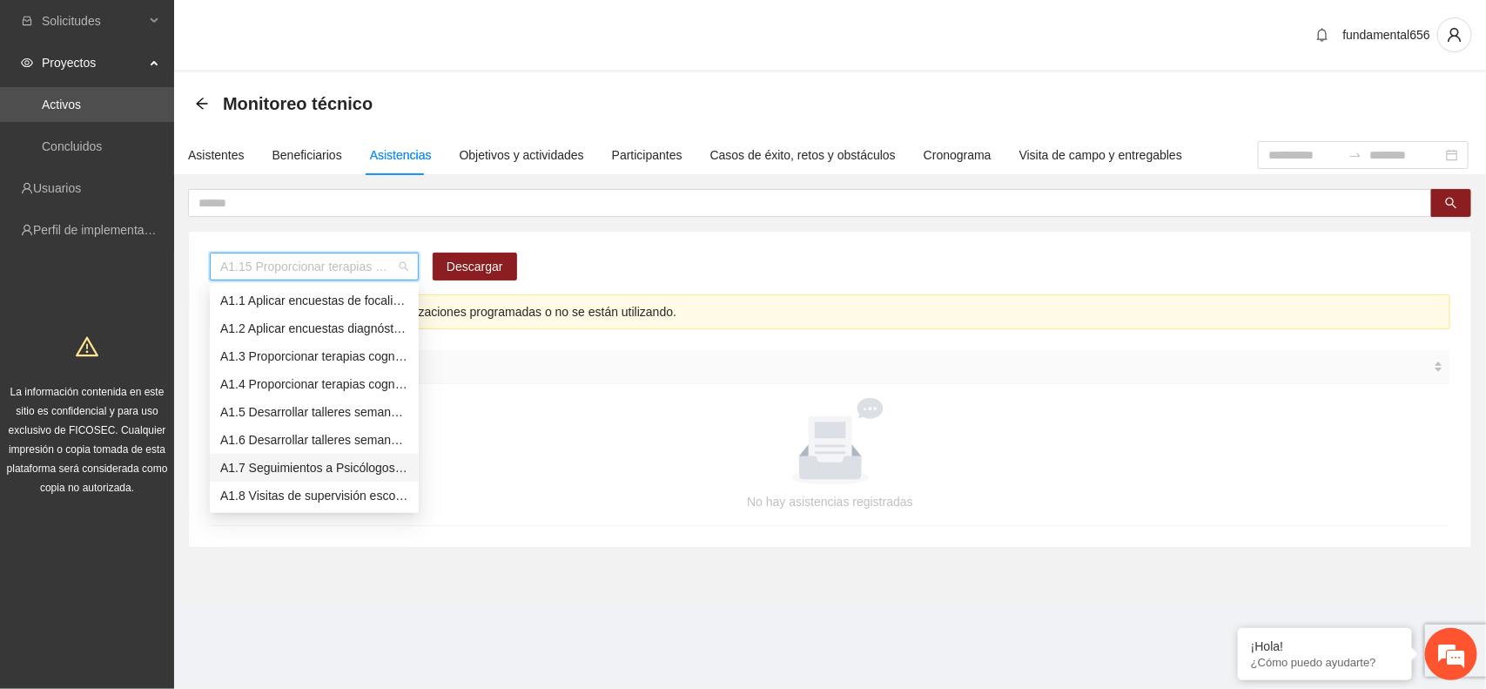
click at [300, 459] on div "A1.7 Seguimientos a Psicólogos sobre terapias a jóvenes escolarizados - [GEOGRA…" at bounding box center [314, 467] width 188 height 19
click at [286, 264] on span "A1.7 Seguimientos a Psicólogos sobre terapias a jóvenes escolarizados - [GEOGRA…" at bounding box center [314, 266] width 188 height 26
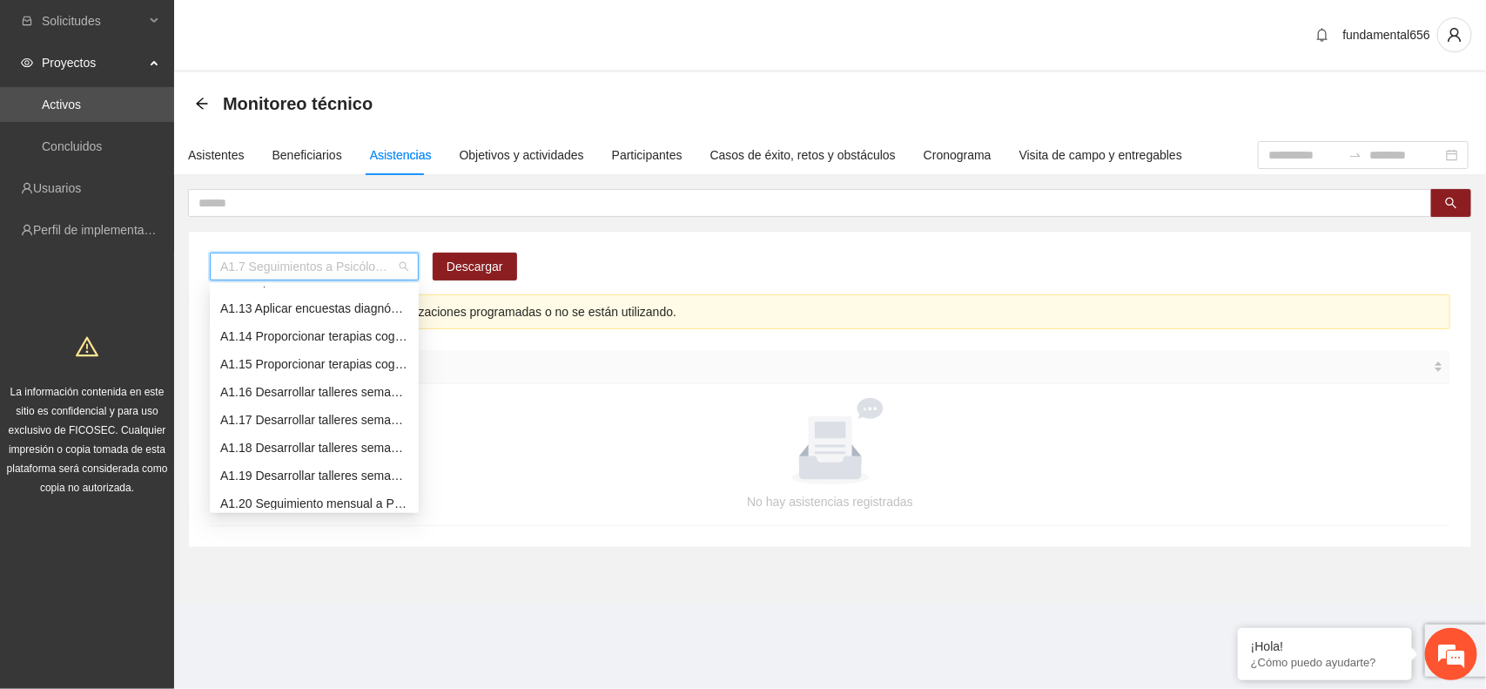
scroll to position [435, 0]
click at [280, 392] on div "A1.20 Seguimiento mensual a Psicólogos sobre terapias a jóvenes escolarizados (…" at bounding box center [314, 394] width 188 height 19
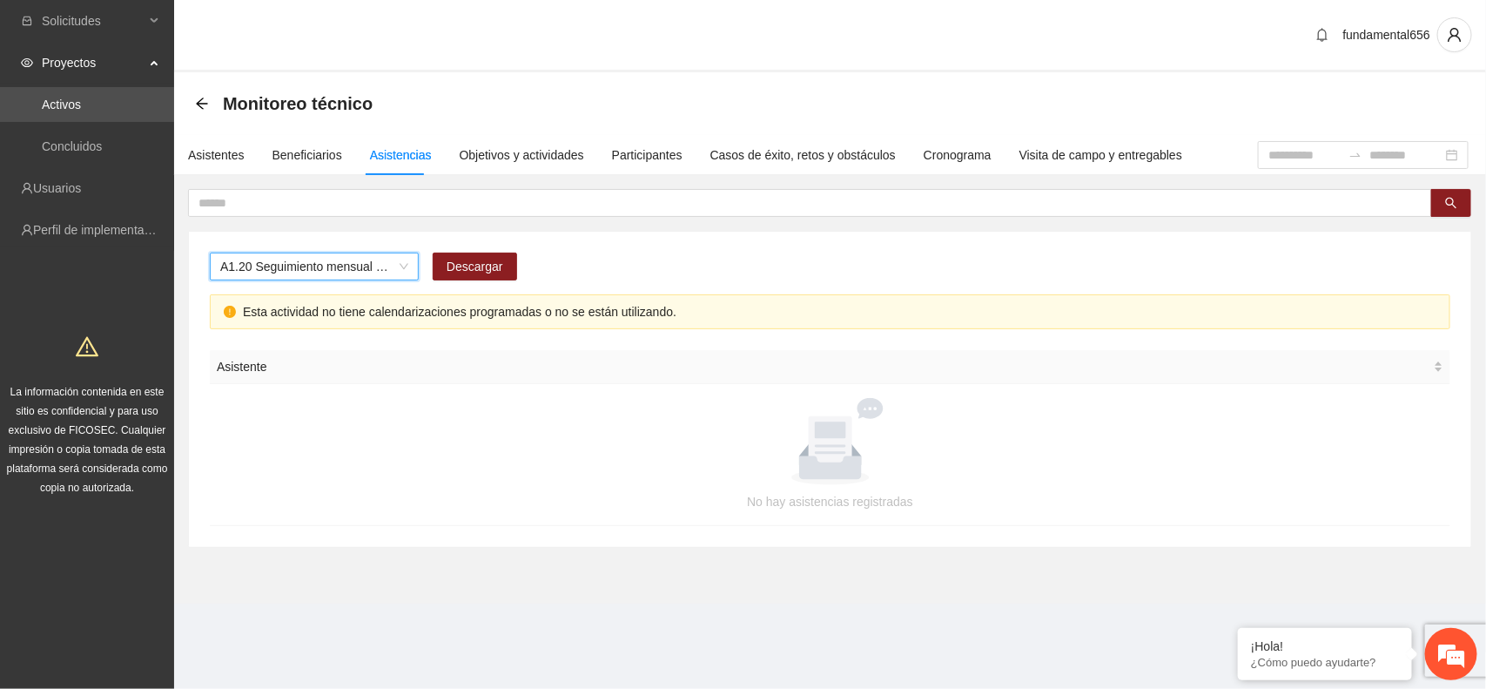
click at [301, 272] on span "A1.20 Seguimiento mensual a Psicólogos sobre terapias a jóvenes escolarizados (…" at bounding box center [314, 266] width 188 height 26
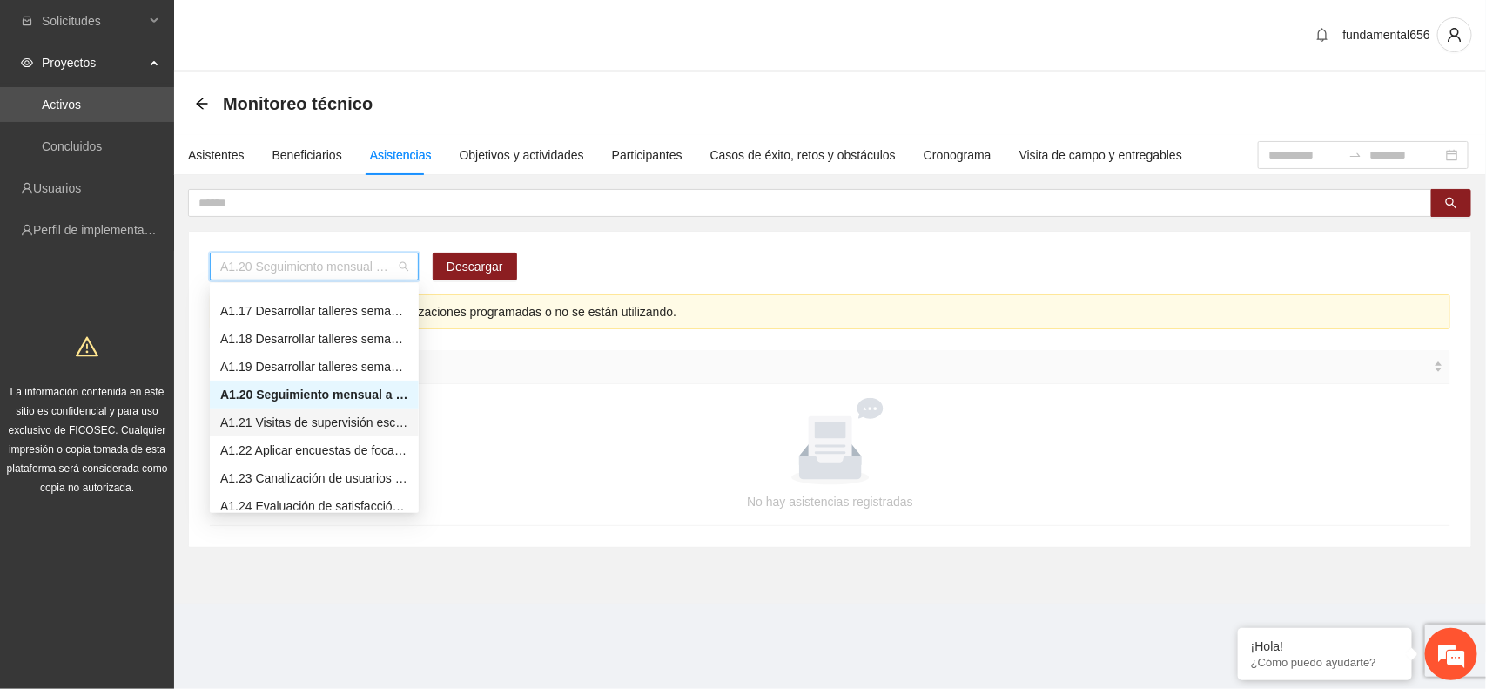
click at [261, 427] on div "A1.21 Visitas de supervisión escolarizada [PERSON_NAME]" at bounding box center [314, 422] width 188 height 19
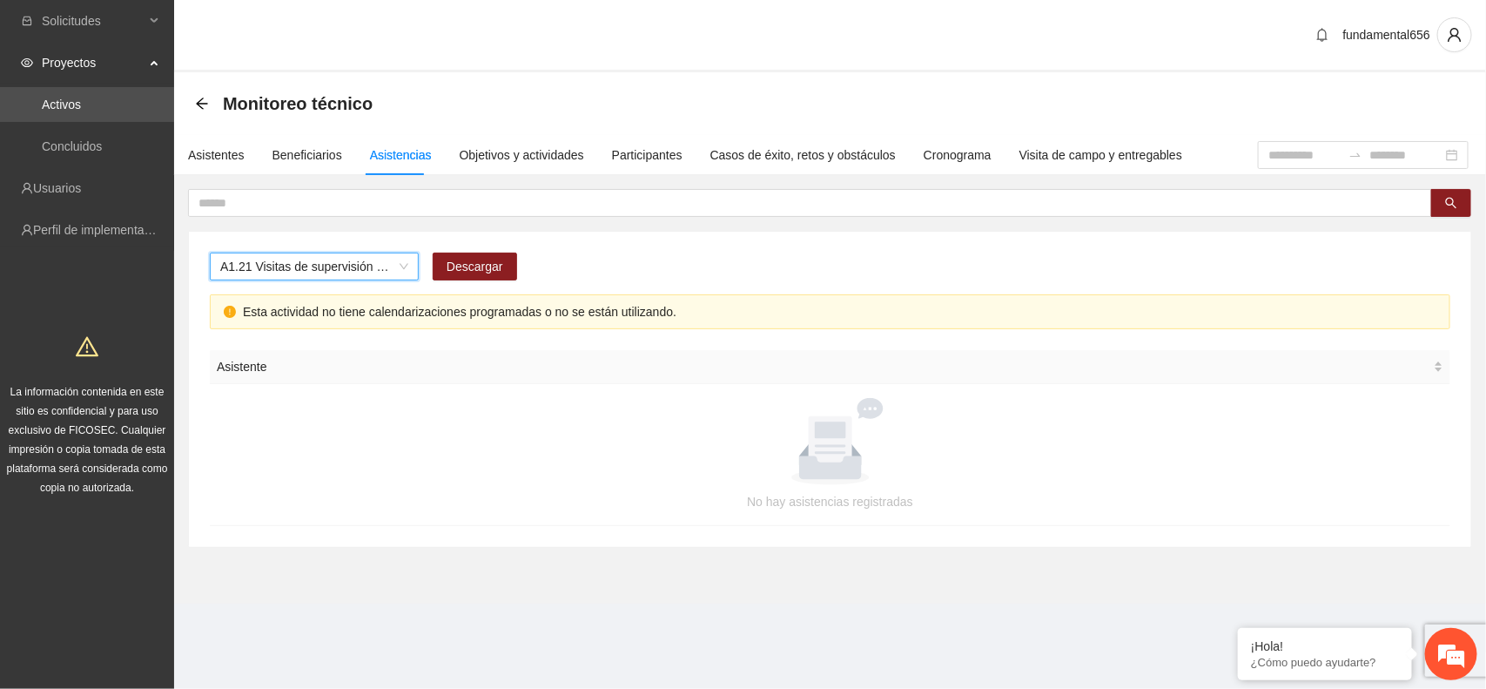
click at [302, 274] on span "A1.21 Visitas de supervisión escolarizada [PERSON_NAME]" at bounding box center [314, 266] width 188 height 26
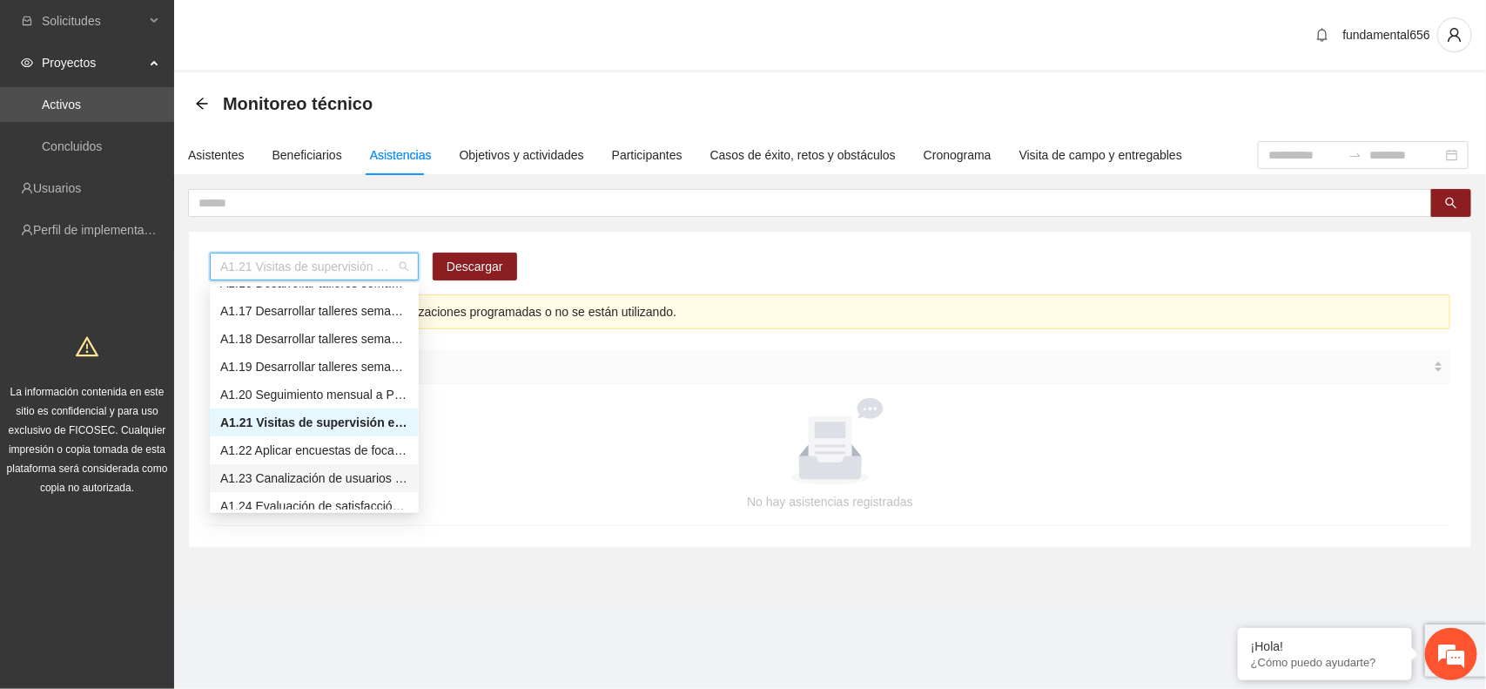
click at [279, 473] on div "A1.23 Canalización de usuarios - [PERSON_NAME]" at bounding box center [314, 477] width 188 height 19
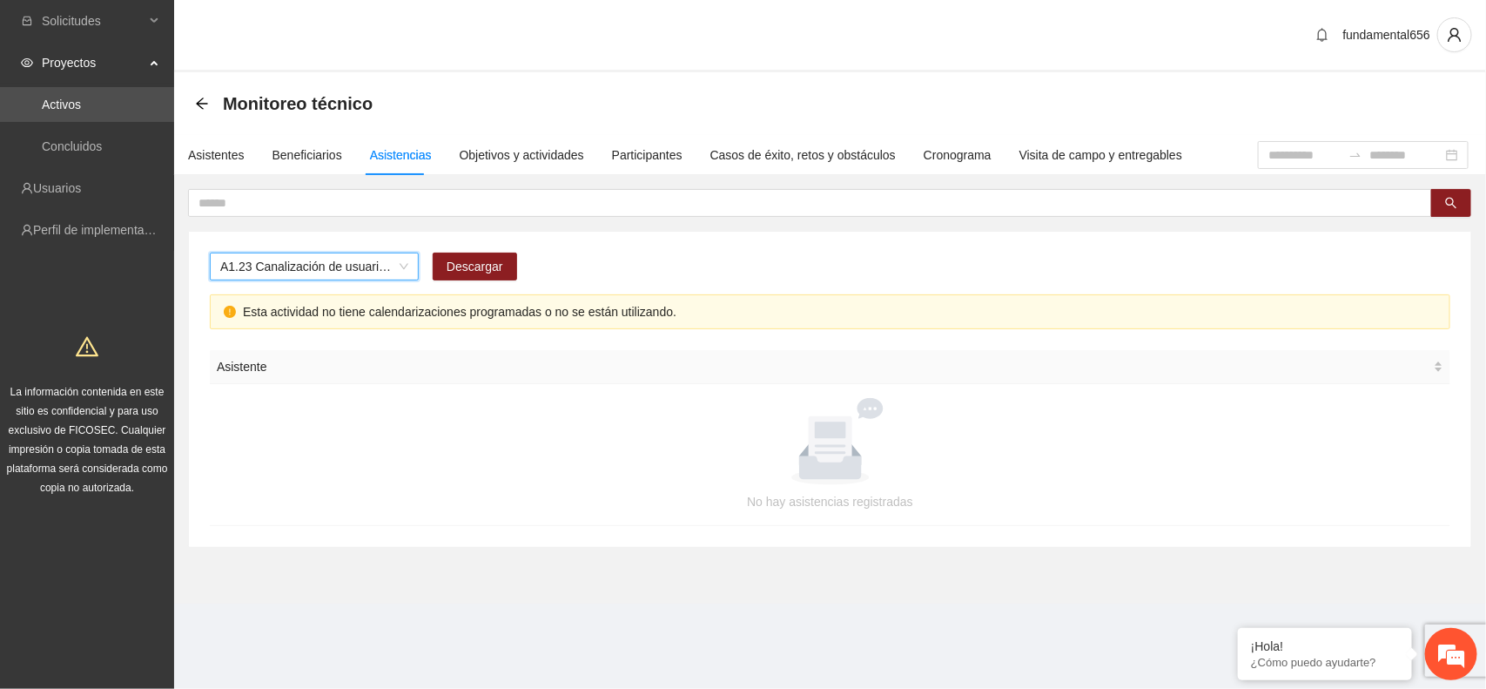
click at [301, 272] on span "A1.23 Canalización de usuarios - [PERSON_NAME]" at bounding box center [314, 266] width 188 height 26
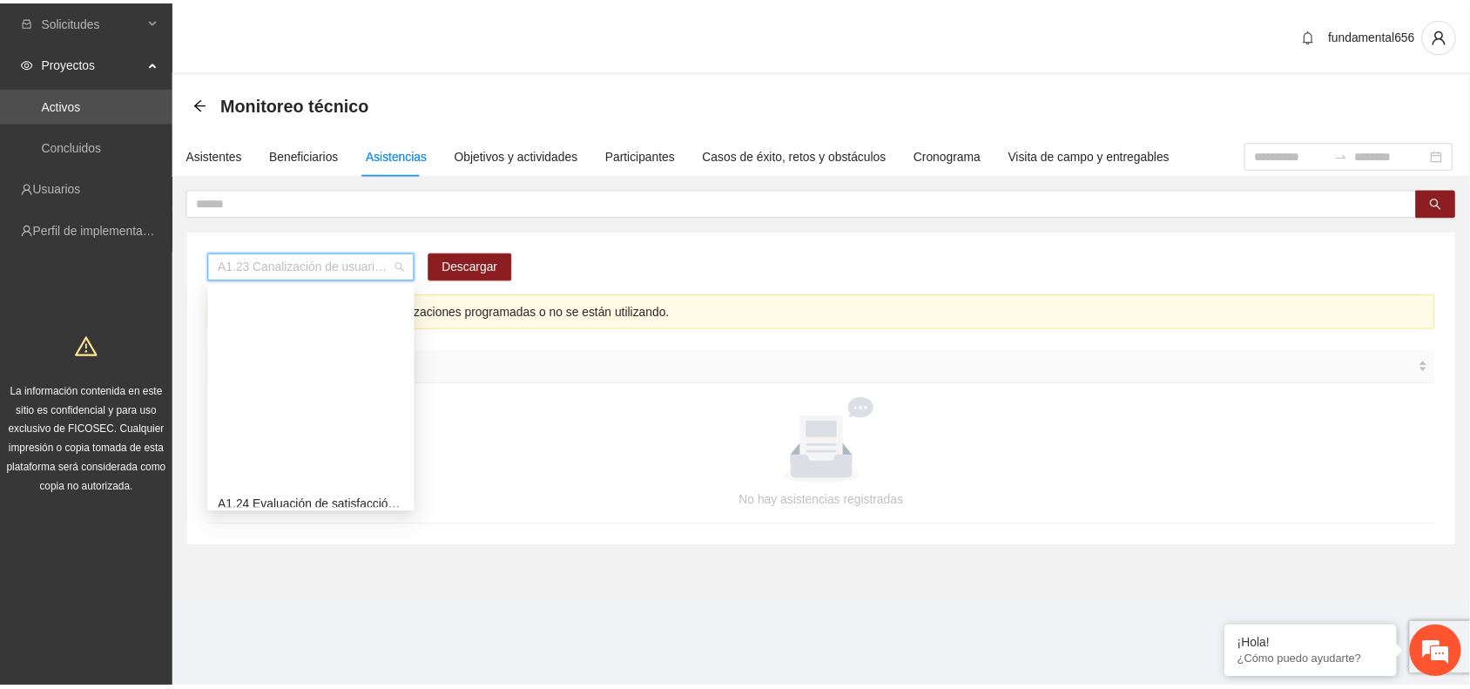
scroll to position [653, 0]
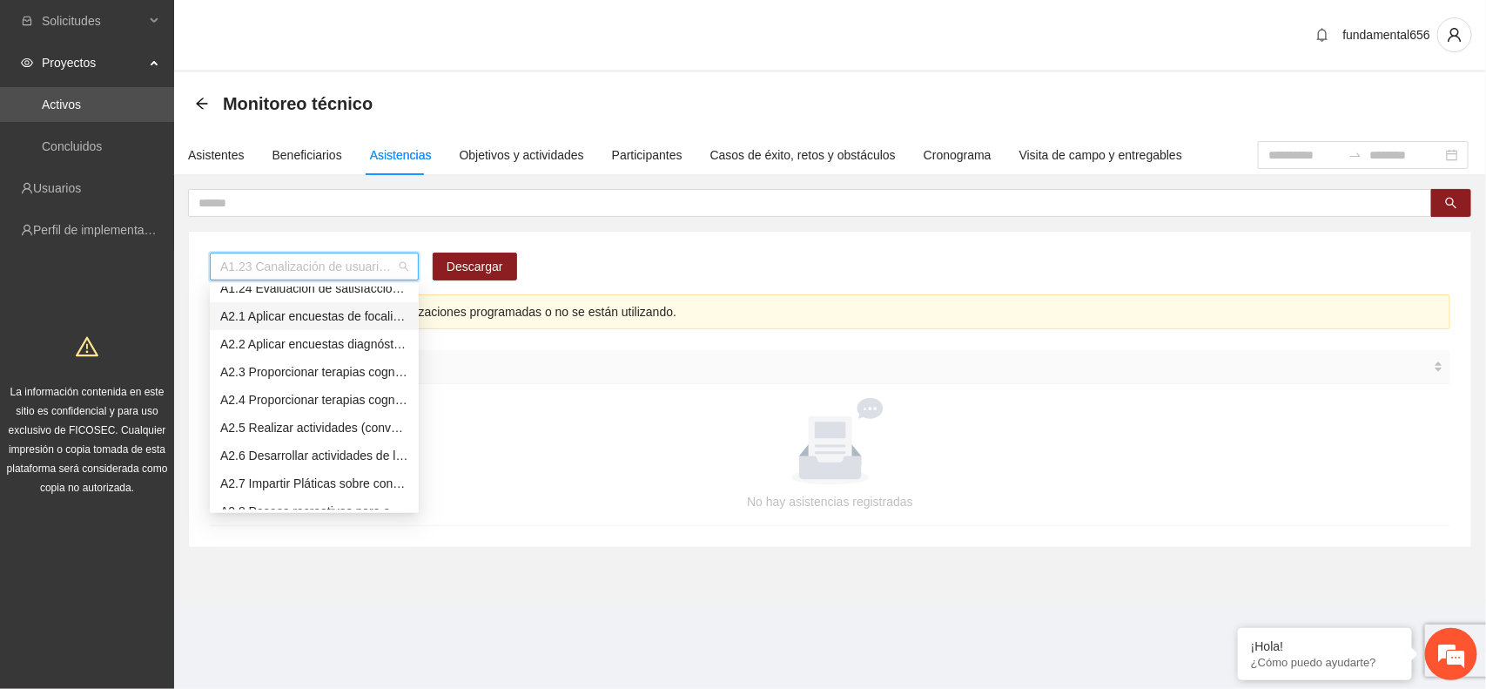
click at [280, 314] on div "A2.1 Aplicar encuestas de focalización PRE a personas no escolarizadas en [GEOG…" at bounding box center [314, 315] width 188 height 19
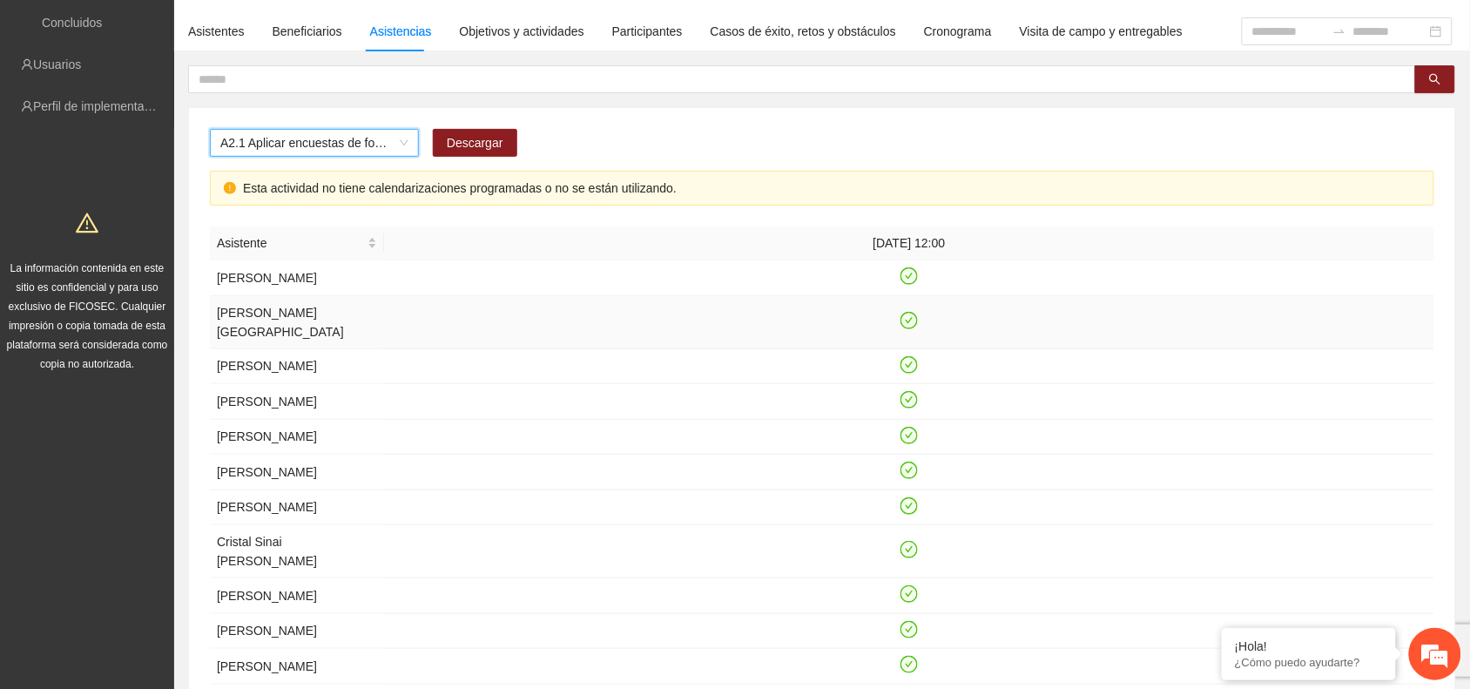
scroll to position [0, 0]
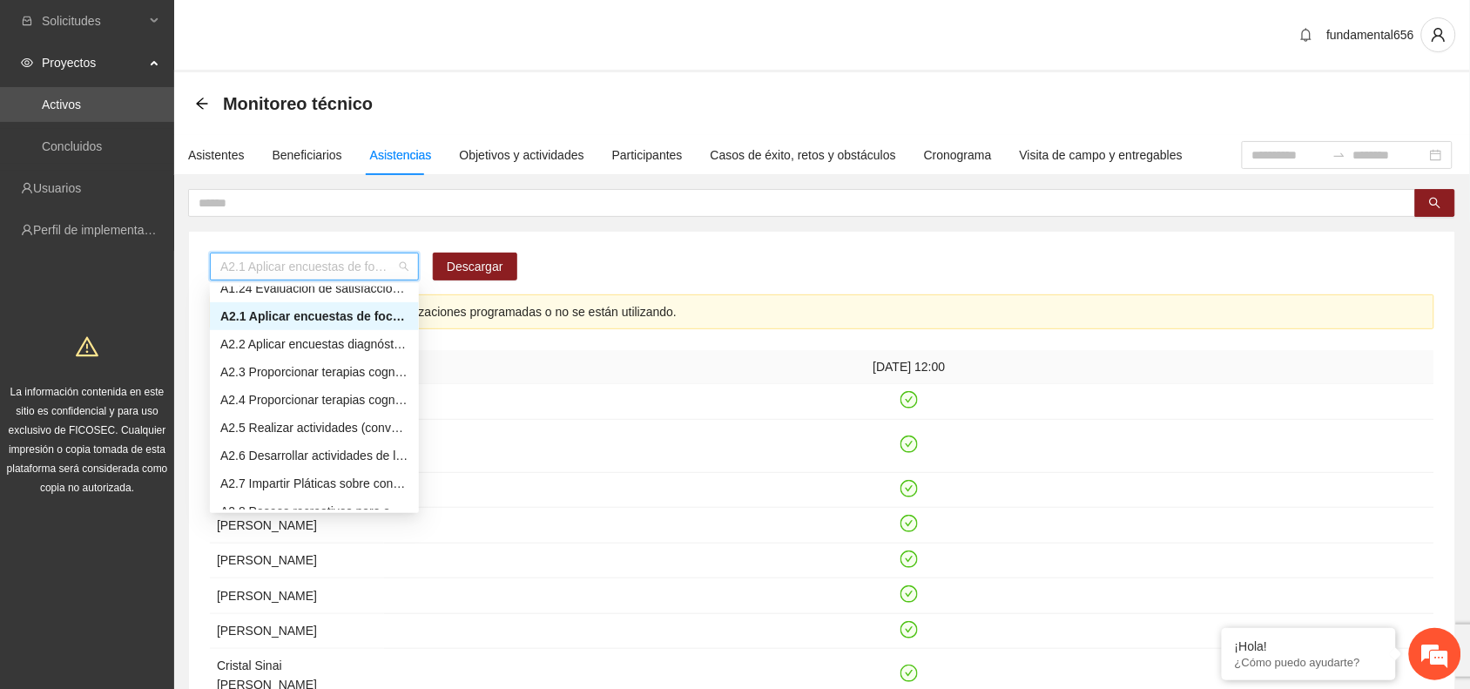
click at [380, 272] on span "A2.1 Aplicar encuestas de focalización PRE a personas no escolarizadas en [GEOG…" at bounding box center [314, 266] width 188 height 26
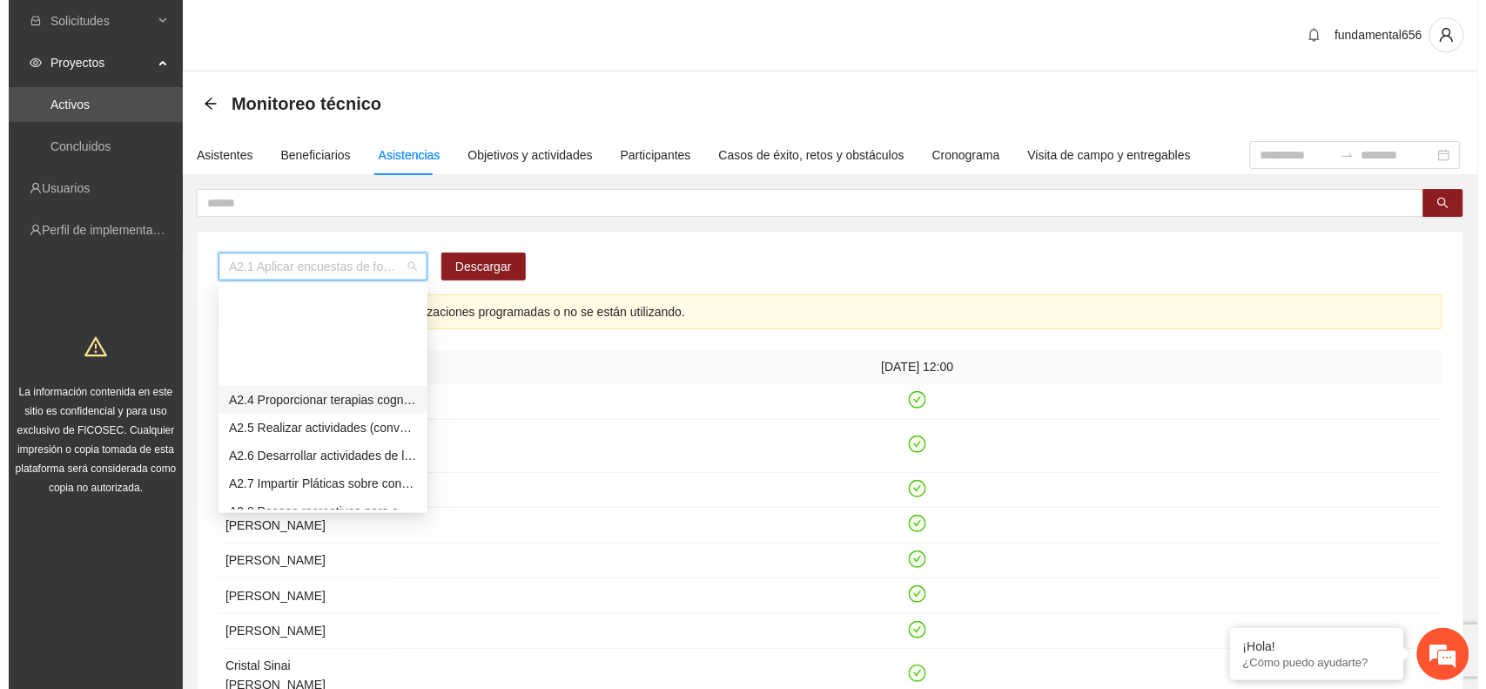
scroll to position [762, 0]
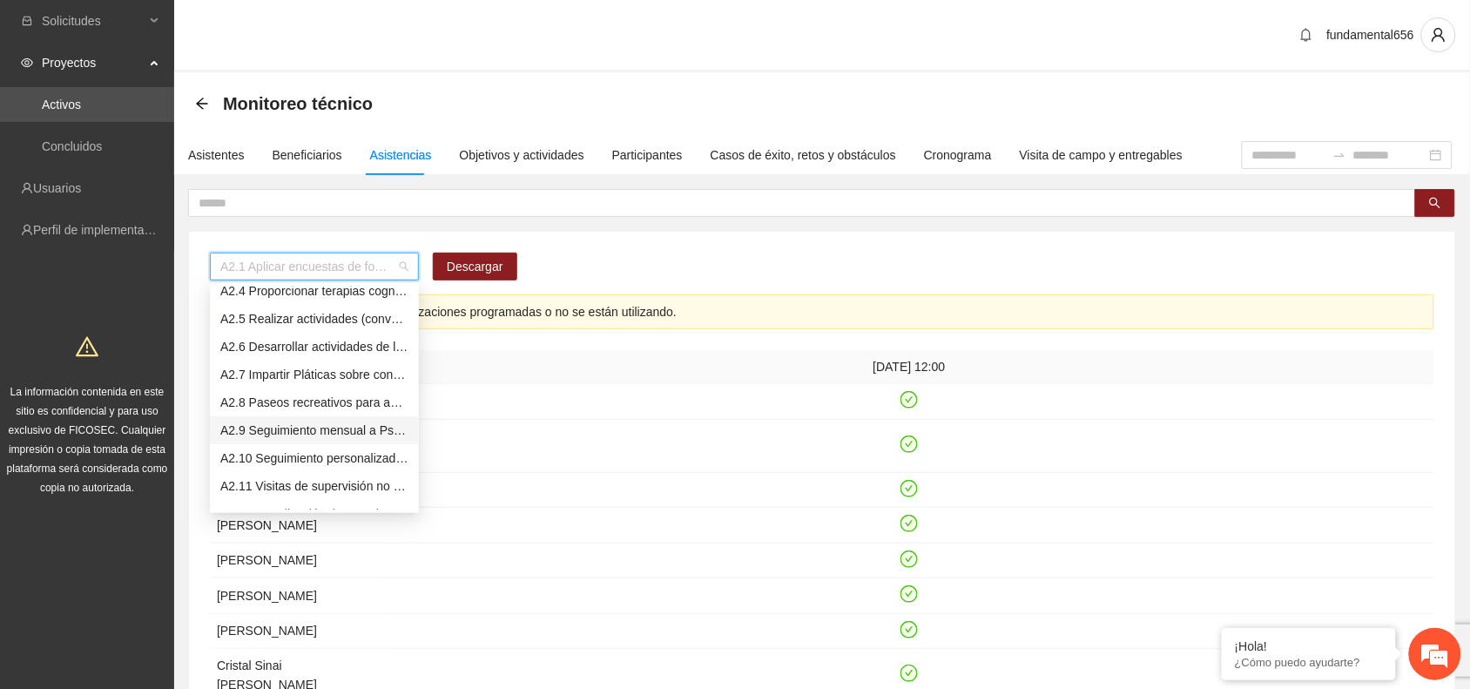
click at [294, 432] on div "A2.9 Seguimiento mensual a Psicólogos sobre terapias a jóvenes no escolarizados…" at bounding box center [314, 429] width 188 height 19
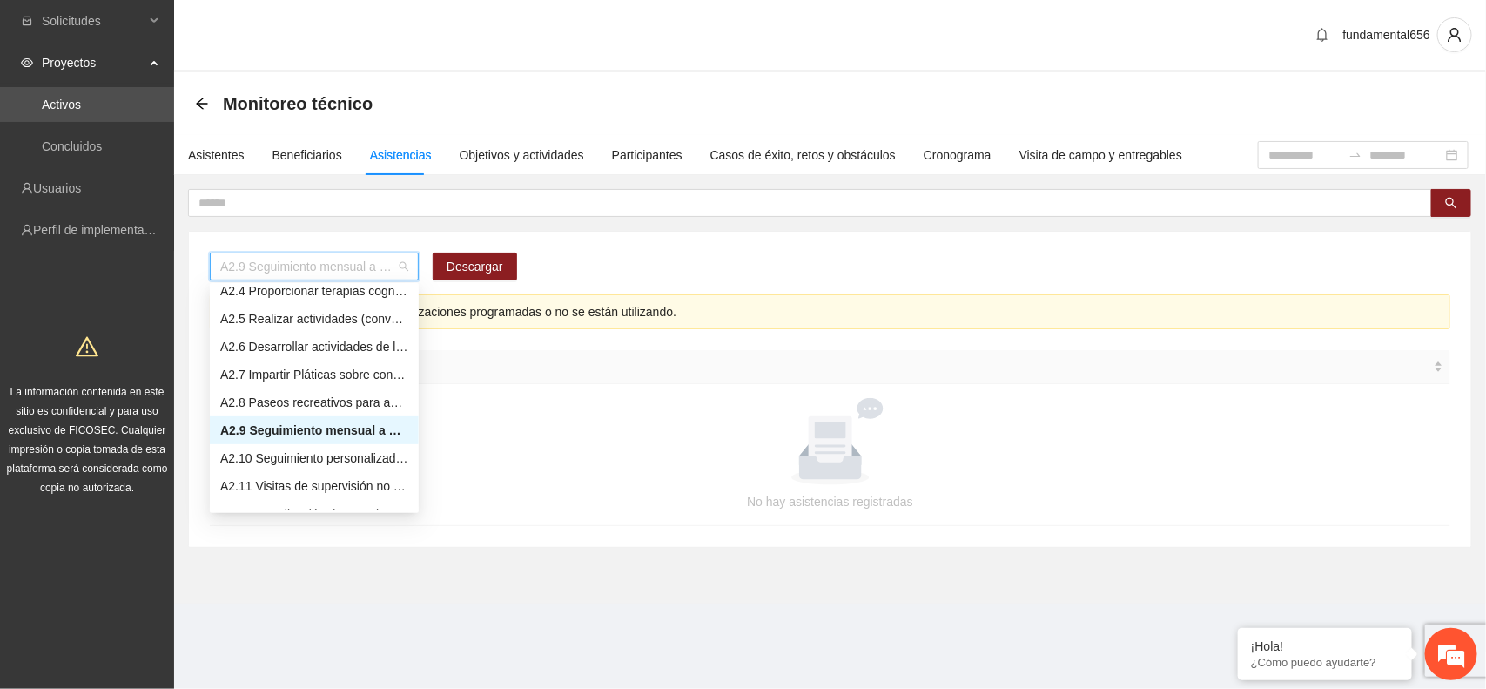
click at [320, 267] on span "A2.9 Seguimiento mensual a Psicólogos sobre terapias a jóvenes no escolarizados…" at bounding box center [314, 266] width 188 height 26
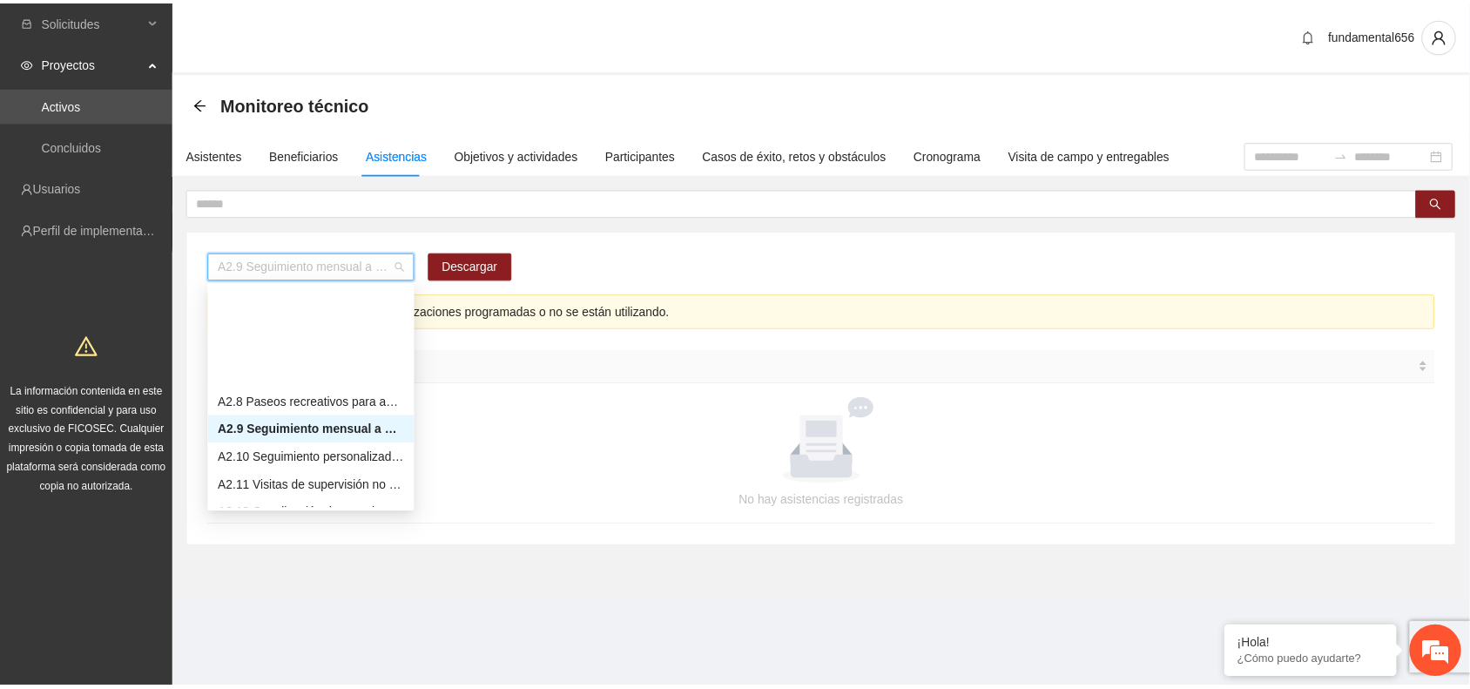
scroll to position [871, 0]
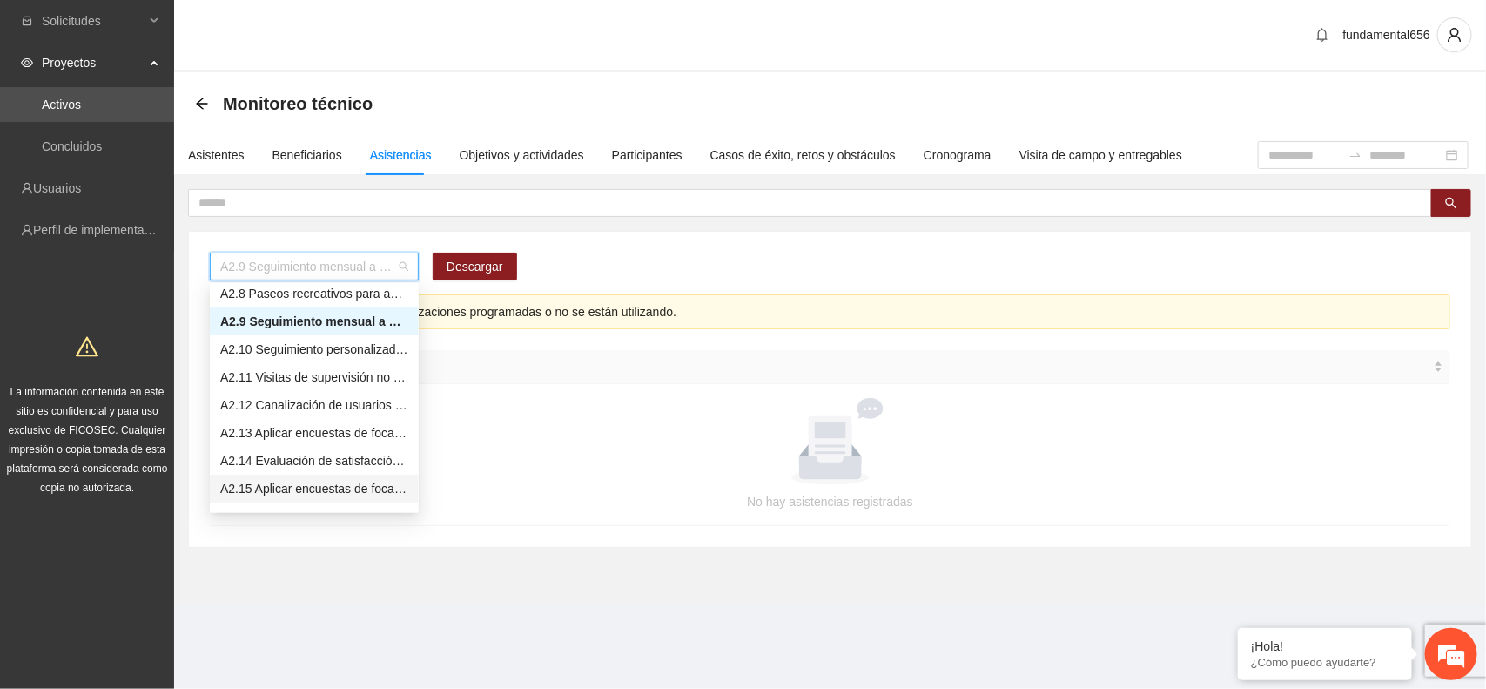
click at [323, 496] on div "A2.15 Aplicar encuestas de focalización PRE a personas no escolarizadas en [GEO…" at bounding box center [314, 488] width 188 height 19
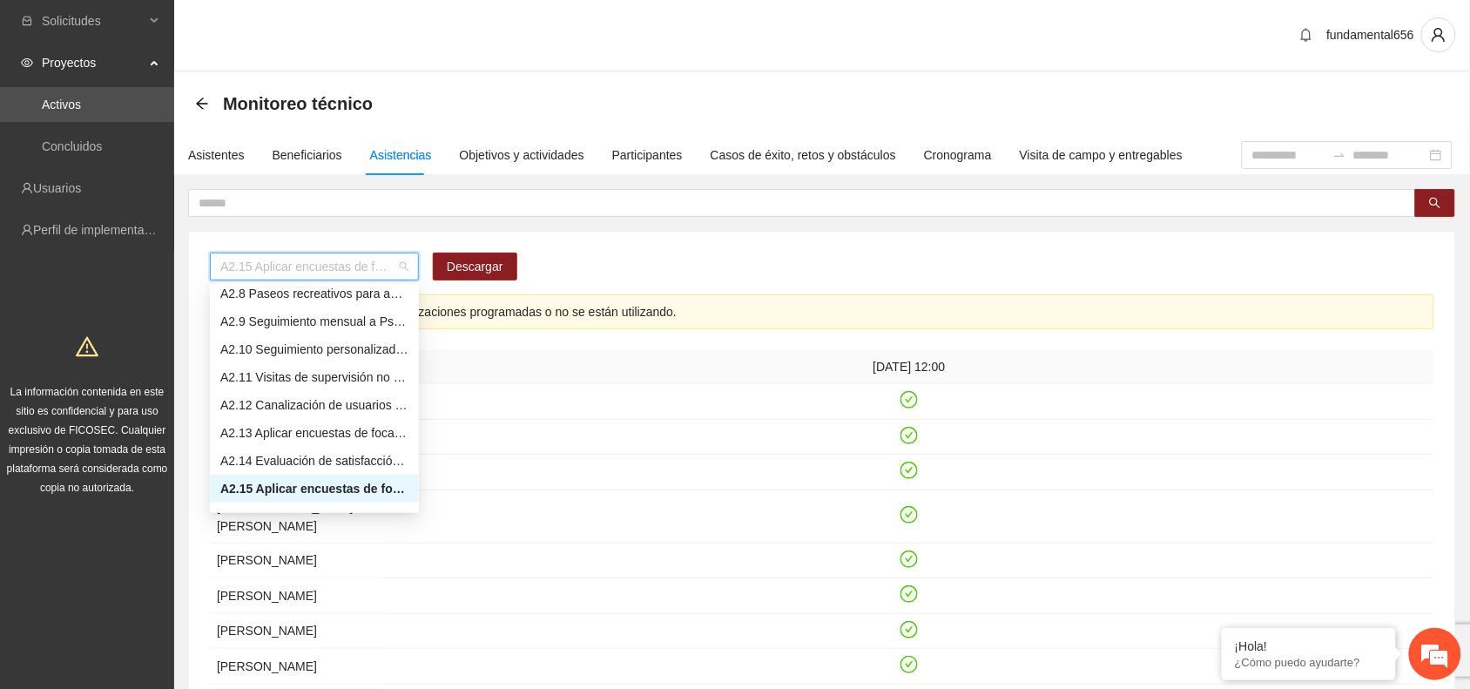
click at [311, 277] on span "A2.15 Aplicar encuestas de focalización PRE a personas no escolarizadas en [GEO…" at bounding box center [314, 266] width 188 height 26
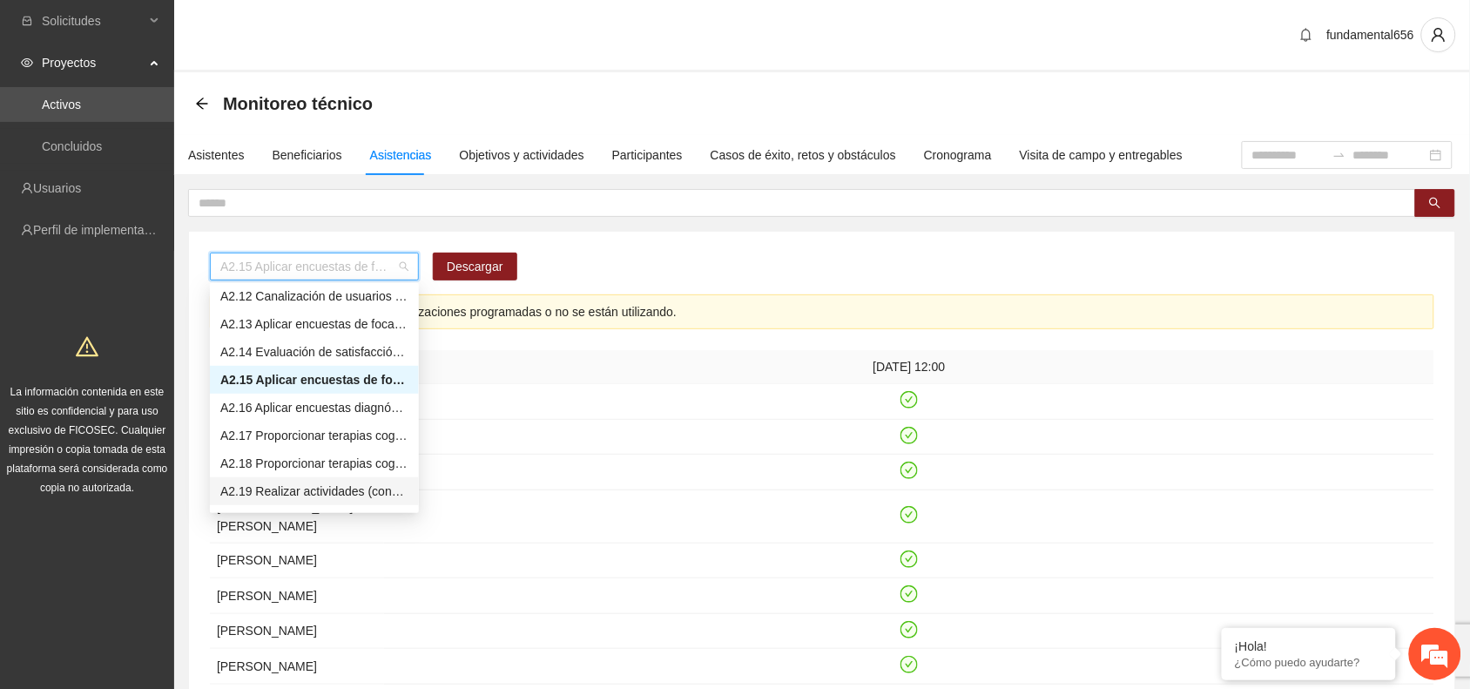
click at [337, 493] on div "A2.19 Realizar actividades (conversatorios, juegos [PERSON_NAME] o deportivos) …" at bounding box center [314, 490] width 188 height 19
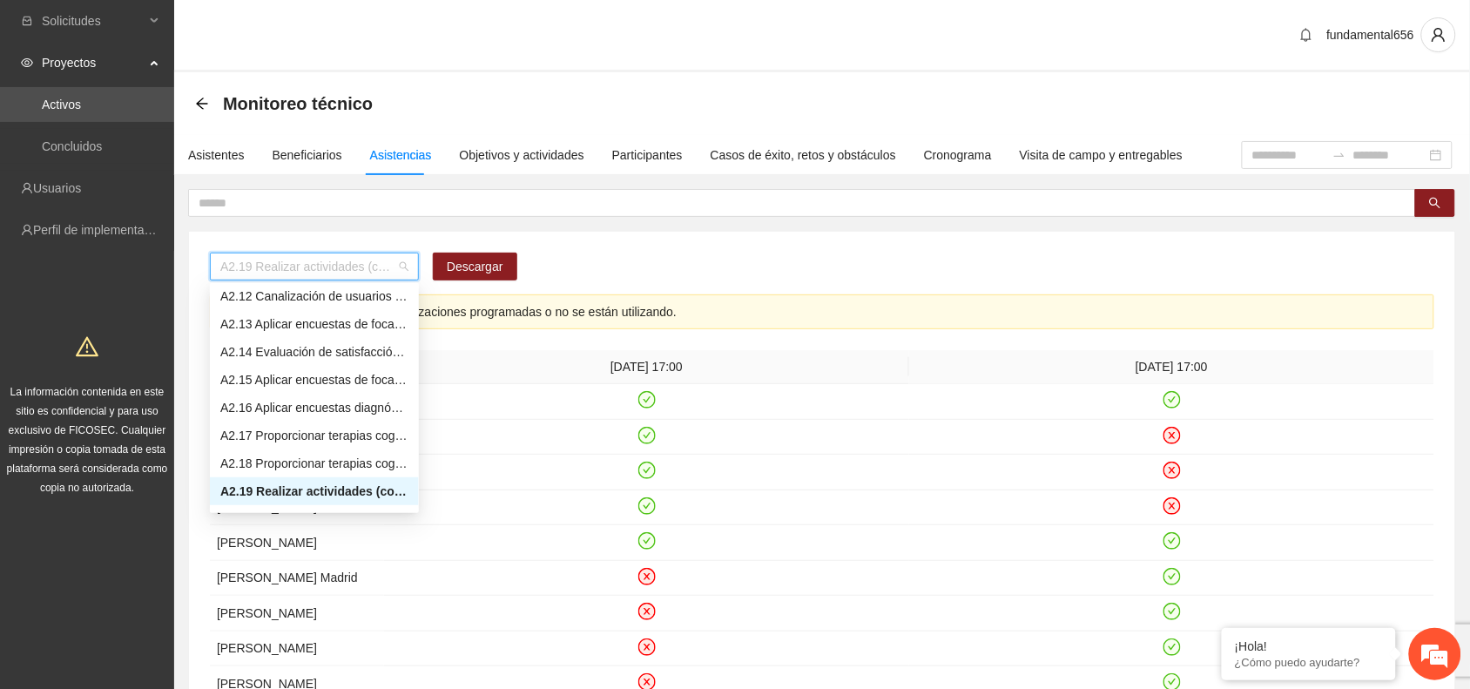
click at [284, 271] on span "A2.19 Realizar actividades (conversatorios, juegos [PERSON_NAME] o deportivos) …" at bounding box center [314, 266] width 188 height 26
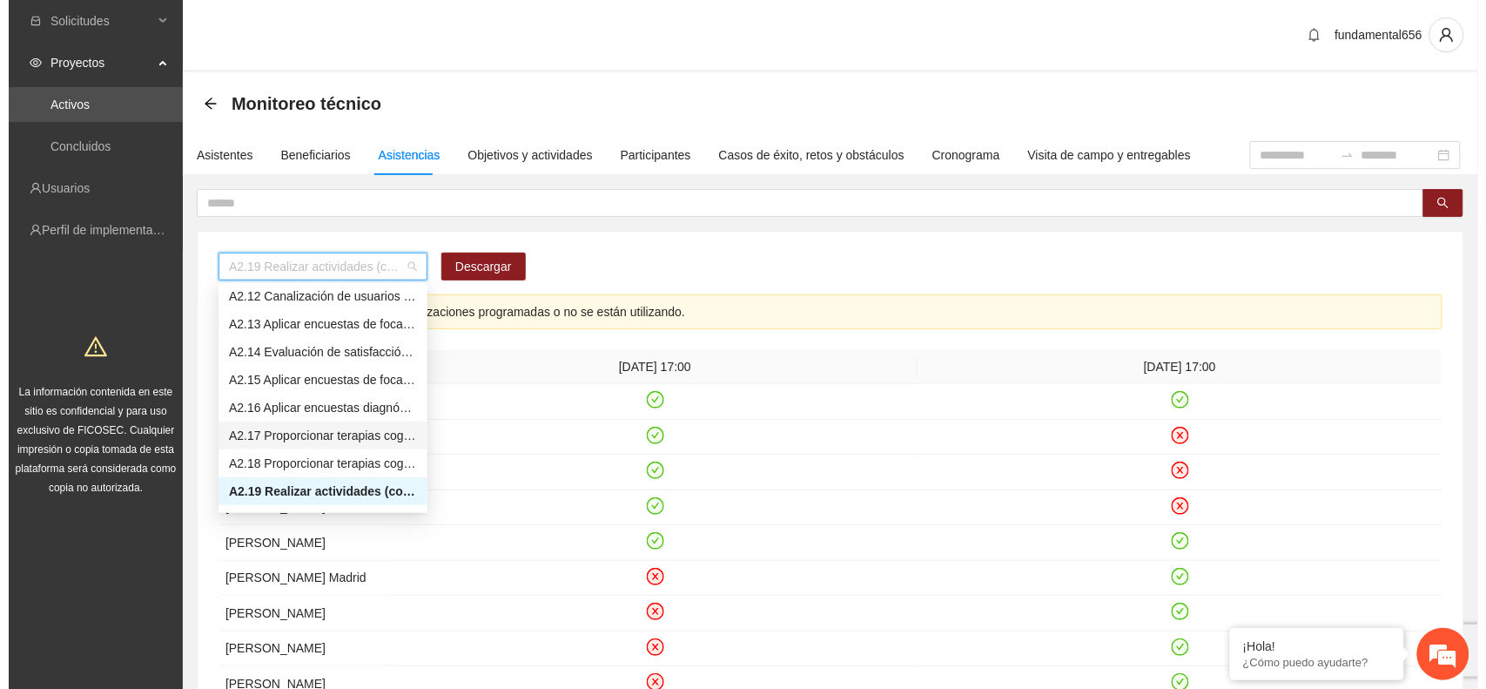
scroll to position [1088, 0]
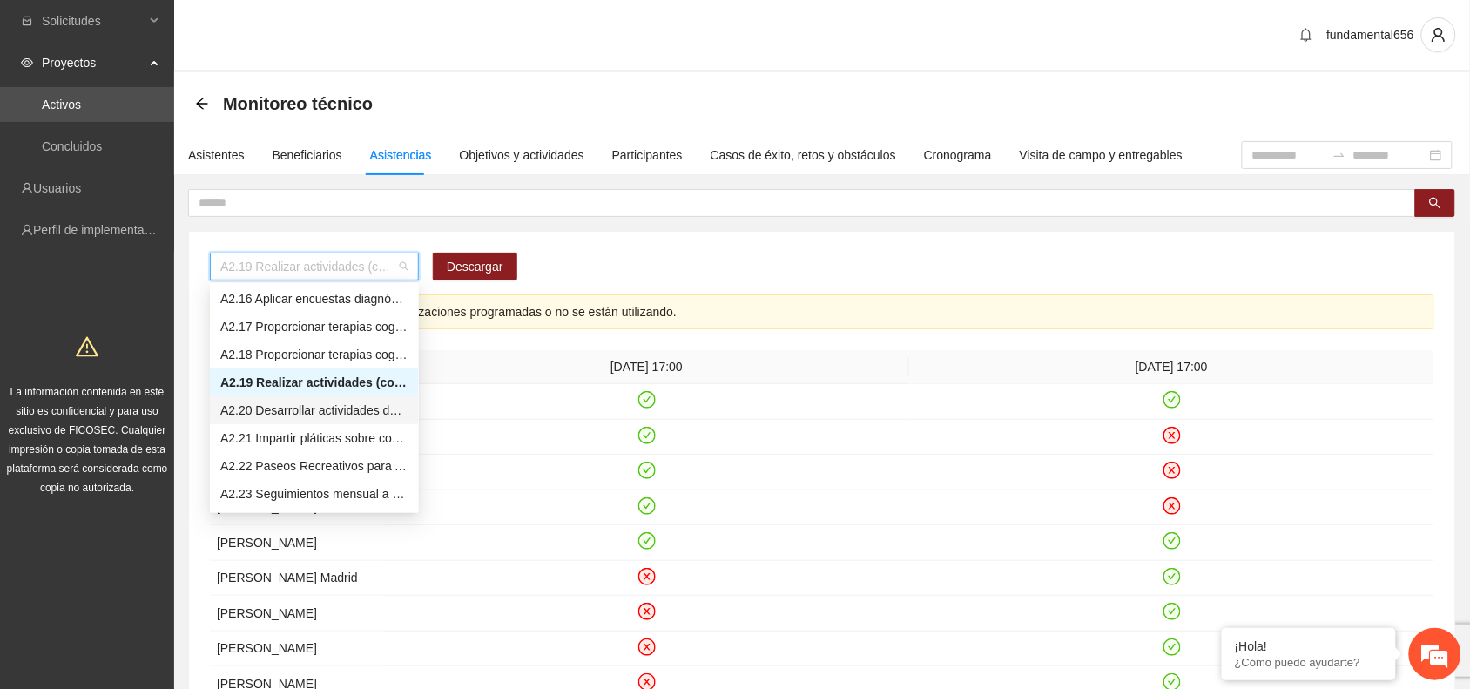
click at [310, 411] on div "A2.20 Desarrollar actividades de limpieza en espacios públicos en las zonas 1 y…" at bounding box center [314, 409] width 188 height 19
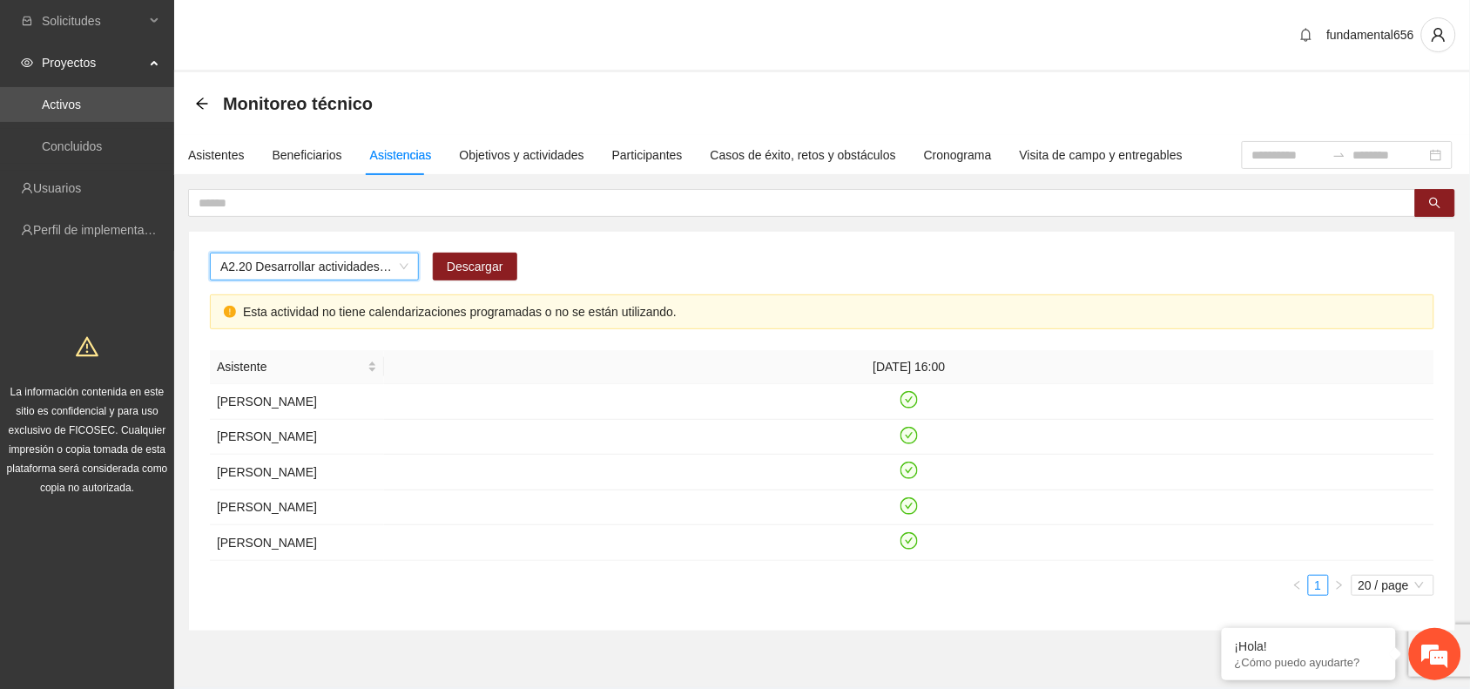
click at [276, 271] on span "A2.20 Desarrollar actividades de limpieza en espacios públicos en las zonas 1 y…" at bounding box center [314, 266] width 188 height 26
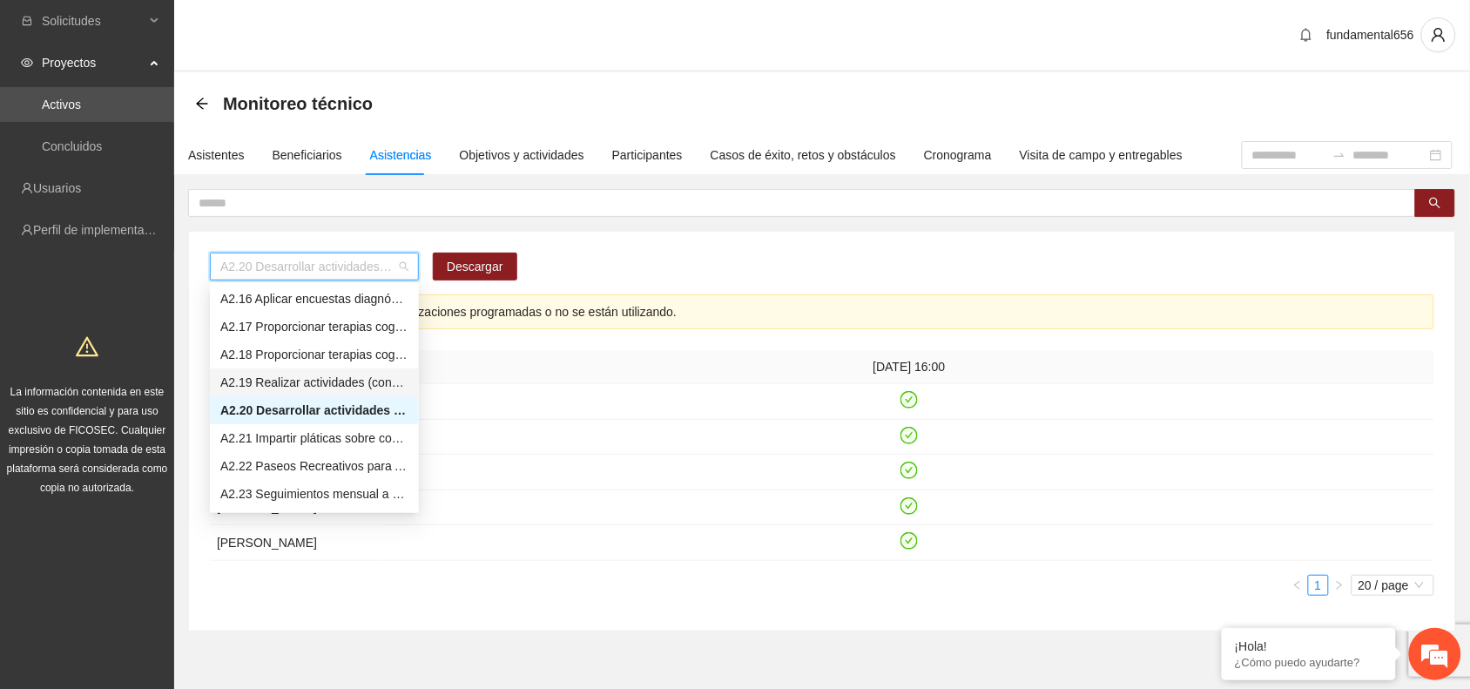
click at [272, 383] on div "A2.19 Realizar actividades (conversatorios, juegos [PERSON_NAME] o deportivos) …" at bounding box center [314, 382] width 188 height 19
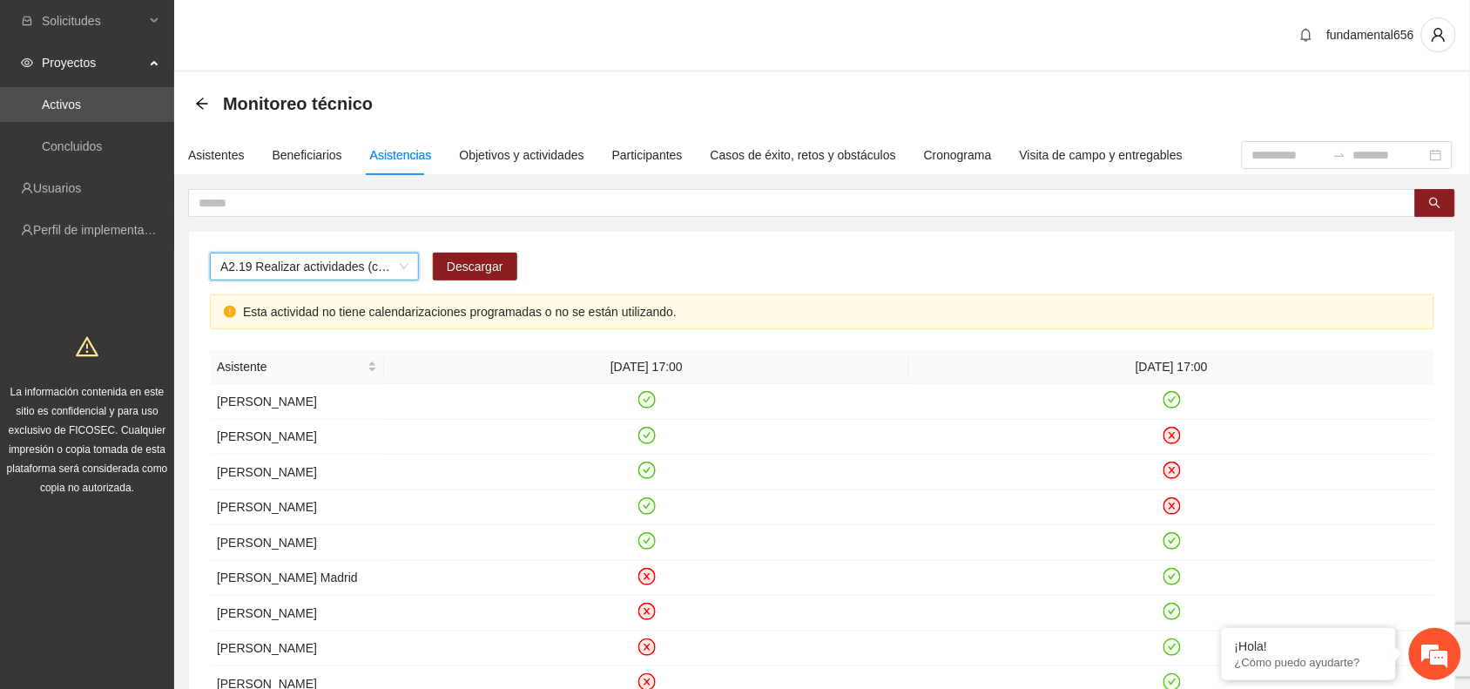
click at [294, 272] on span "A2.19 Realizar actividades (conversatorios, juegos [PERSON_NAME] o deportivos) …" at bounding box center [314, 266] width 188 height 26
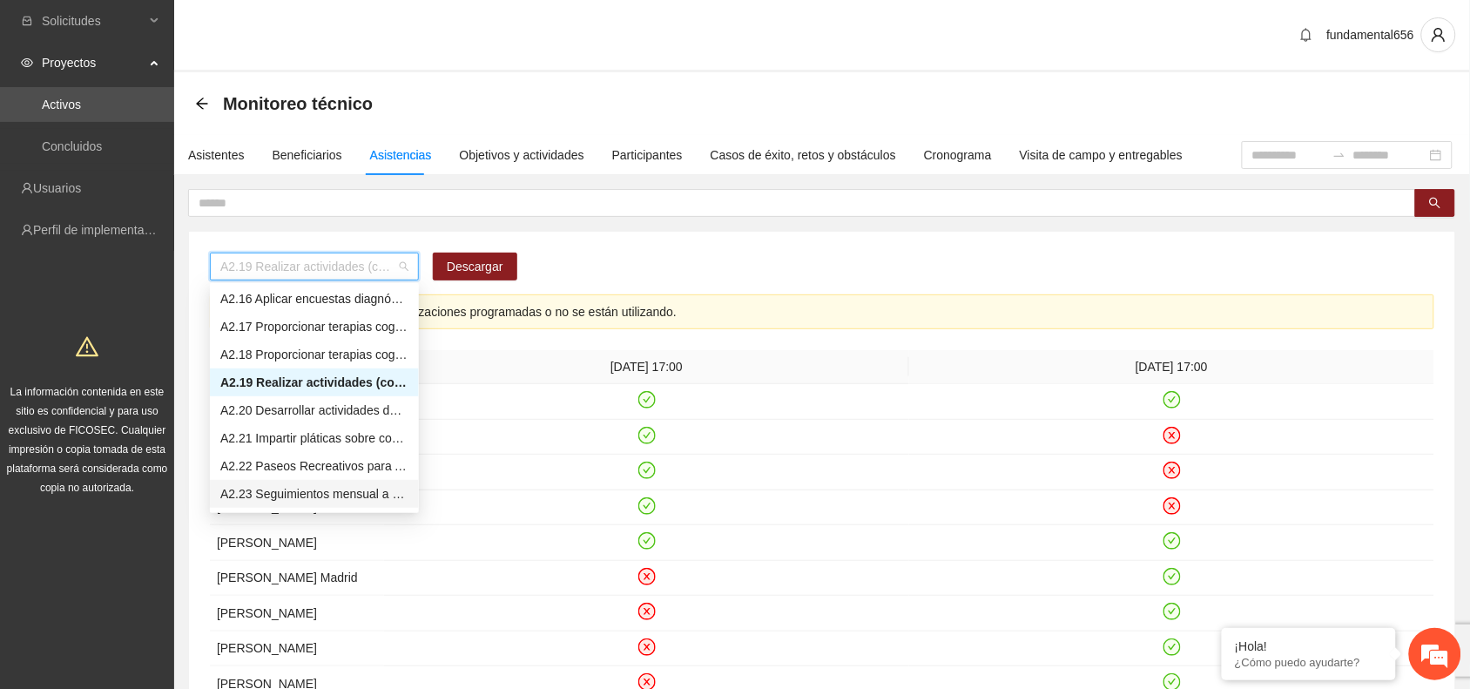
click at [307, 488] on div "A2.23 Seguimientos mensual a Psicólogos sobre terapias a jóvenes no escolarizad…" at bounding box center [314, 493] width 188 height 19
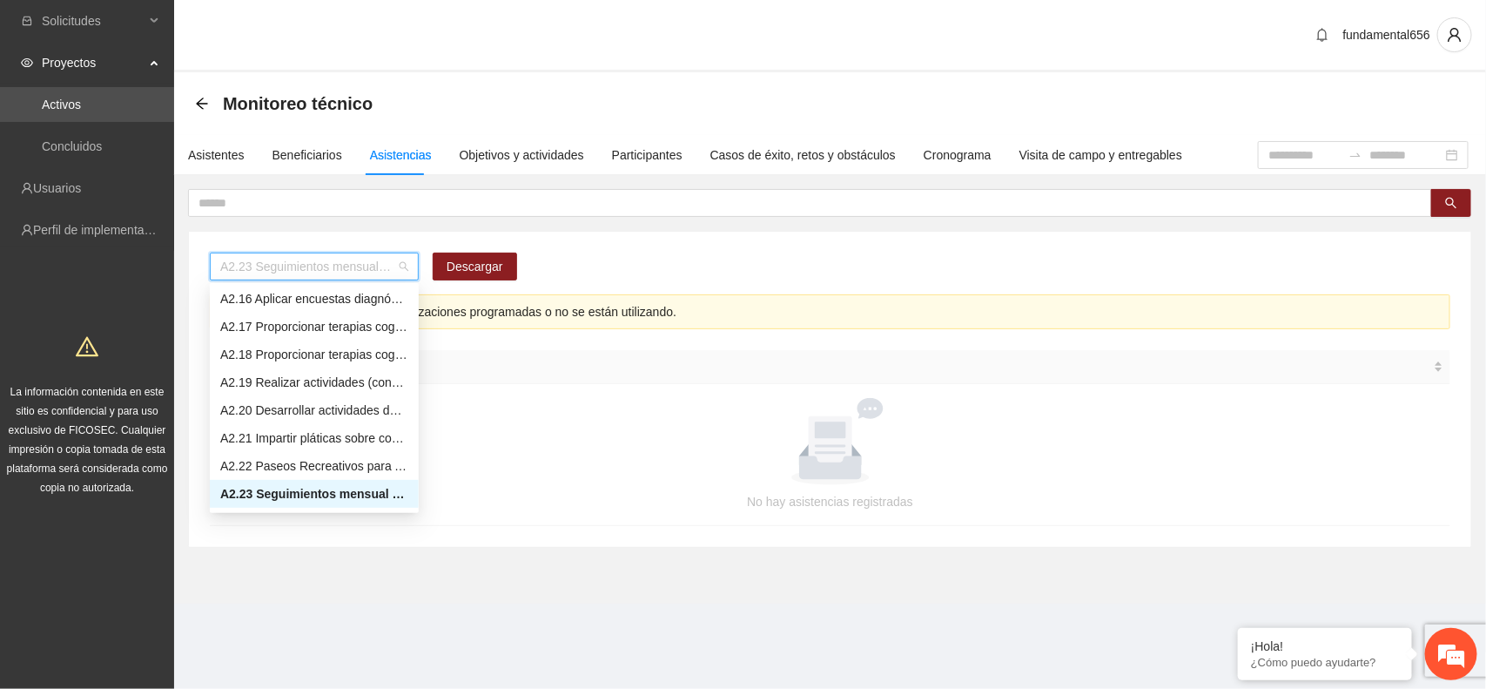
click at [285, 271] on span "A2.23 Seguimientos mensual a Psicólogos sobre terapias a jóvenes no escolarizad…" at bounding box center [314, 266] width 188 height 26
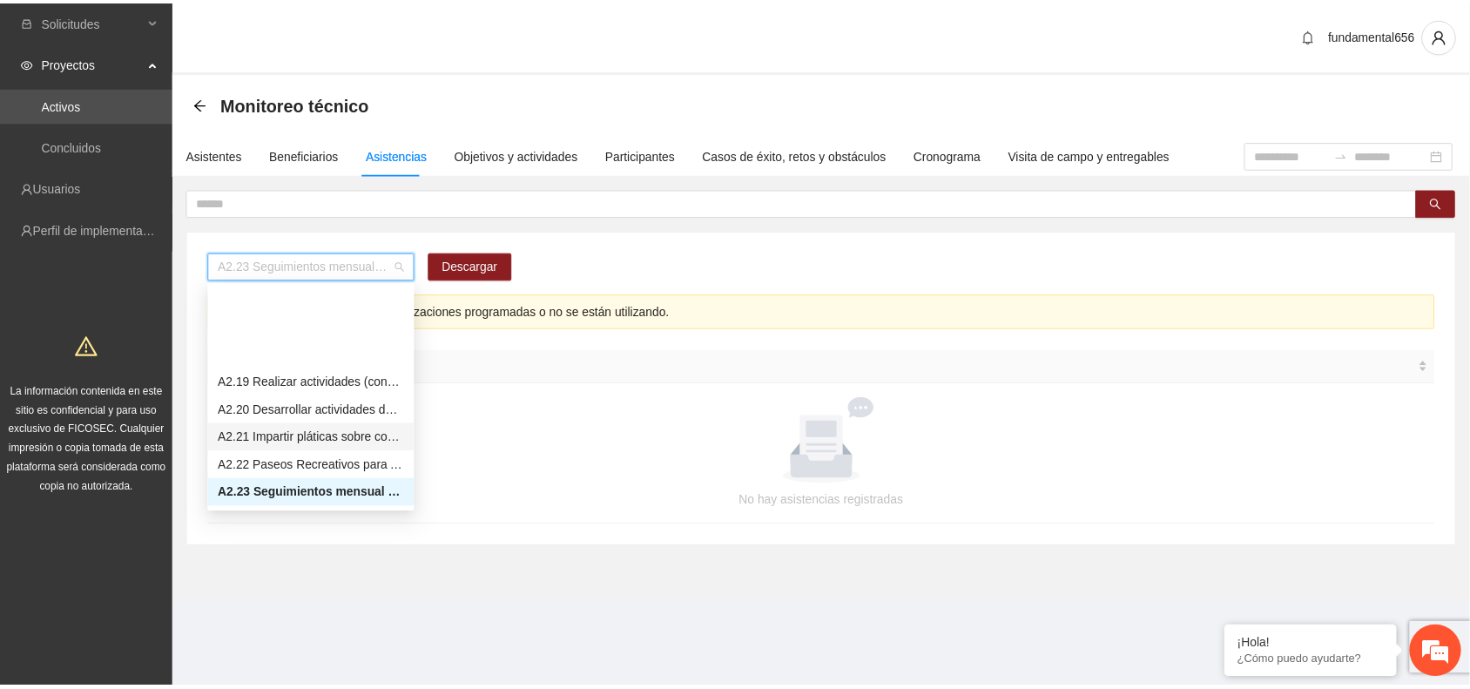
scroll to position [1197, 0]
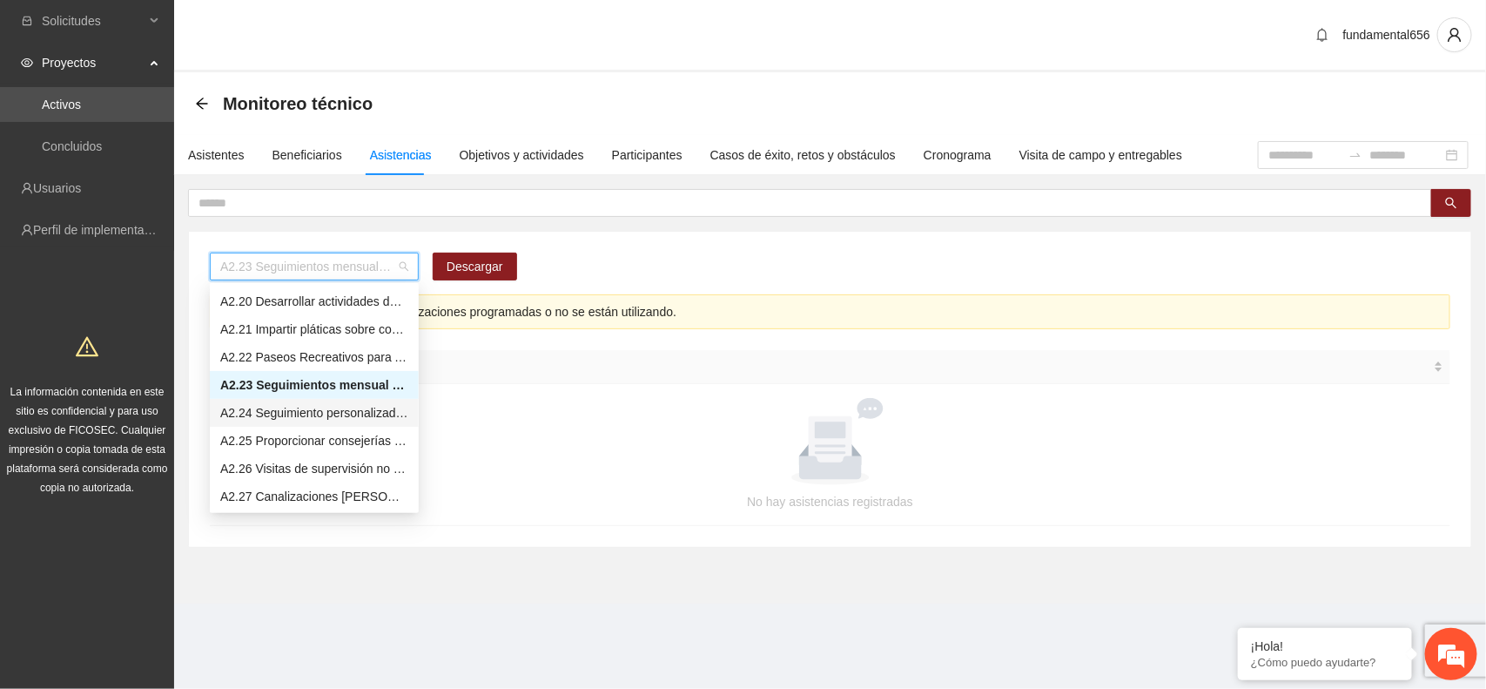
click at [285, 411] on div "A2.24 Seguimiento personalizado a usuarios mediante visitas o llamadas telefóni…" at bounding box center [314, 412] width 188 height 19
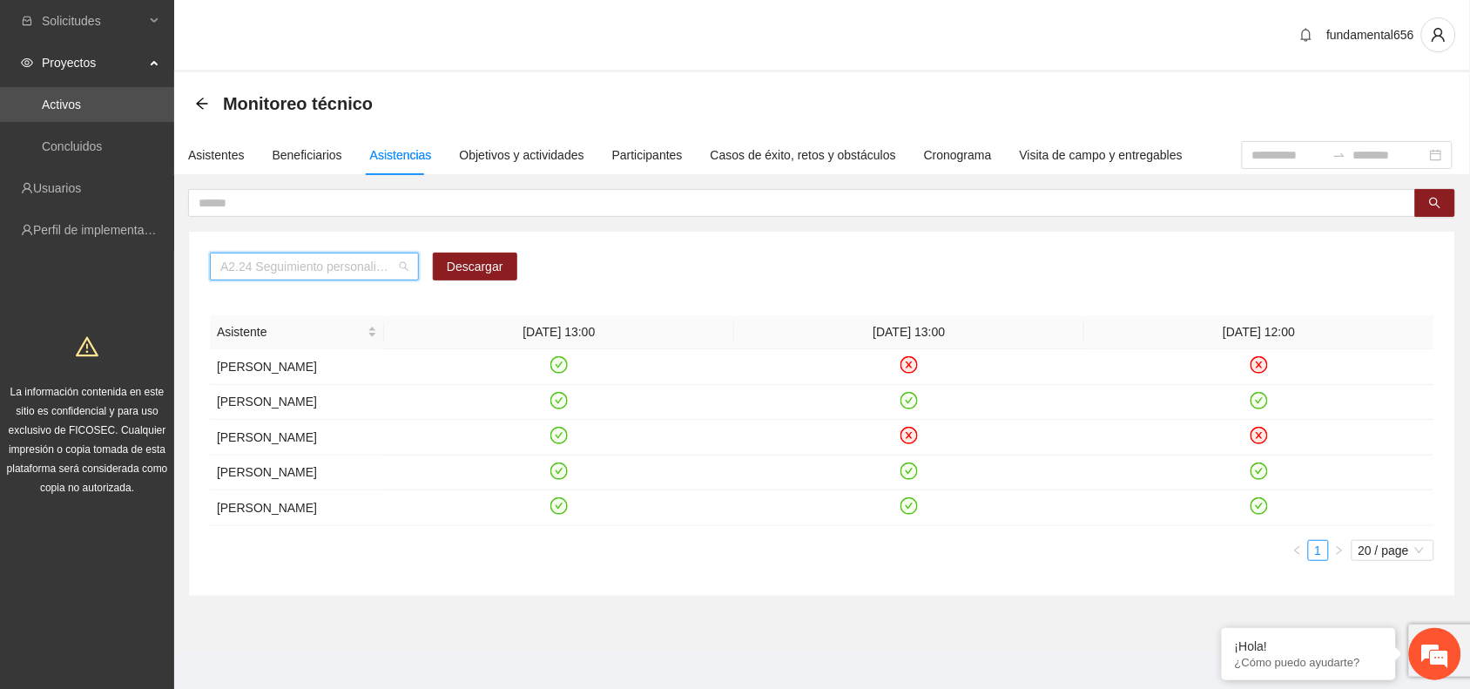
click at [306, 263] on span "A2.24 Seguimiento personalizado a usuarios mediante visitas o llamadas telefóni…" at bounding box center [314, 266] width 188 height 26
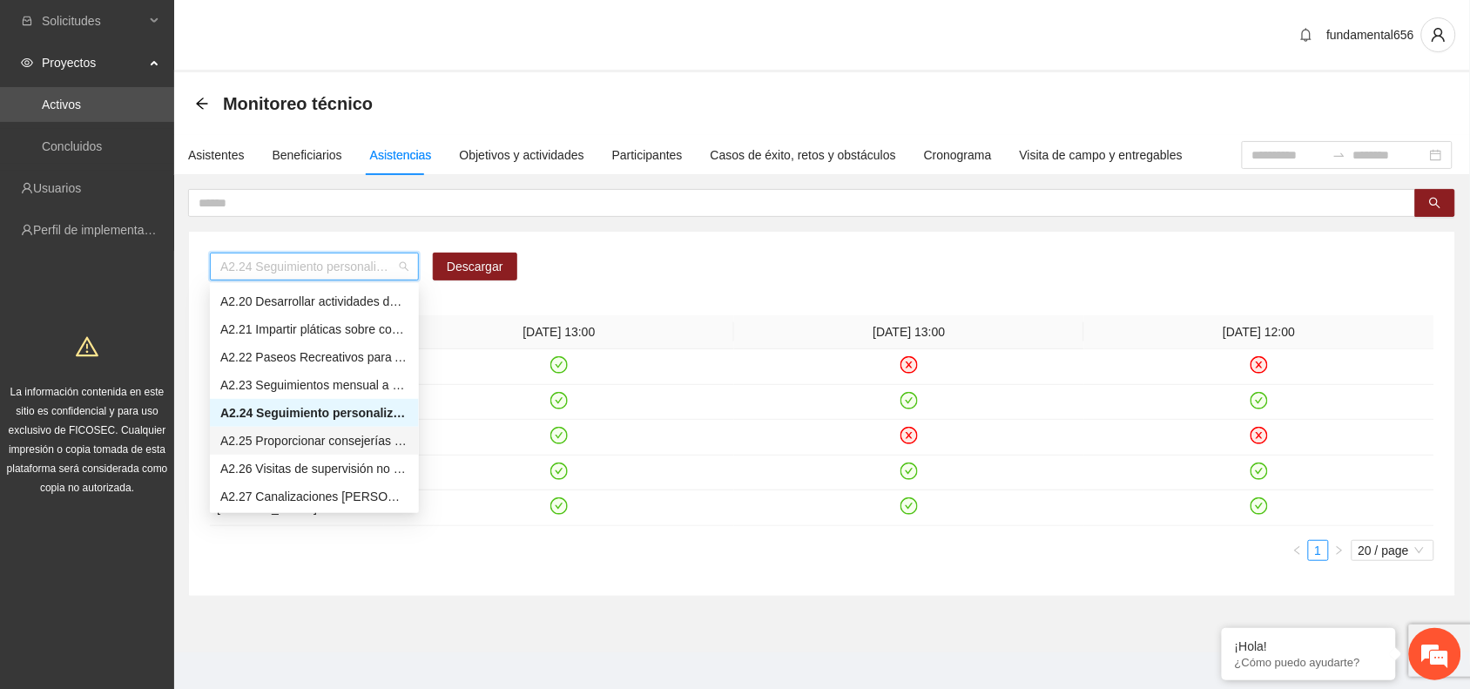
click at [294, 446] on div "A2.25 Proporcionar consejerías en adicciones adolescentes y jóvenes con consumo…" at bounding box center [314, 440] width 188 height 19
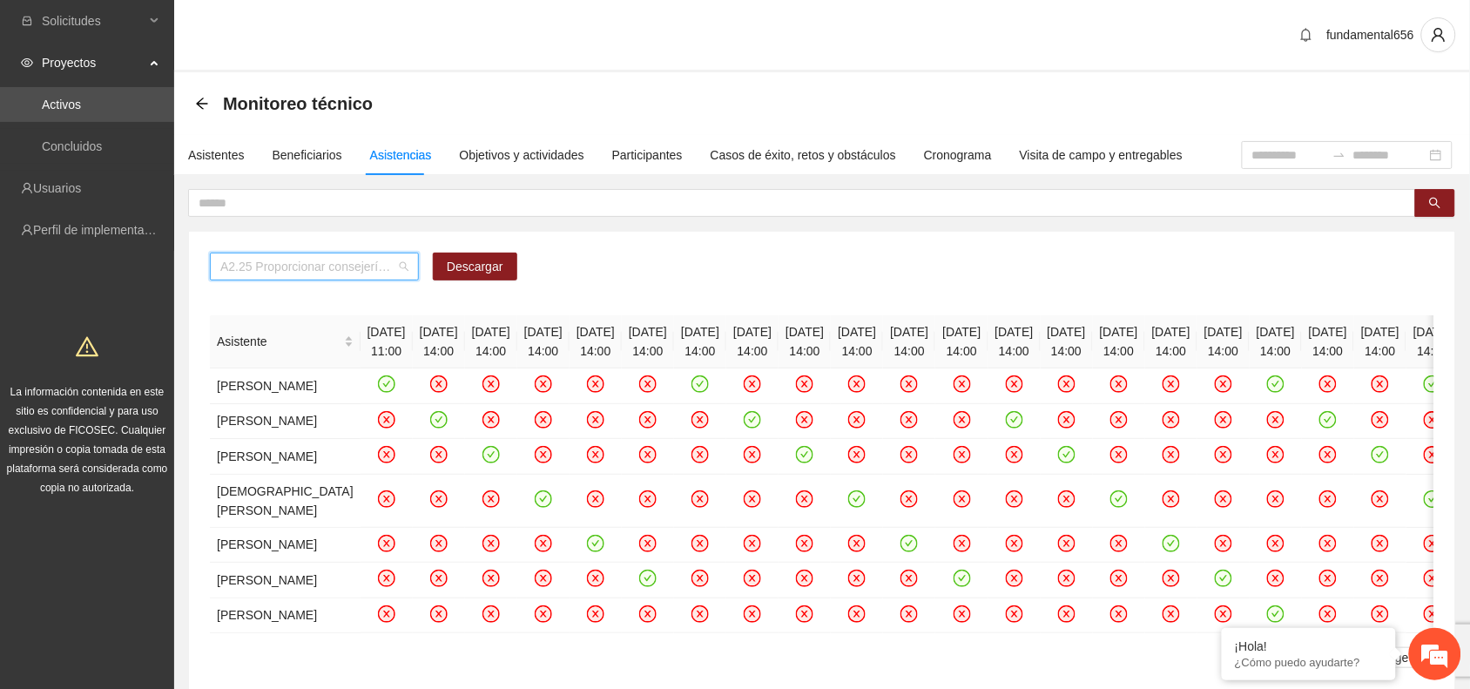
click at [293, 266] on span "A2.25 Proporcionar consejerías en adicciones adolescentes y jóvenes con consumo…" at bounding box center [314, 266] width 188 height 26
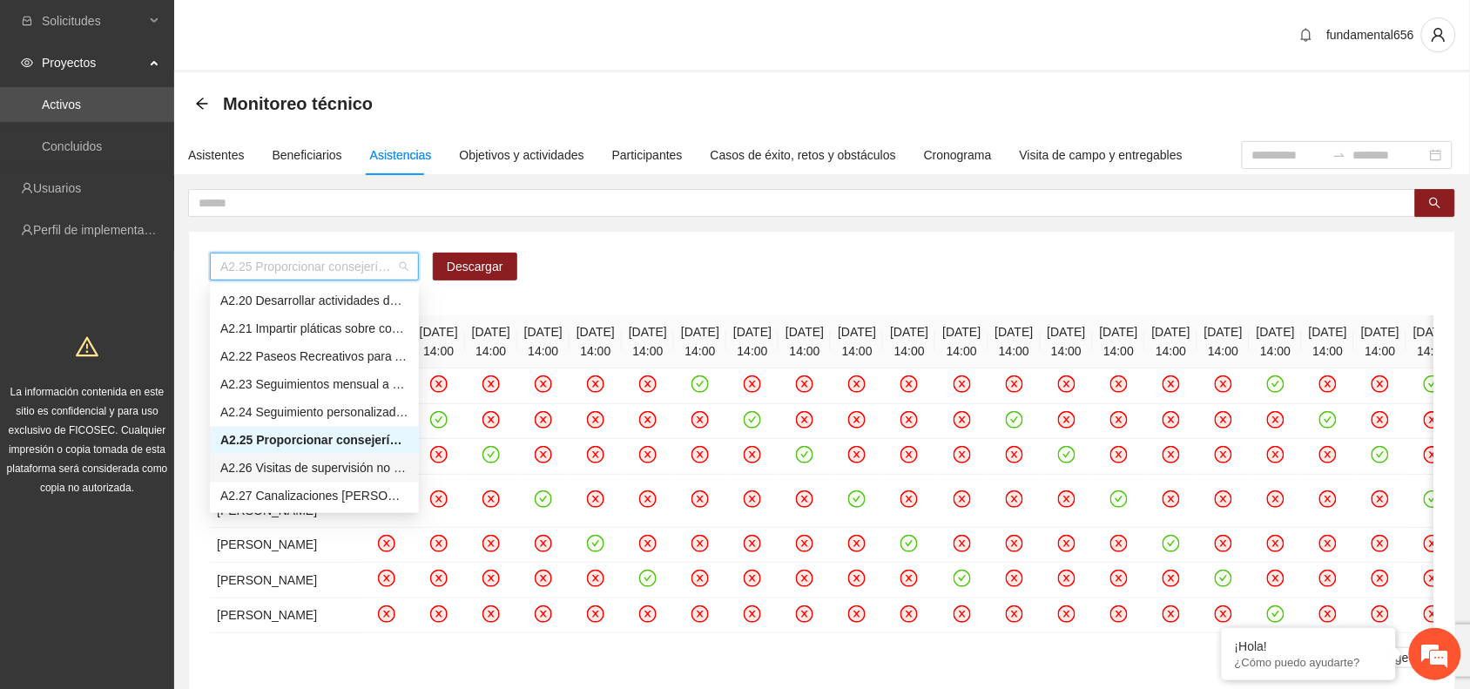
click at [293, 462] on div "A2.26 Visitas de supervisión no escolarizada [PERSON_NAME]" at bounding box center [314, 468] width 188 height 19
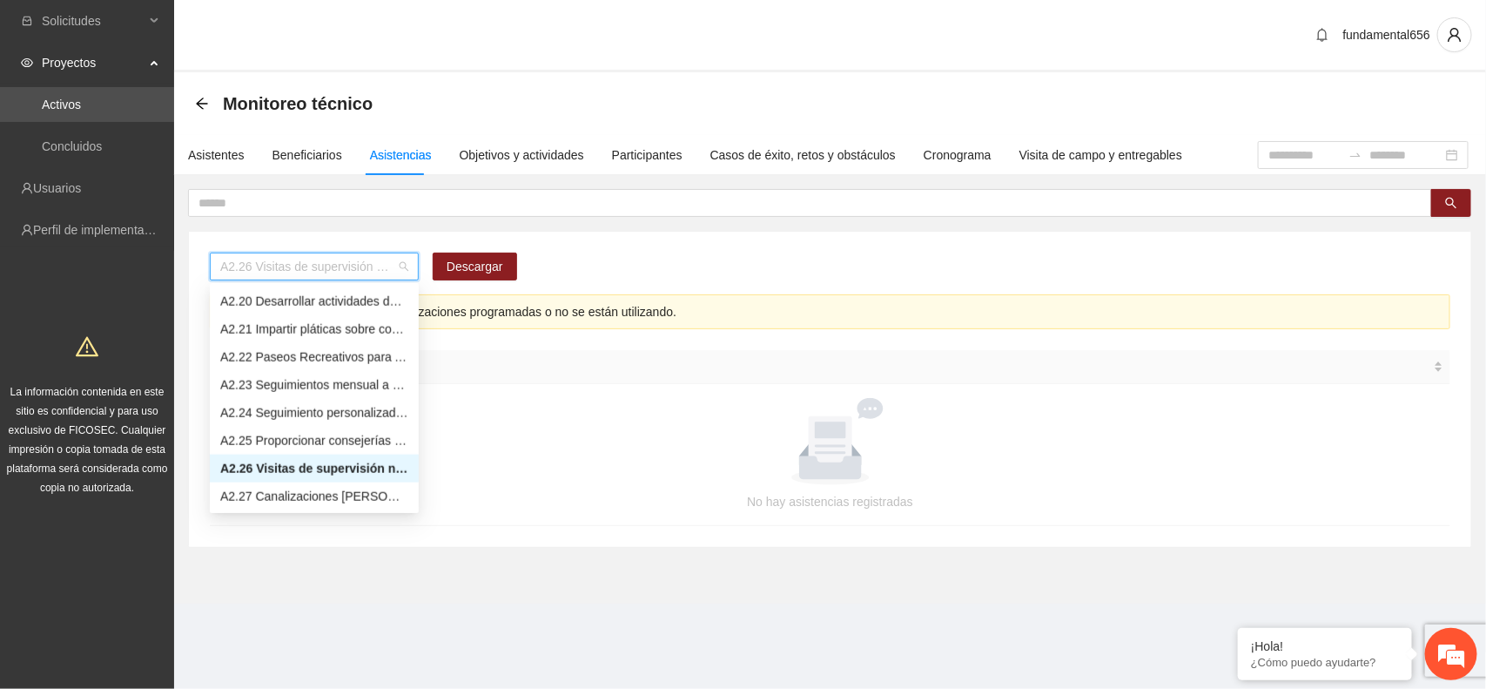
click at [246, 275] on span "A2.26 Visitas de supervisión no escolarizada [PERSON_NAME]" at bounding box center [314, 266] width 188 height 26
click at [283, 493] on div "A2.27 Canalizaciones [PERSON_NAME]" at bounding box center [314, 496] width 188 height 19
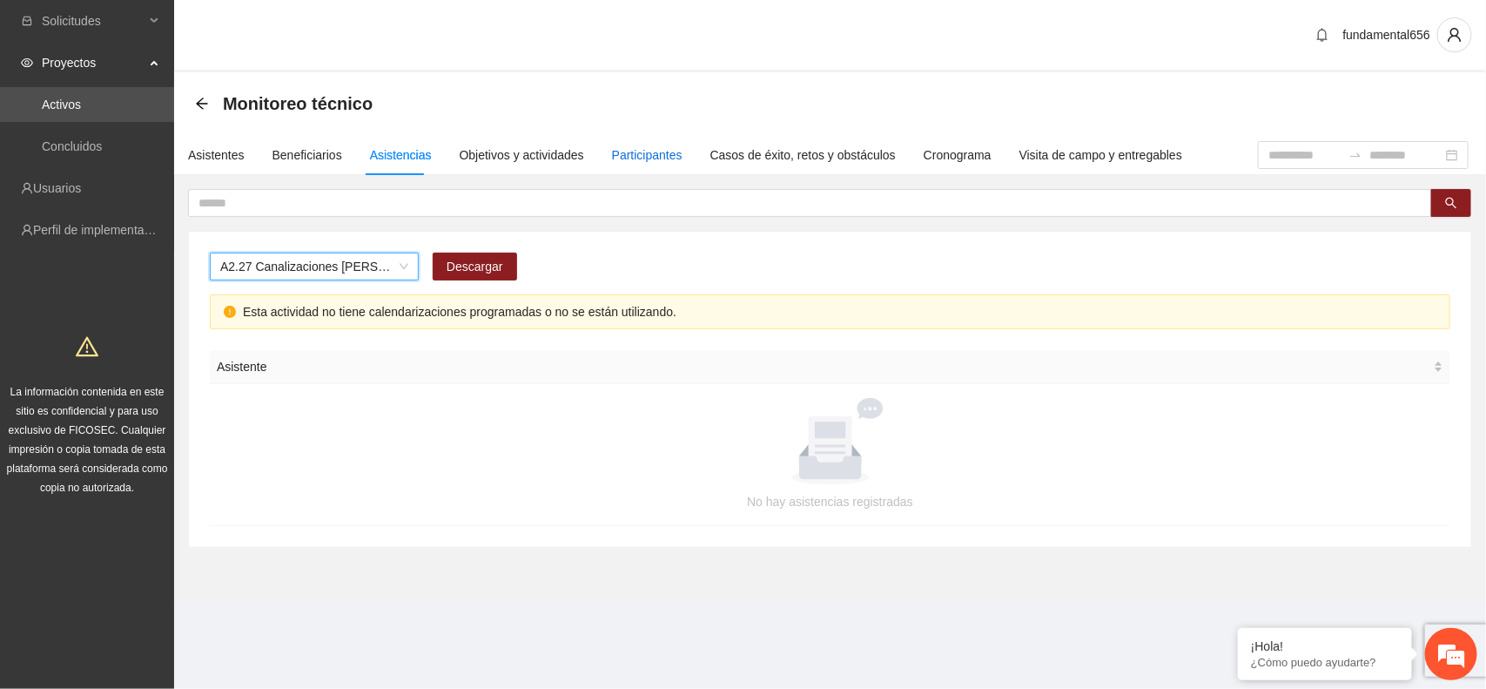
click at [616, 150] on div "Participantes" at bounding box center [647, 154] width 71 height 19
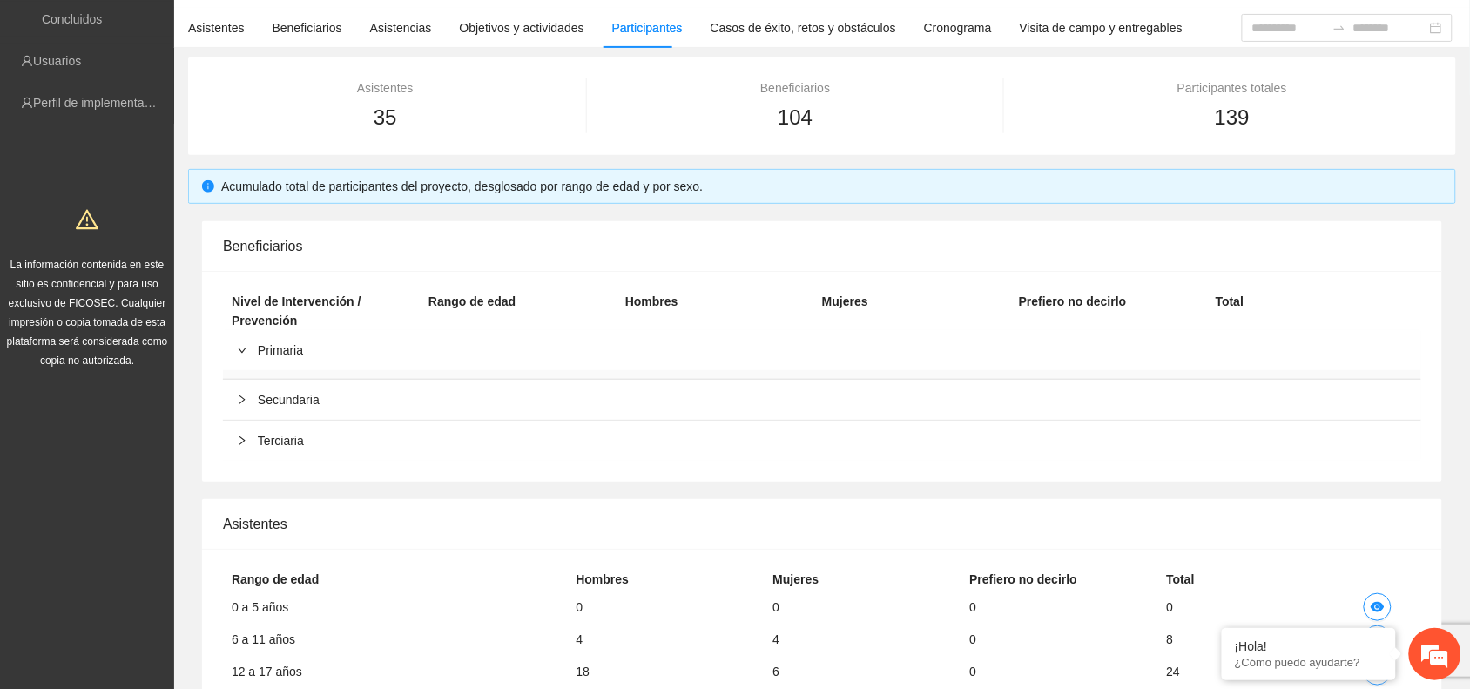
scroll to position [0, 0]
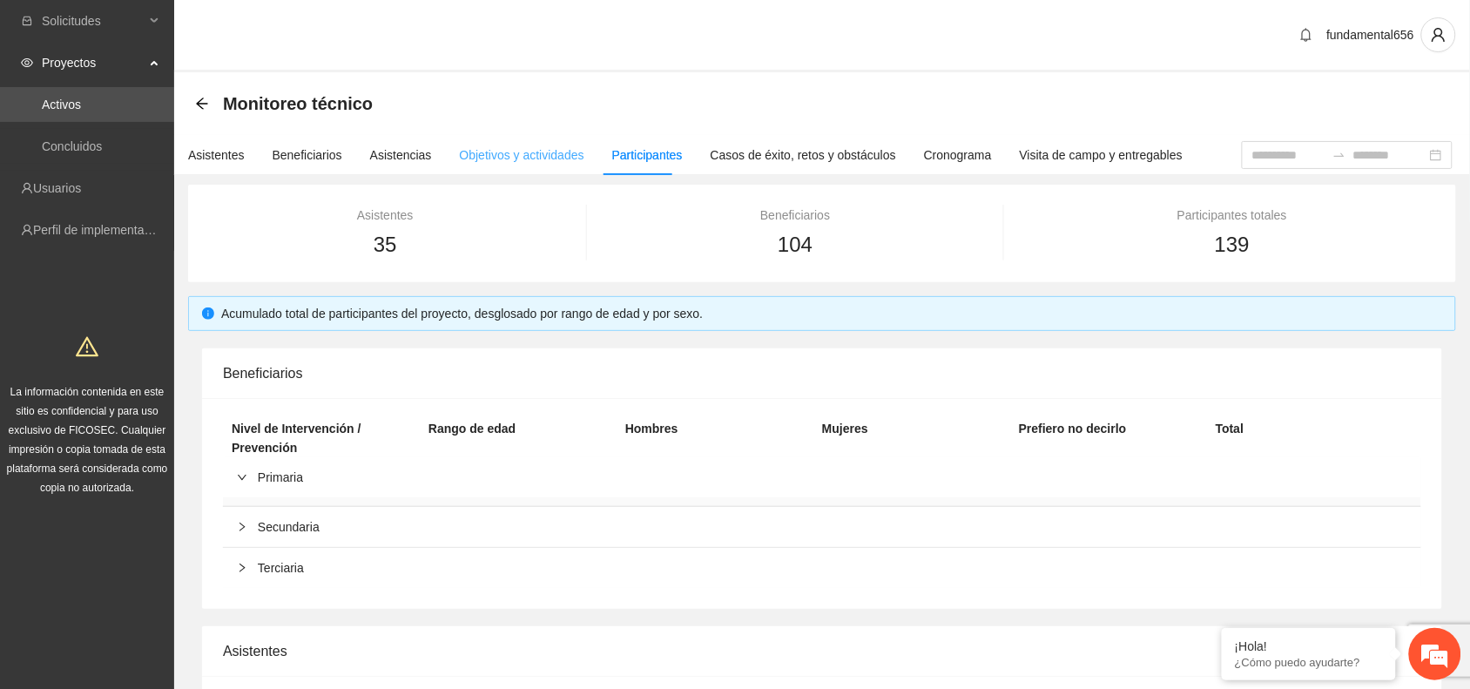
click at [501, 142] on div "Objetivos y actividades" at bounding box center [522, 155] width 124 height 40
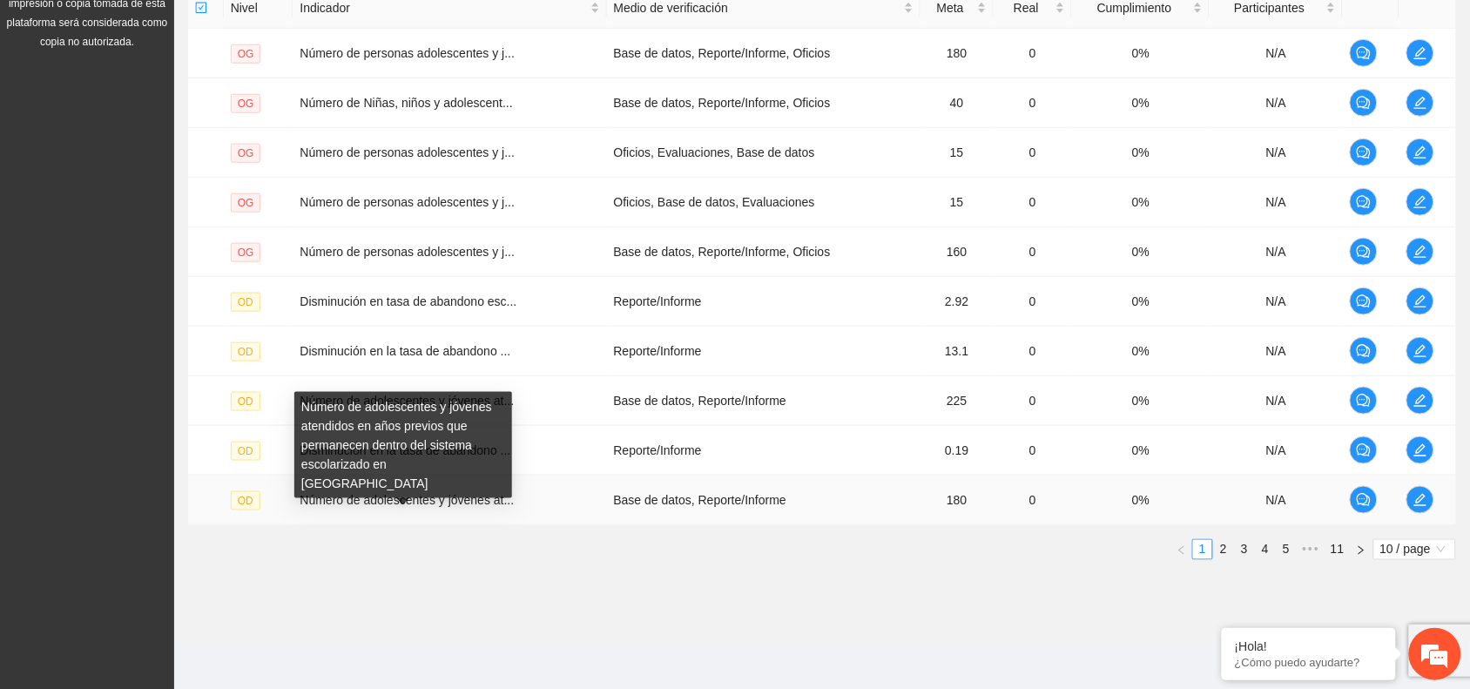
scroll to position [451, 0]
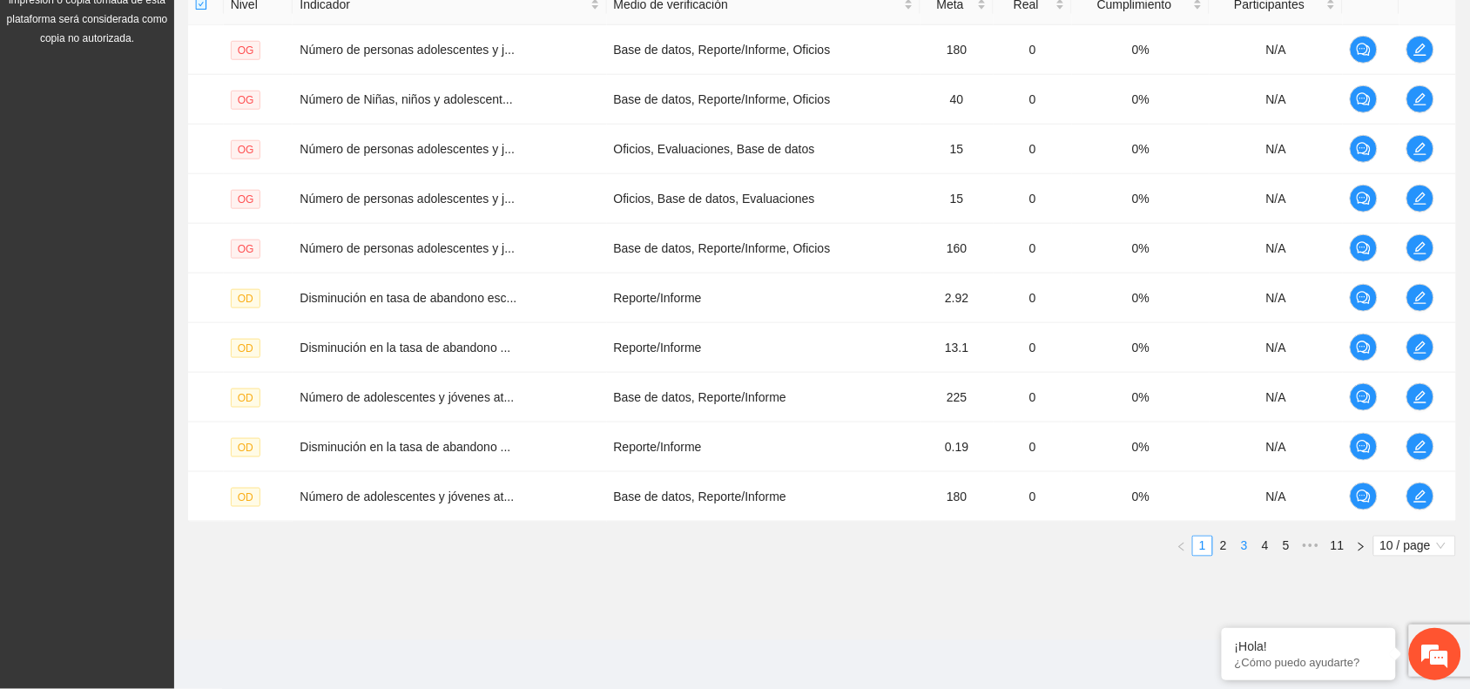
click at [1242, 546] on link "3" at bounding box center [1243, 545] width 19 height 19
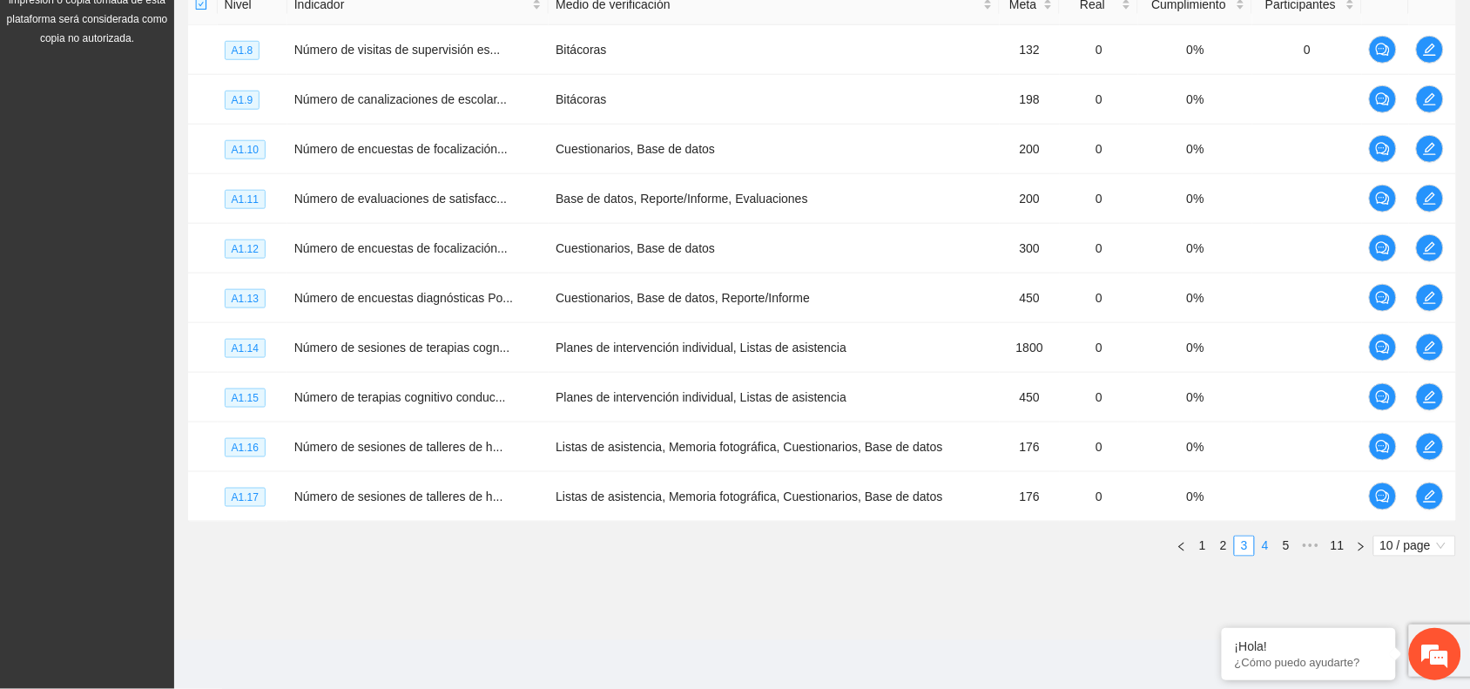
click at [1262, 548] on link "4" at bounding box center [1264, 545] width 19 height 19
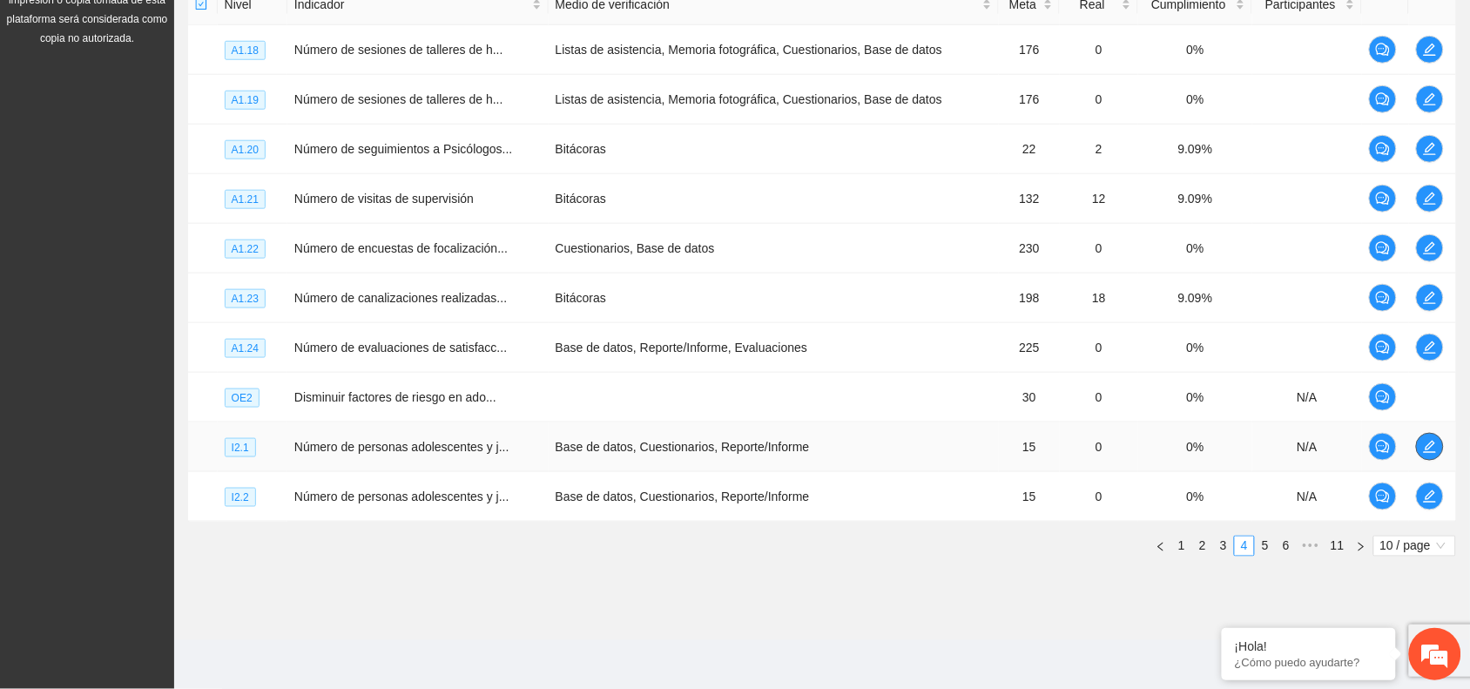
click at [1423, 451] on icon "edit" at bounding box center [1430, 447] width 14 height 14
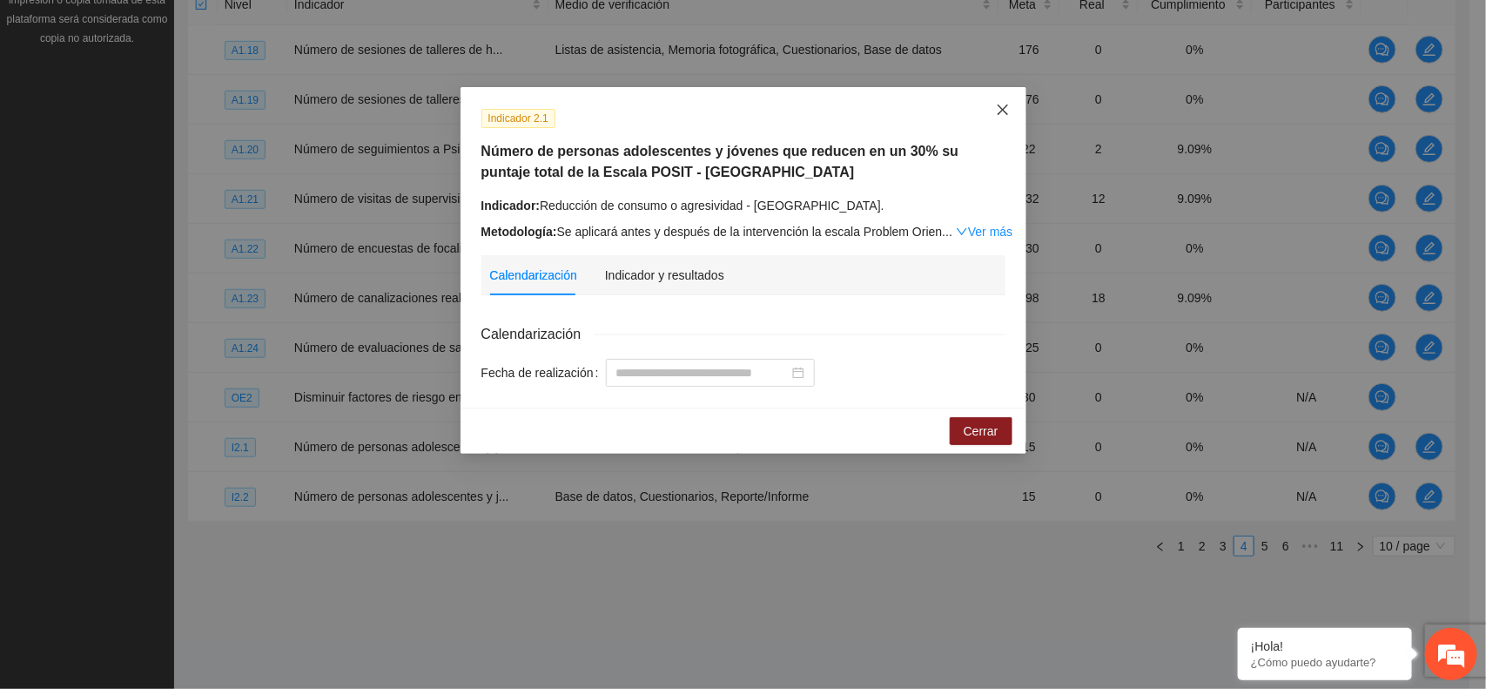
click at [1011, 114] on span "Close" at bounding box center [1002, 110] width 47 height 47
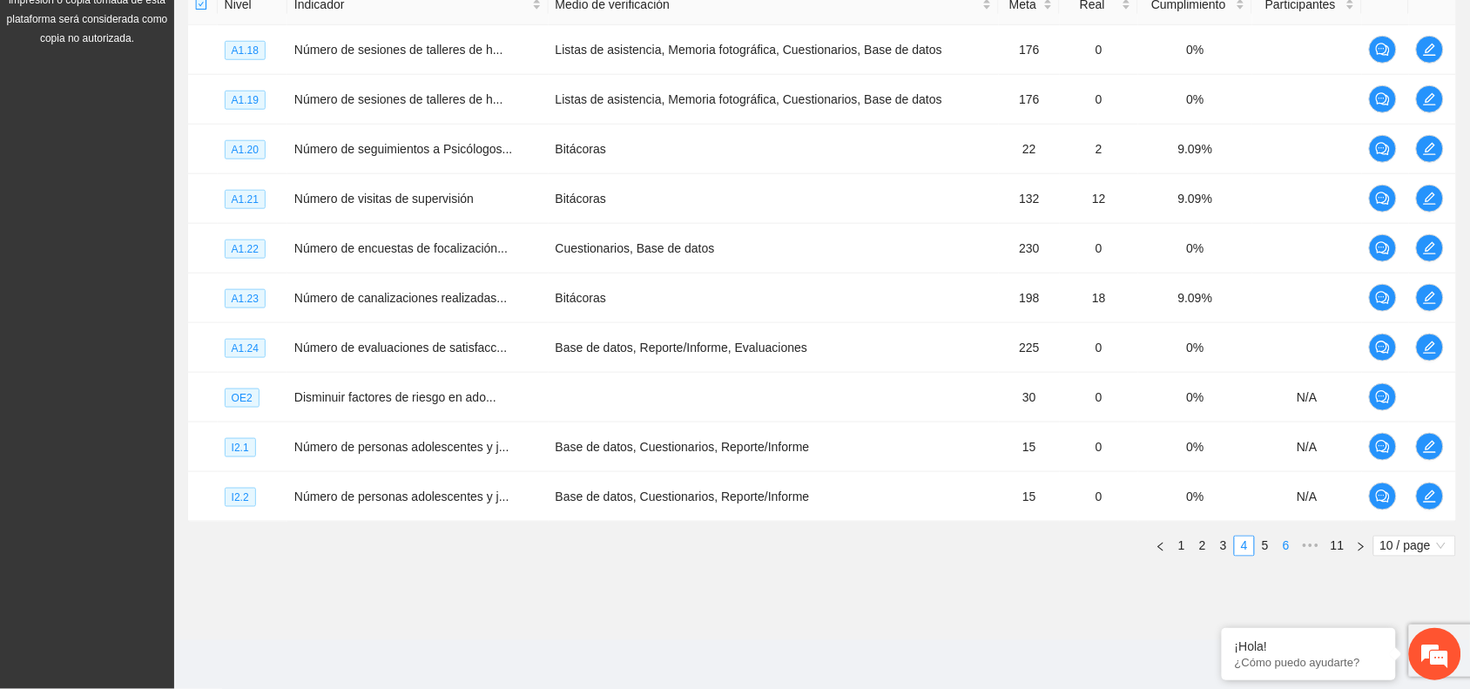
click at [1285, 548] on link "6" at bounding box center [1285, 545] width 19 height 19
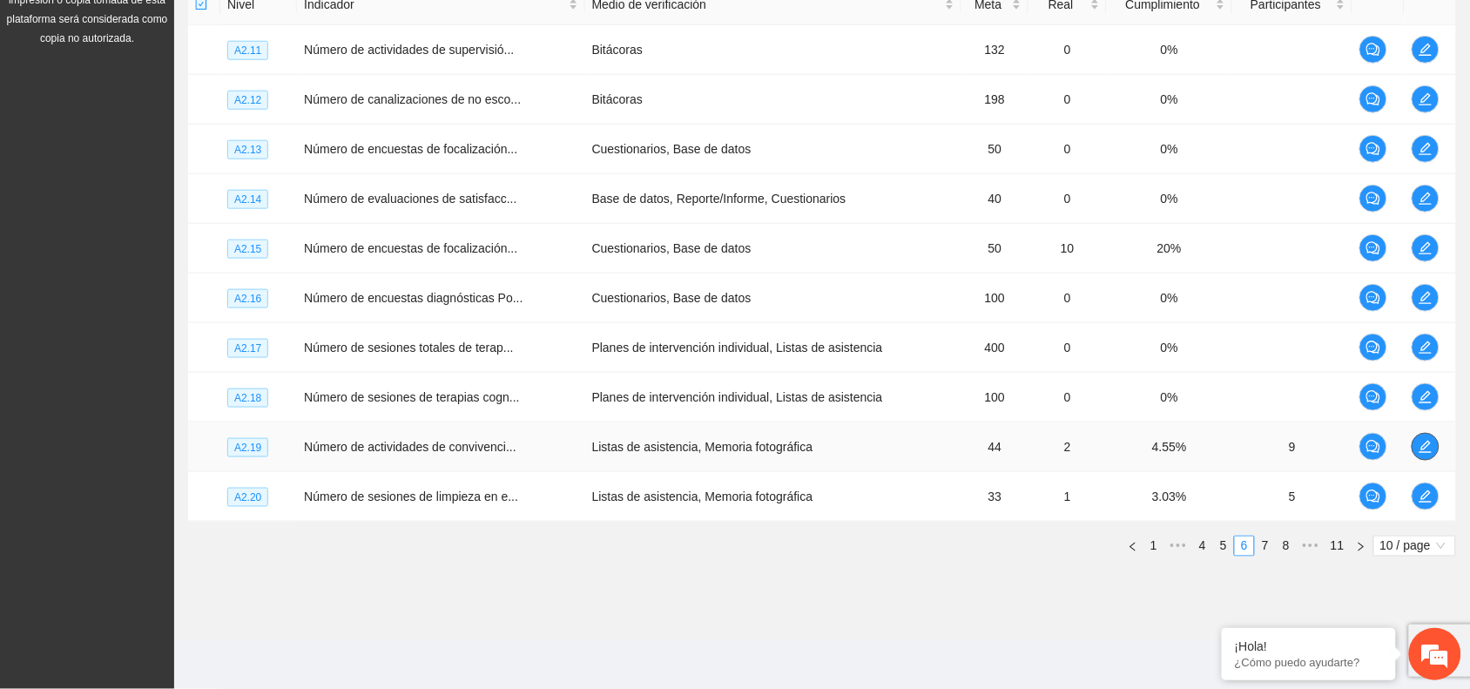
click at [1432, 445] on span "edit" at bounding box center [1425, 447] width 26 height 14
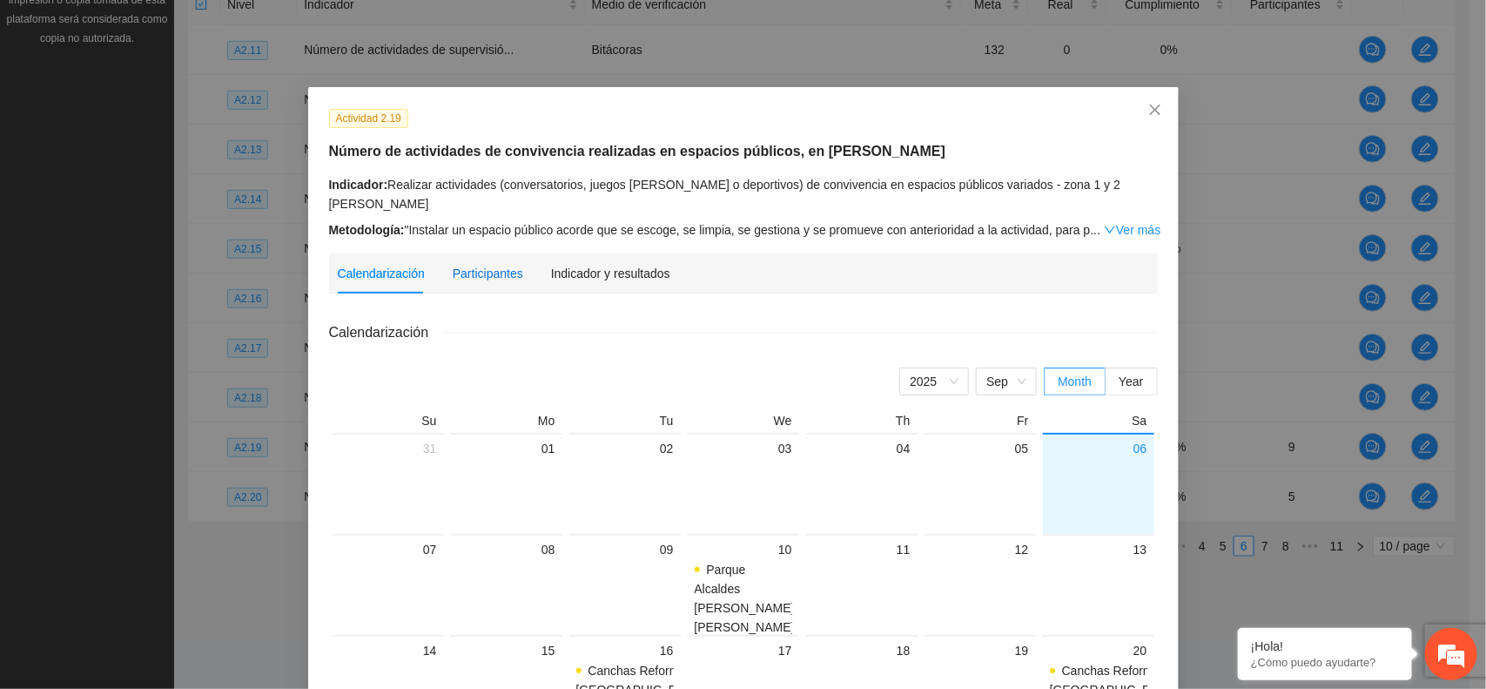
click at [477, 264] on div "Participantes" at bounding box center [488, 273] width 71 height 19
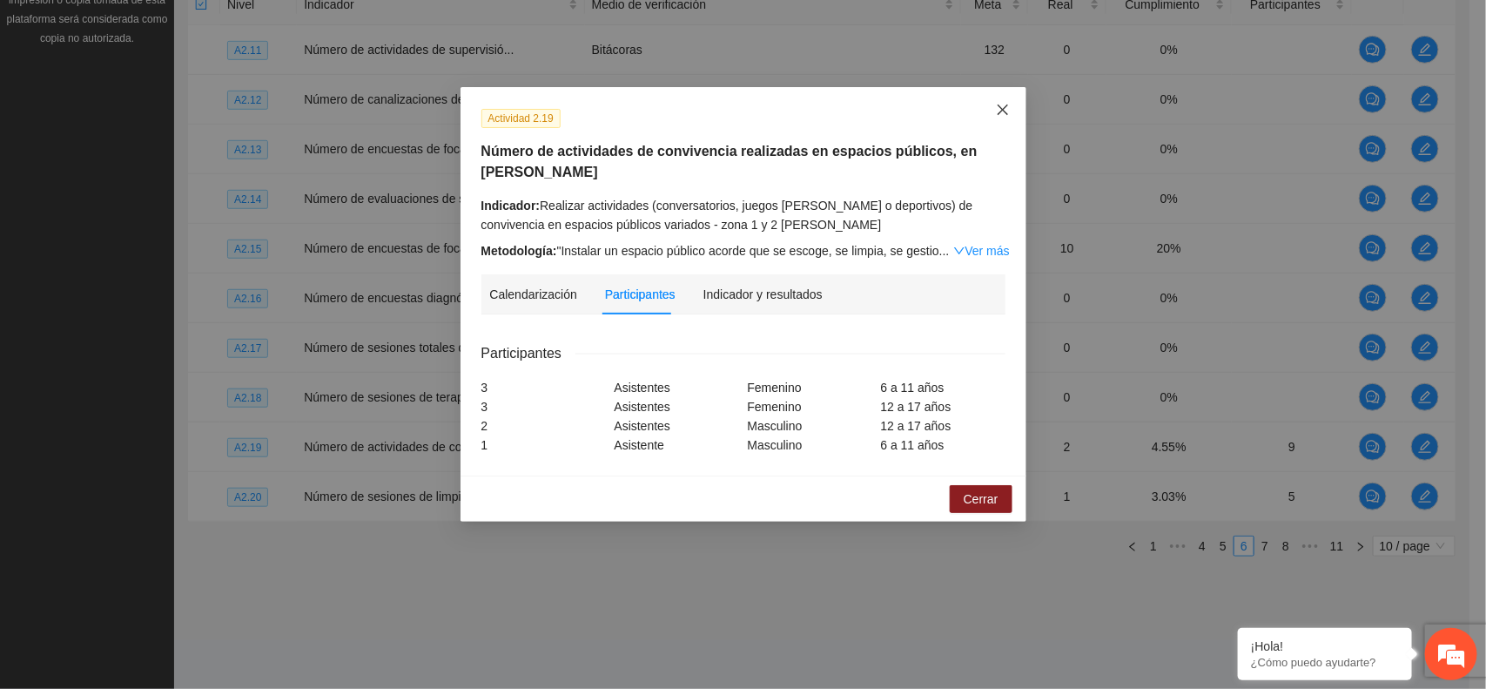
click at [1001, 110] on icon "close" at bounding box center [1002, 109] width 10 height 10
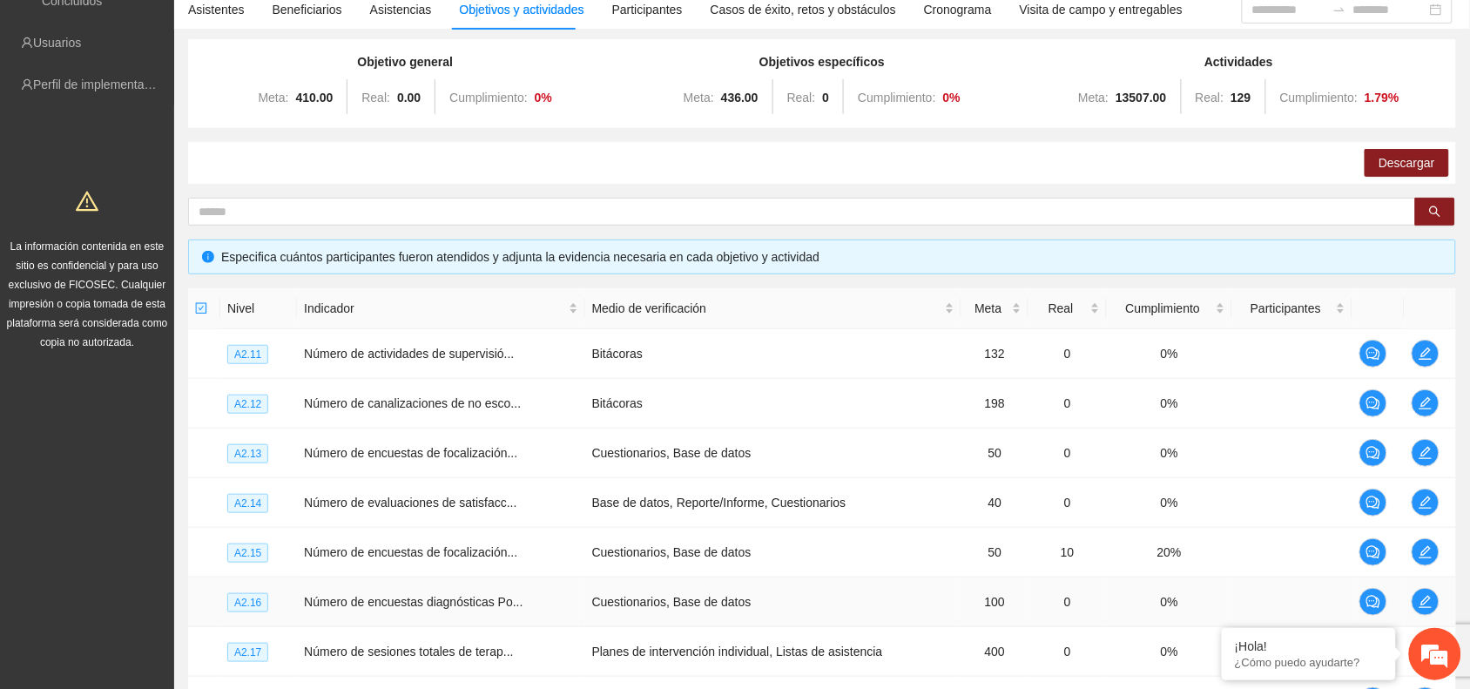
scroll to position [124, 0]
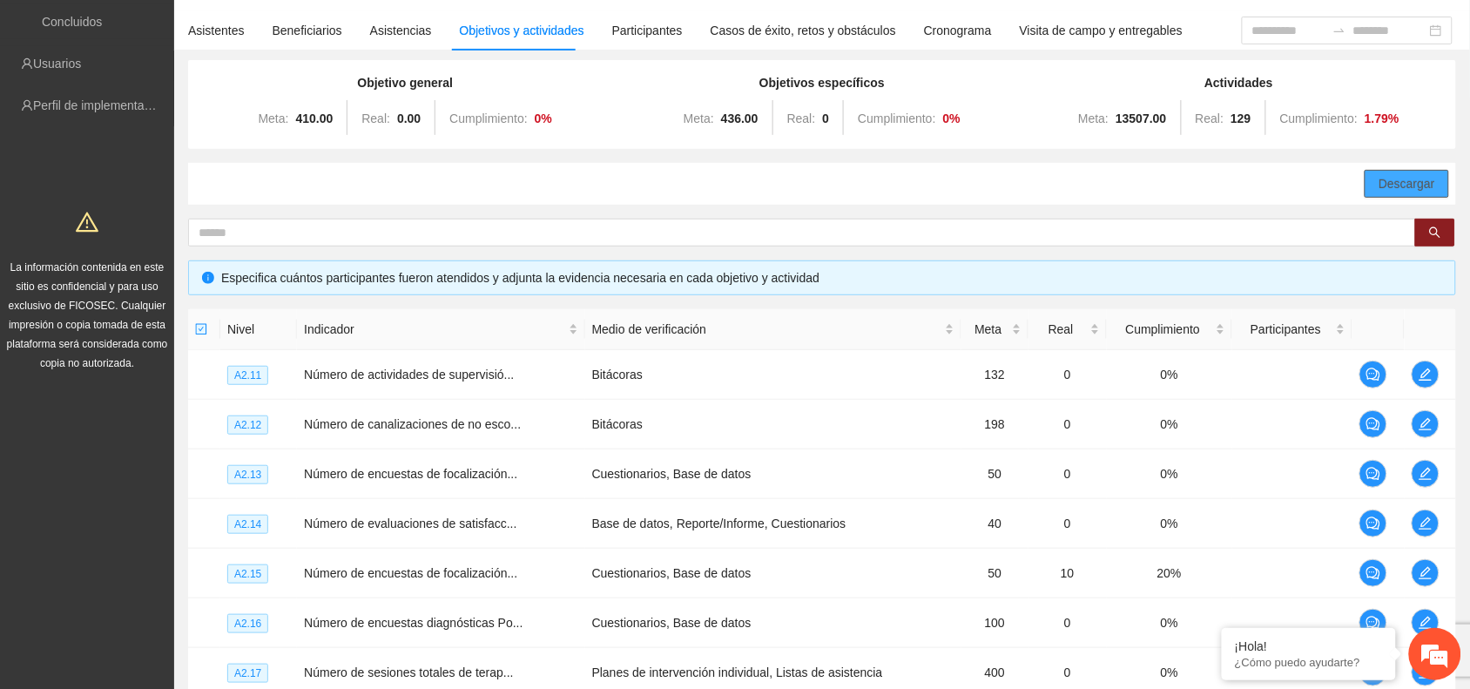
click at [1382, 184] on span "Descargar" at bounding box center [1406, 183] width 57 height 19
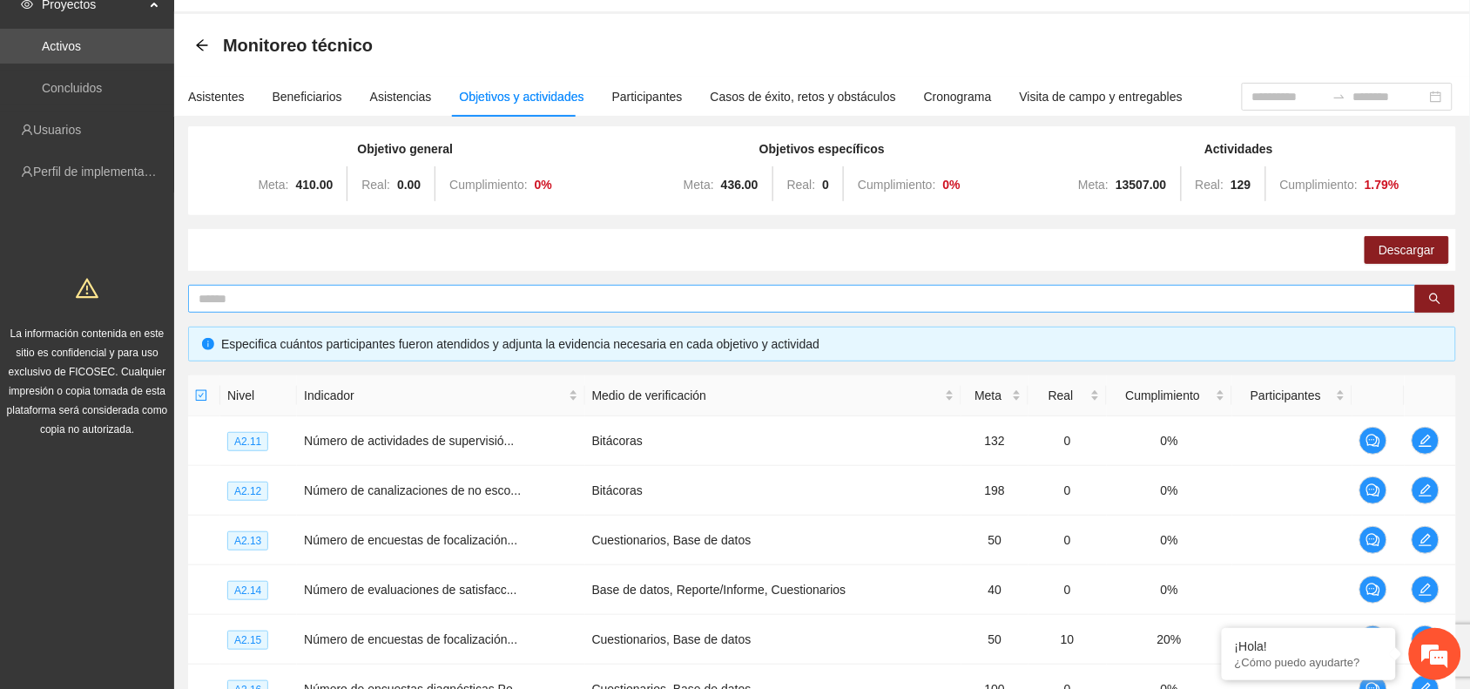
scroll to position [0, 0]
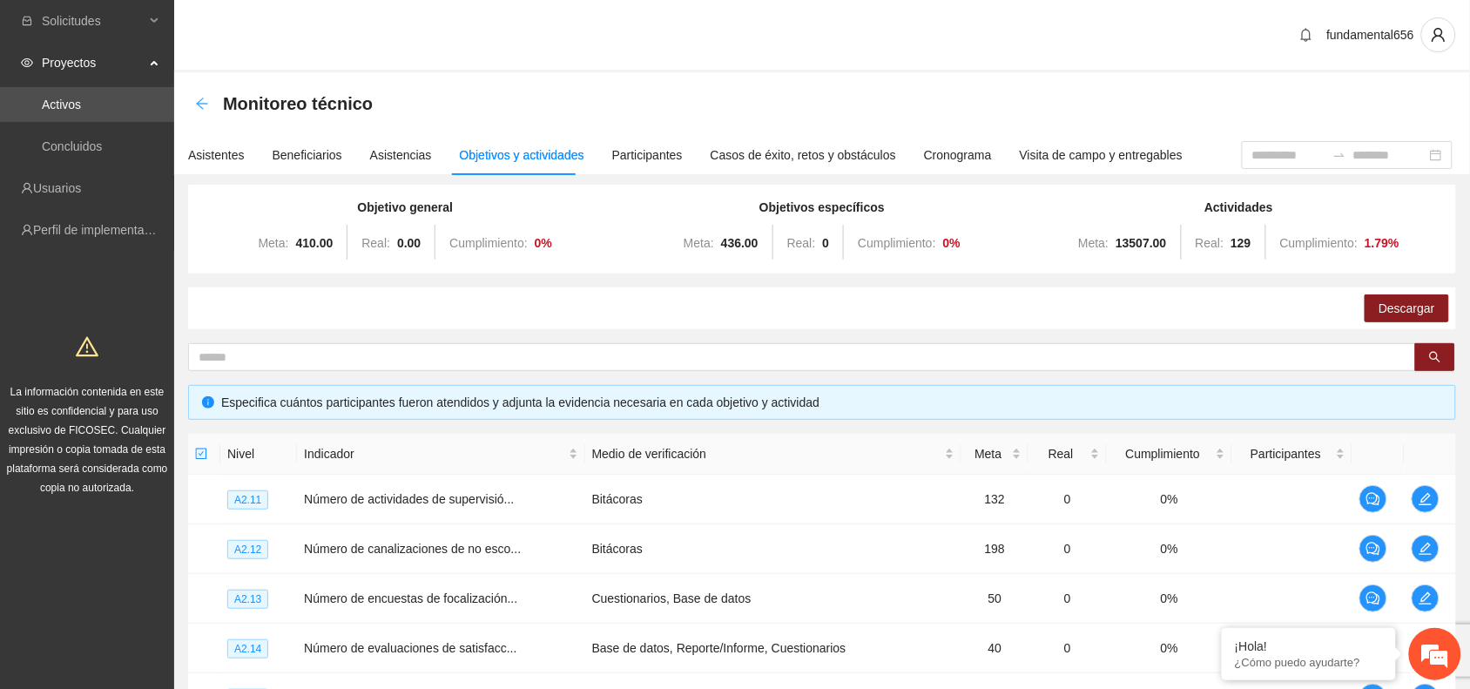
click at [196, 97] on icon "arrow-left" at bounding box center [202, 104] width 14 height 14
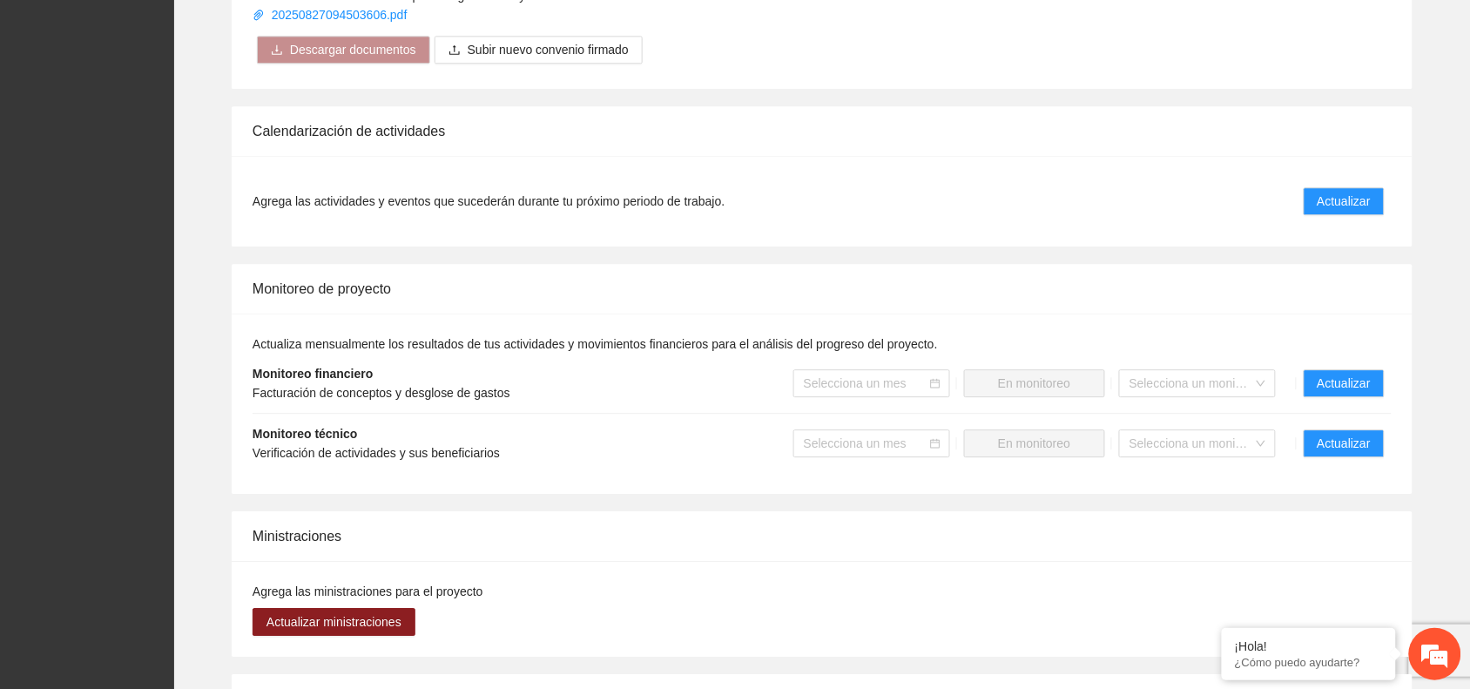
scroll to position [1306, 0]
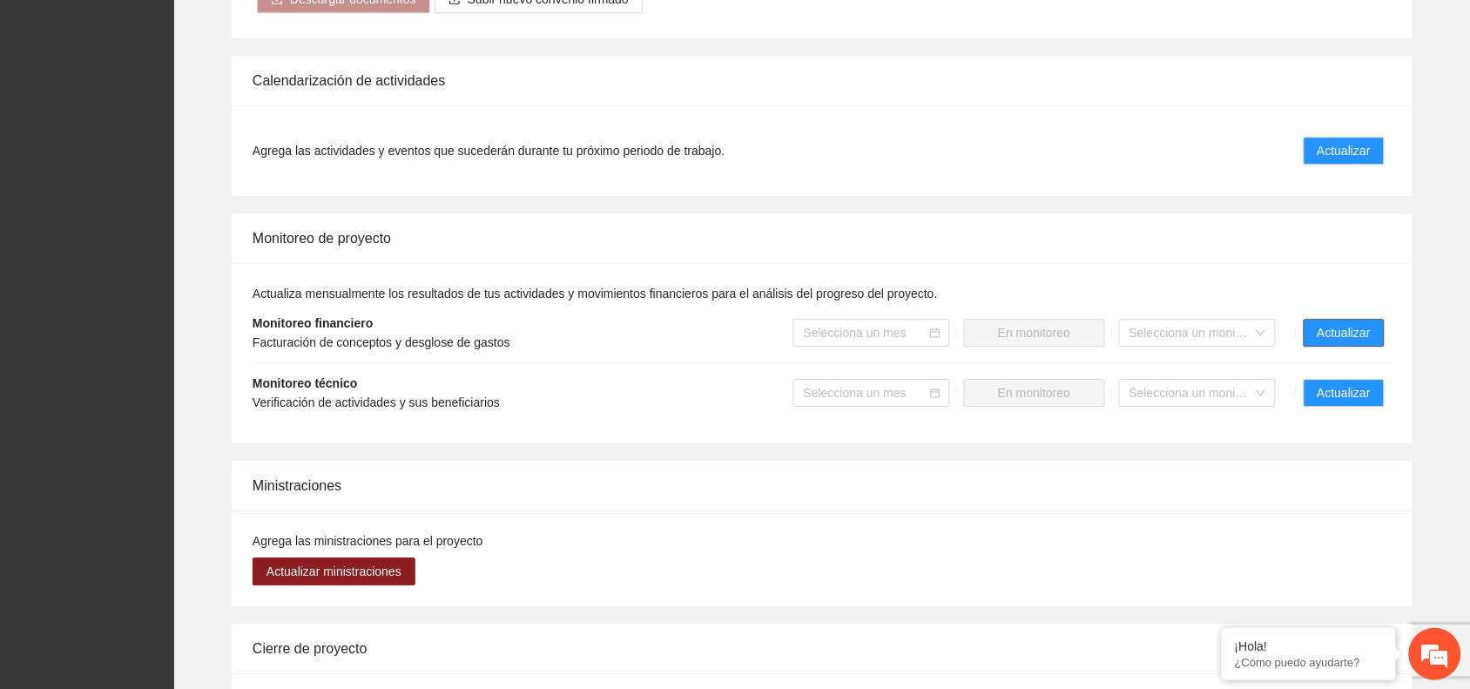
click at [1320, 329] on span "Actualizar" at bounding box center [1343, 332] width 53 height 19
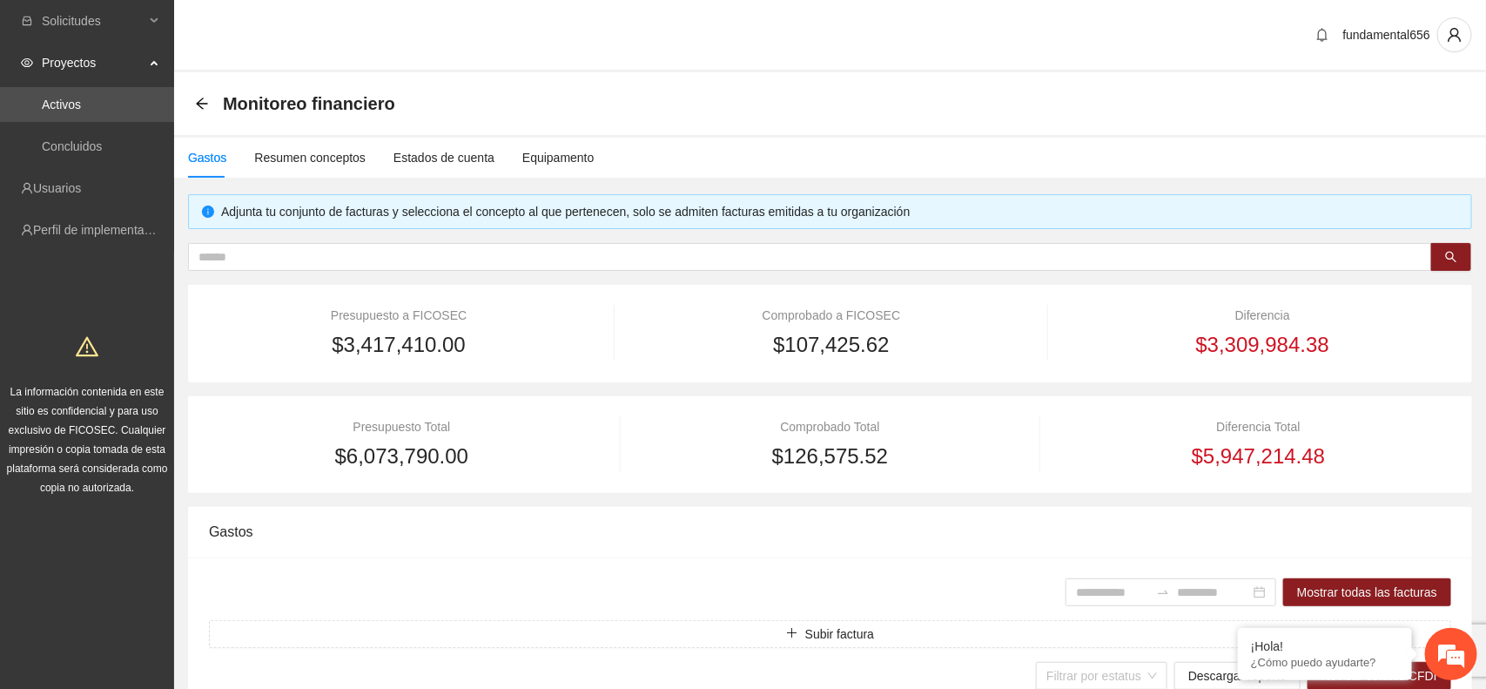
type input "**********"
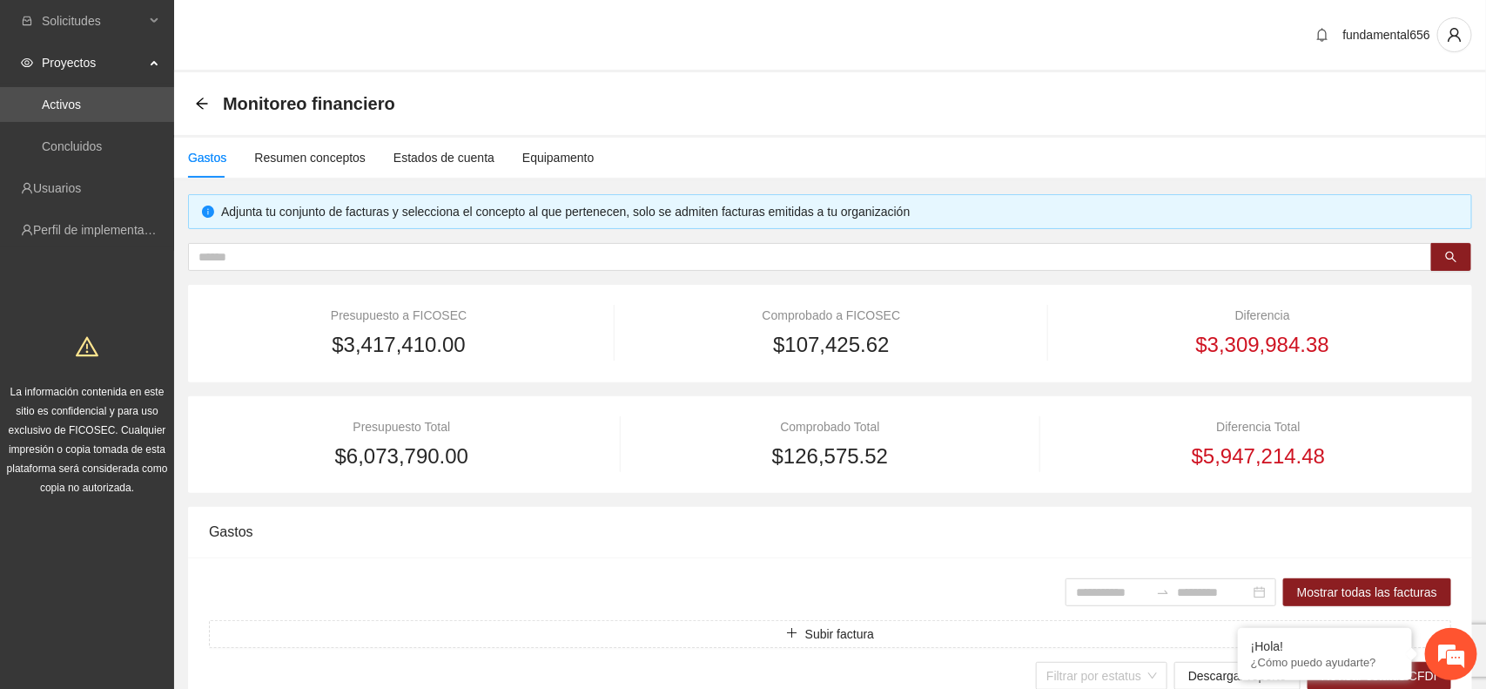
type input "**********"
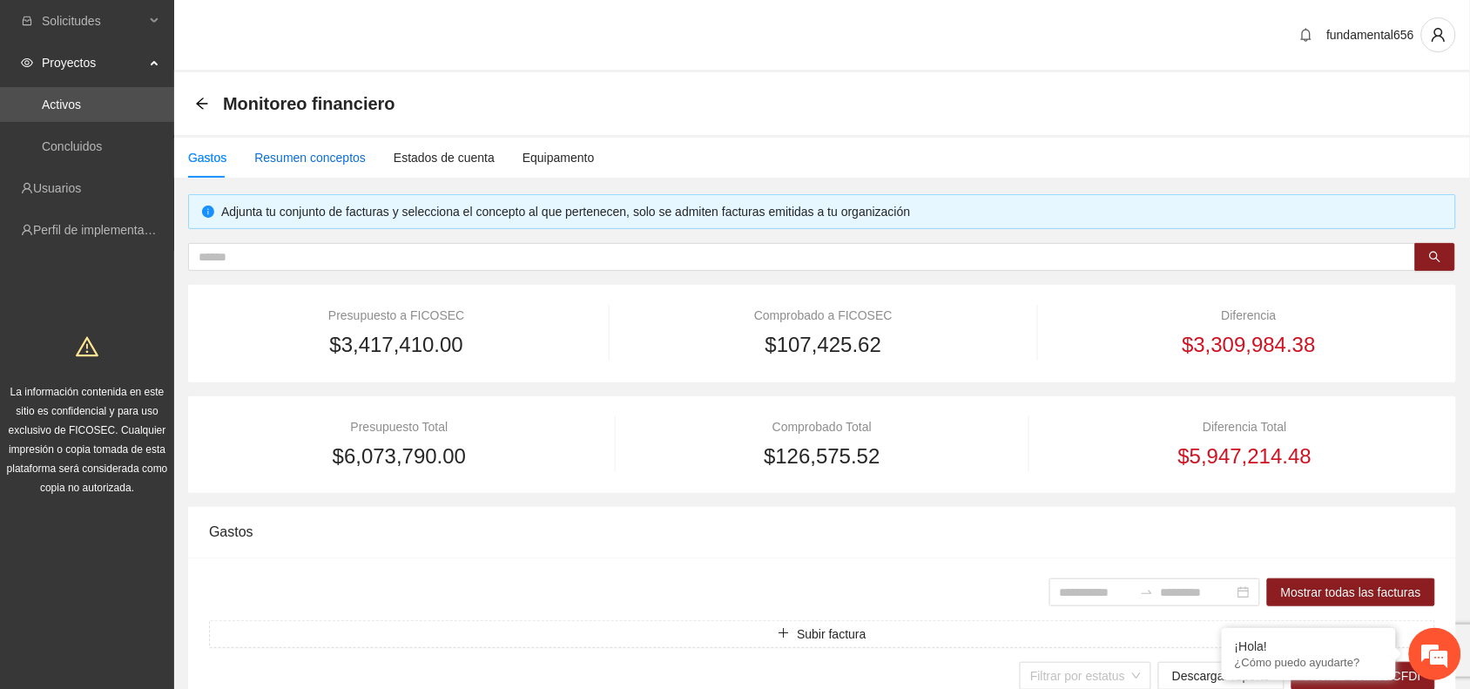
click at [314, 162] on div "Resumen conceptos" at bounding box center [309, 157] width 111 height 19
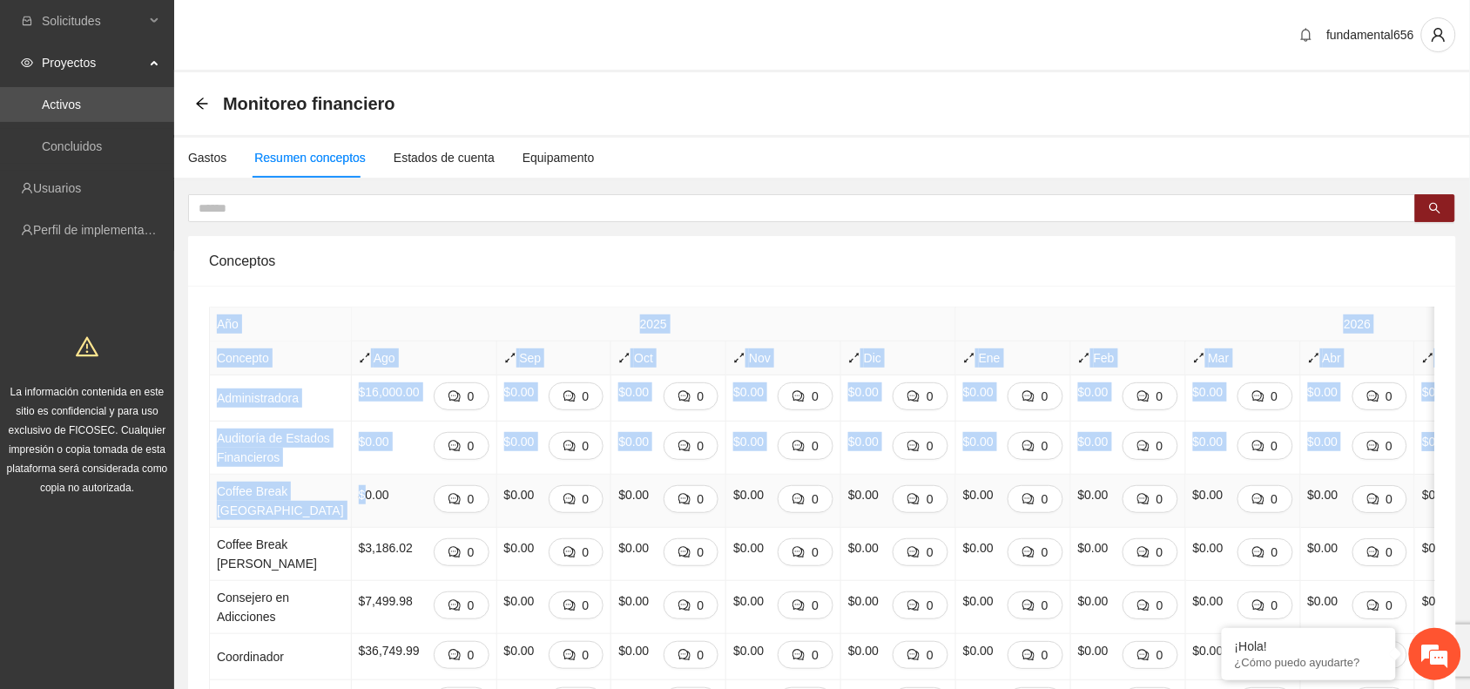
drag, startPoint x: 219, startPoint y: 320, endPoint x: 326, endPoint y: 520, distance: 226.7
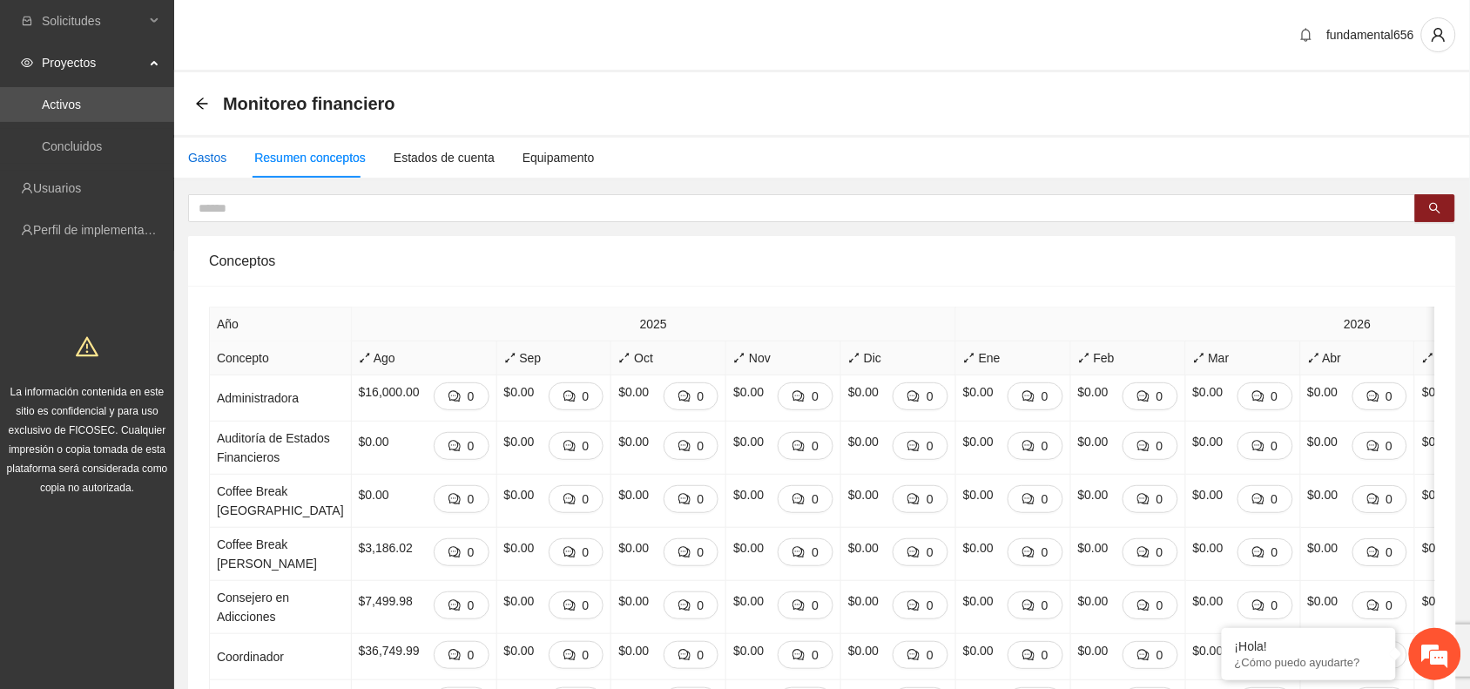
click at [202, 162] on div "Gastos" at bounding box center [207, 157] width 38 height 19
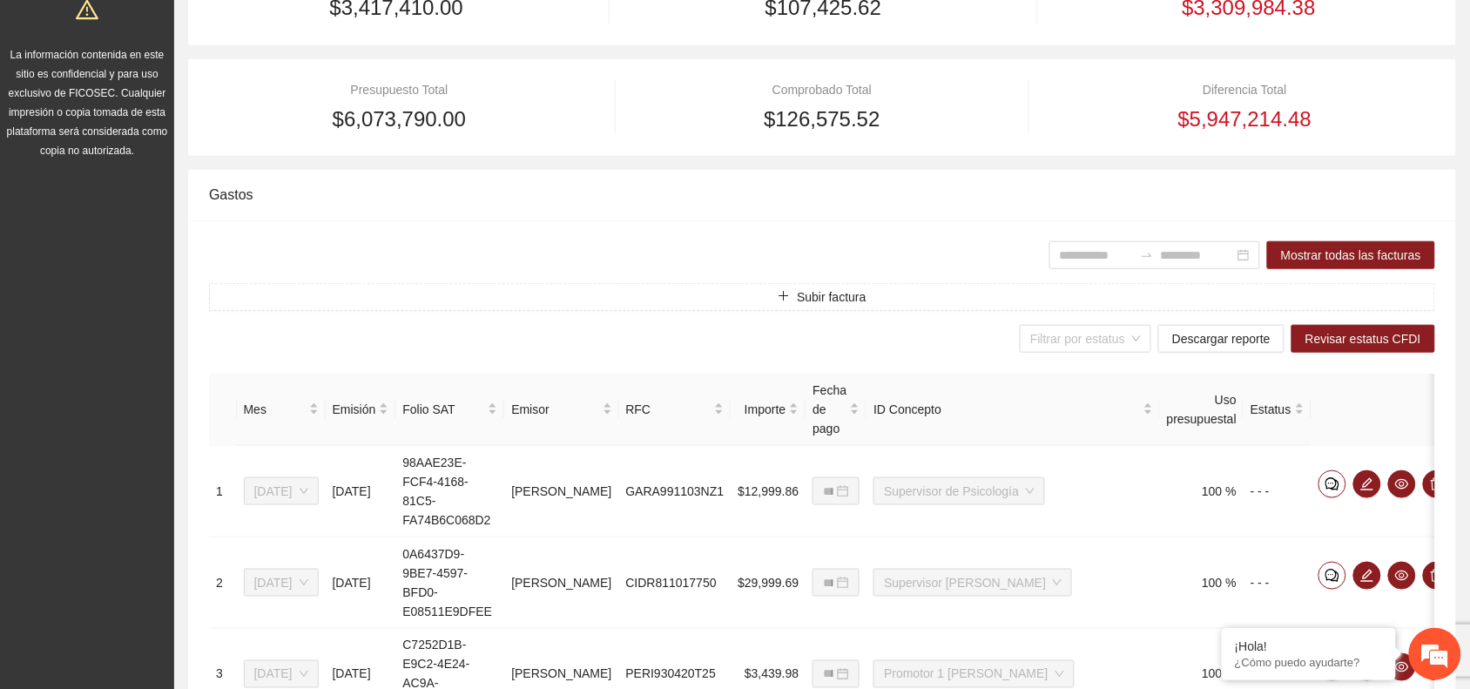
scroll to position [326, 0]
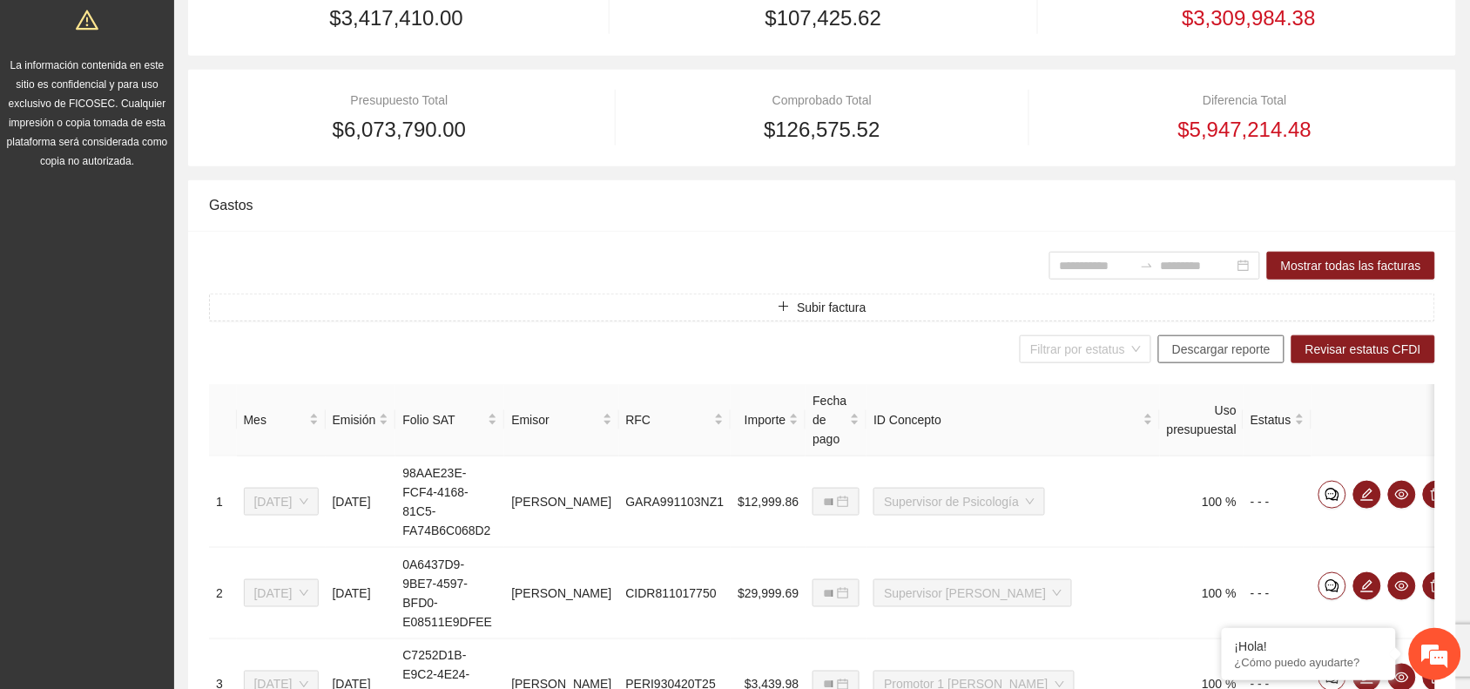
click at [1202, 353] on span "Descargar reporte" at bounding box center [1221, 349] width 98 height 19
